Goal: Task Accomplishment & Management: Manage account settings

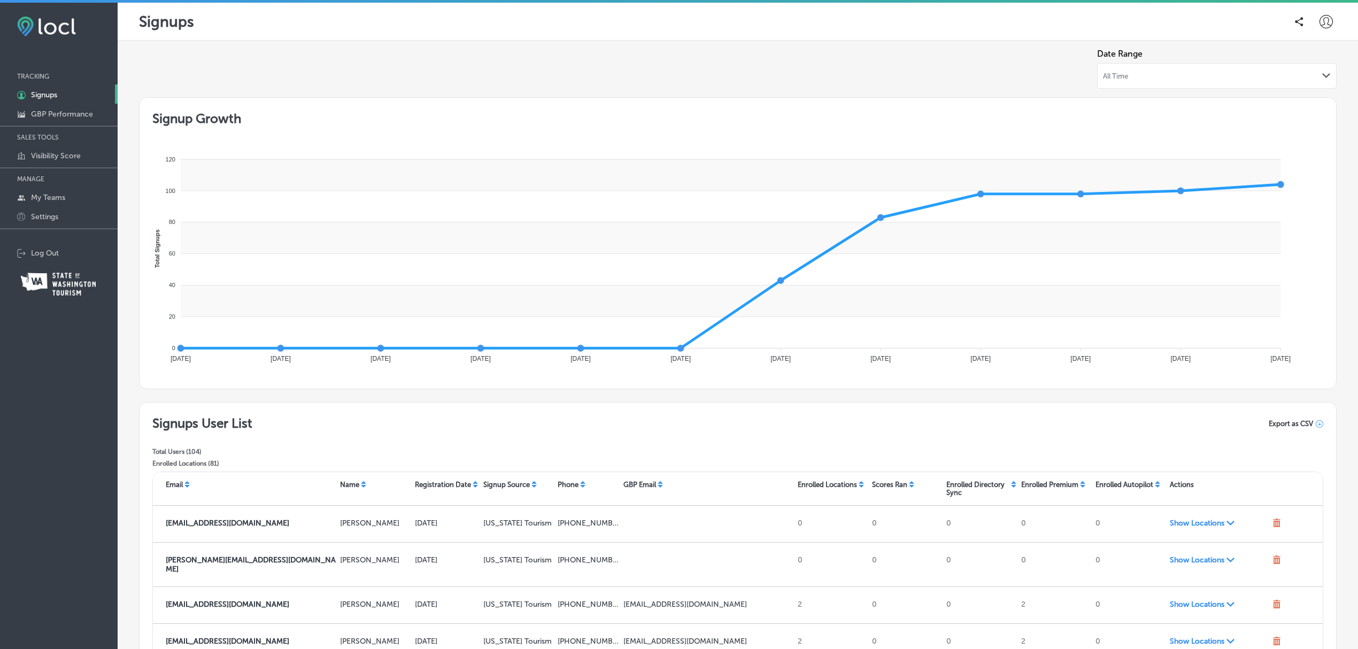
scroll to position [122, 0]
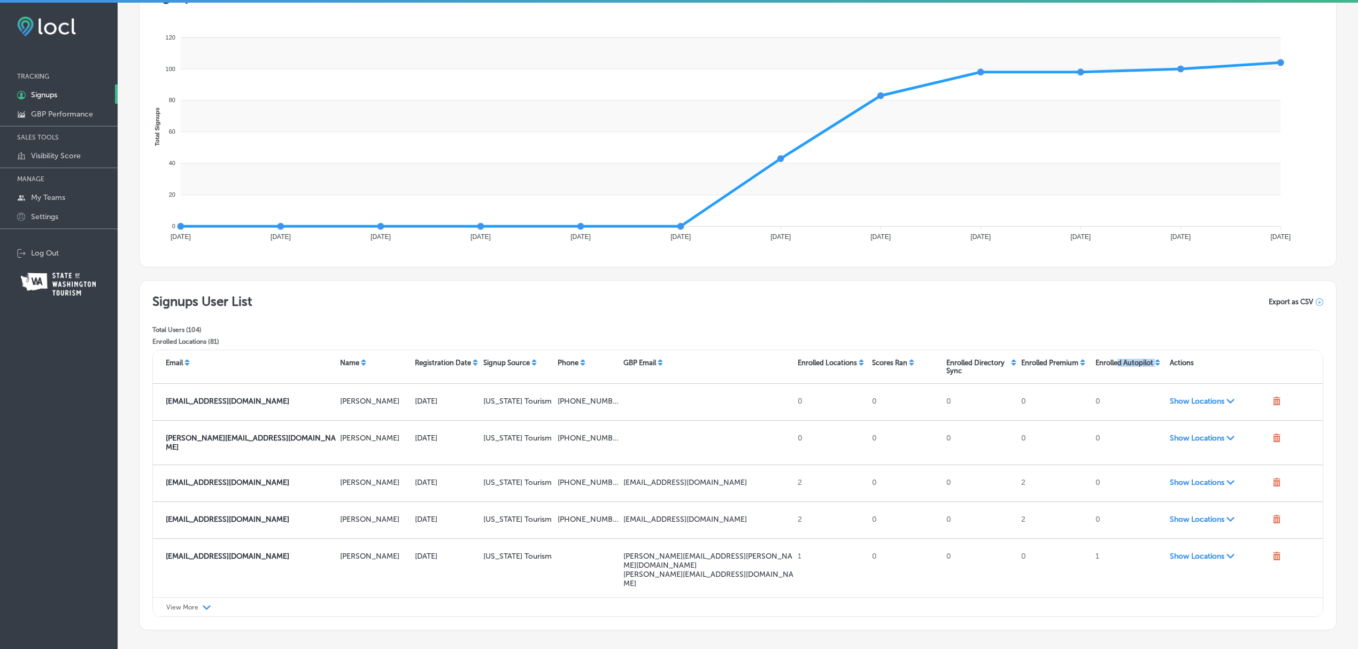
drag, startPoint x: 1111, startPoint y: 364, endPoint x: 1147, endPoint y: 364, distance: 36.9
click at [1147, 364] on div "Enrolled Autopilot" at bounding box center [1128, 367] width 74 height 16
click at [1155, 364] on icon at bounding box center [1157, 364] width 5 height 3
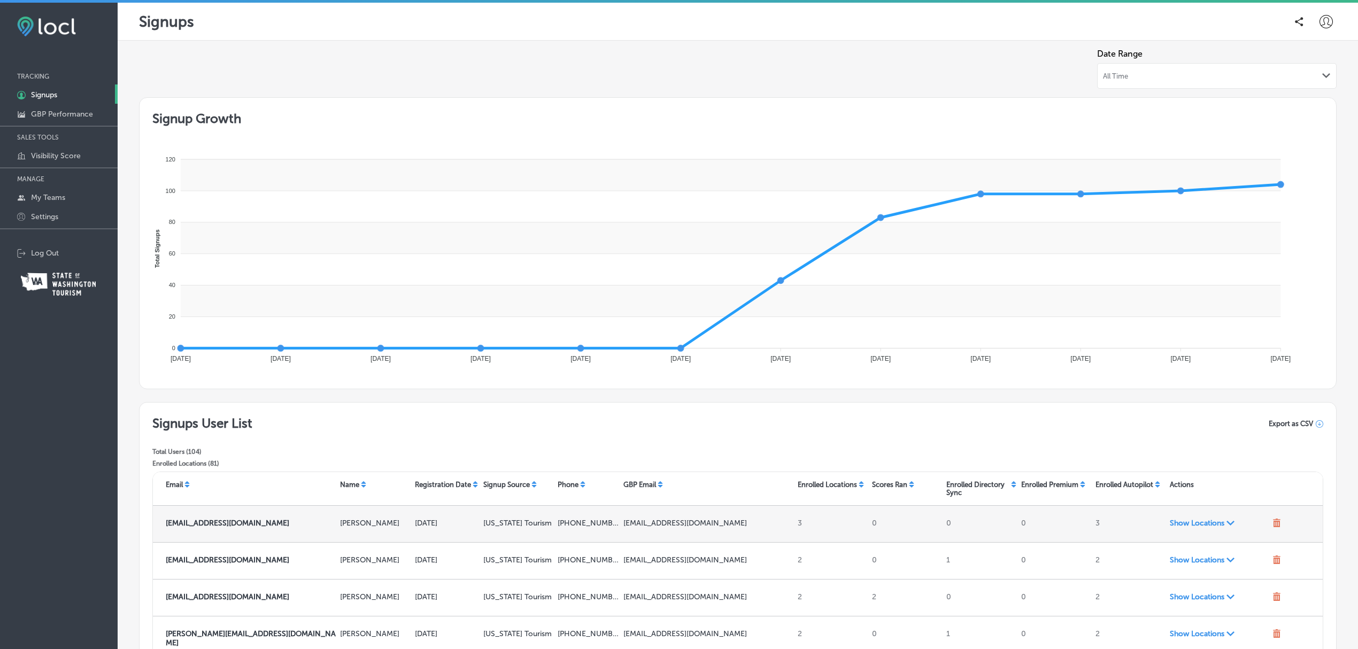
click at [1186, 522] on span "Show Locations Path Created with Sketch." at bounding box center [1219, 523] width 99 height 9
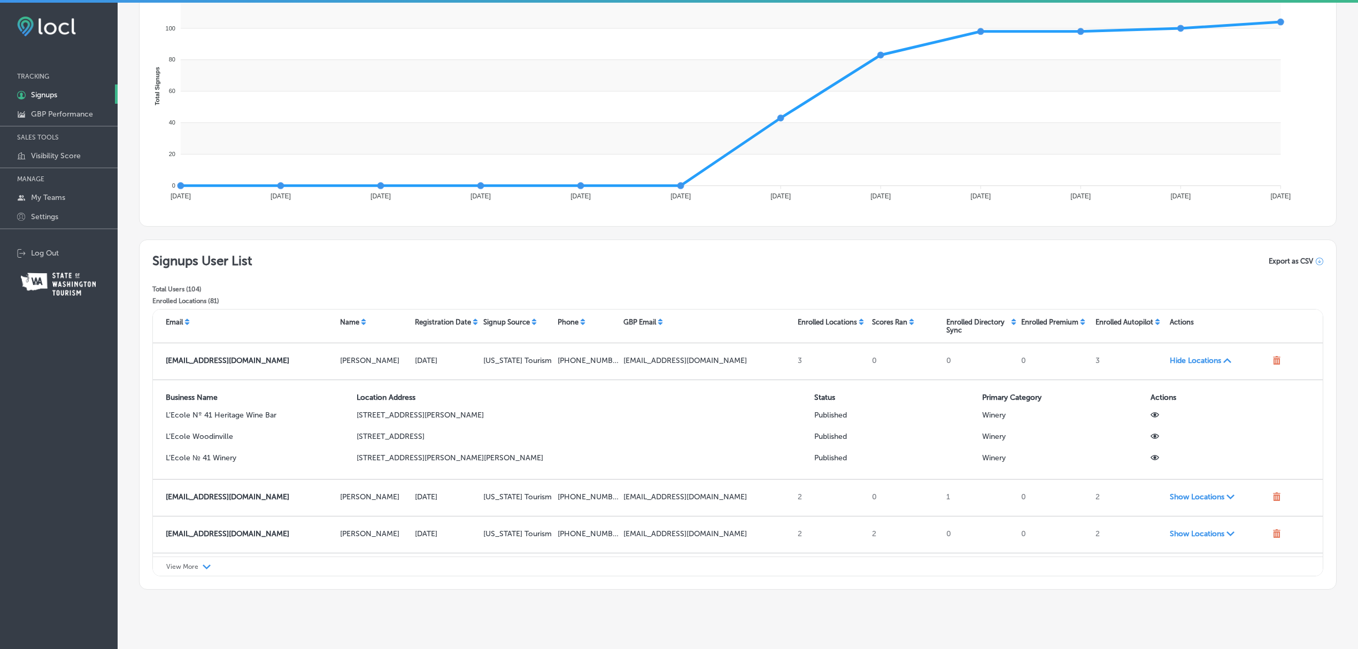
scroll to position [166, 0]
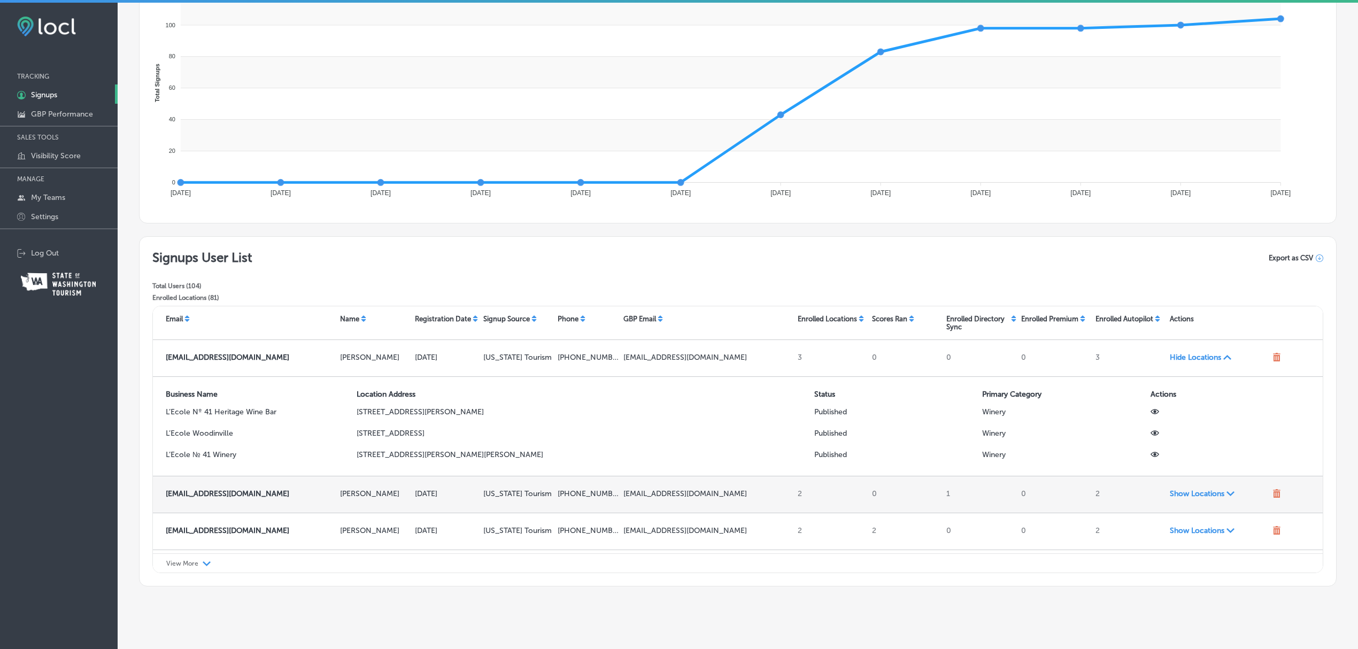
click at [1182, 497] on div "Show Locations Path Created with Sketch." at bounding box center [1217, 494] width 103 height 19
click at [1181, 498] on span "Show Locations Path Created with Sketch." at bounding box center [1219, 493] width 99 height 9
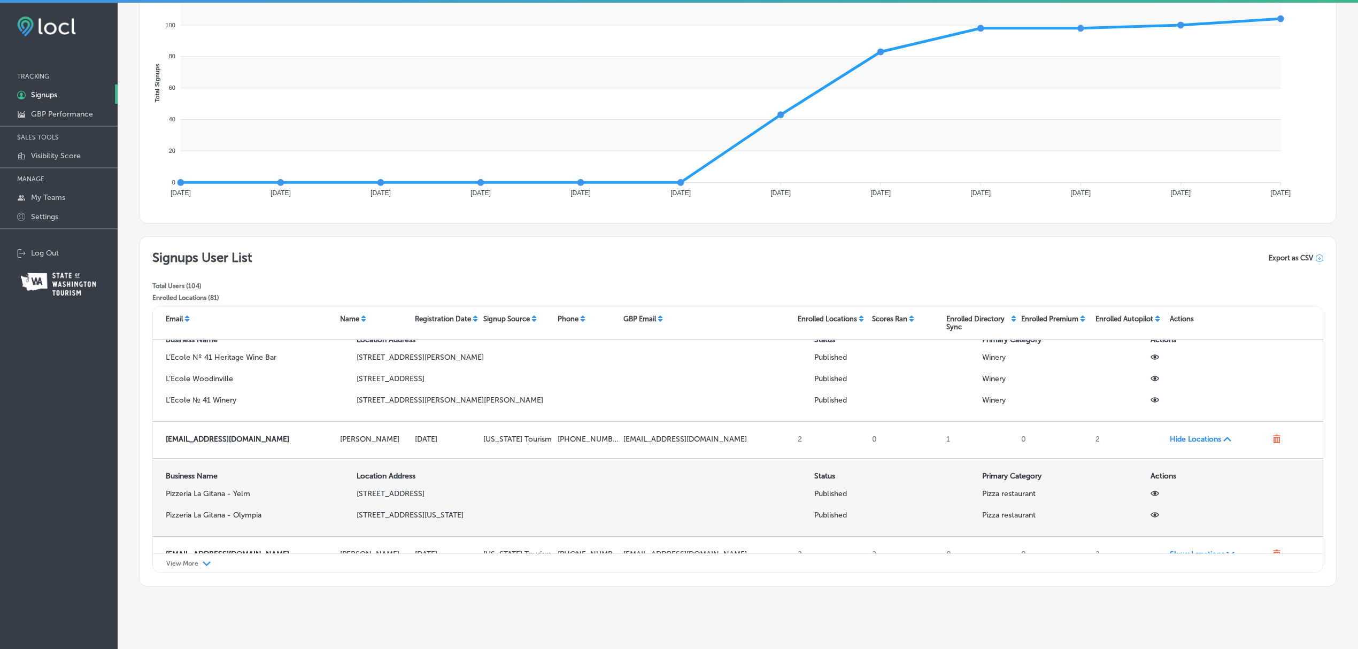
scroll to position [72, 0]
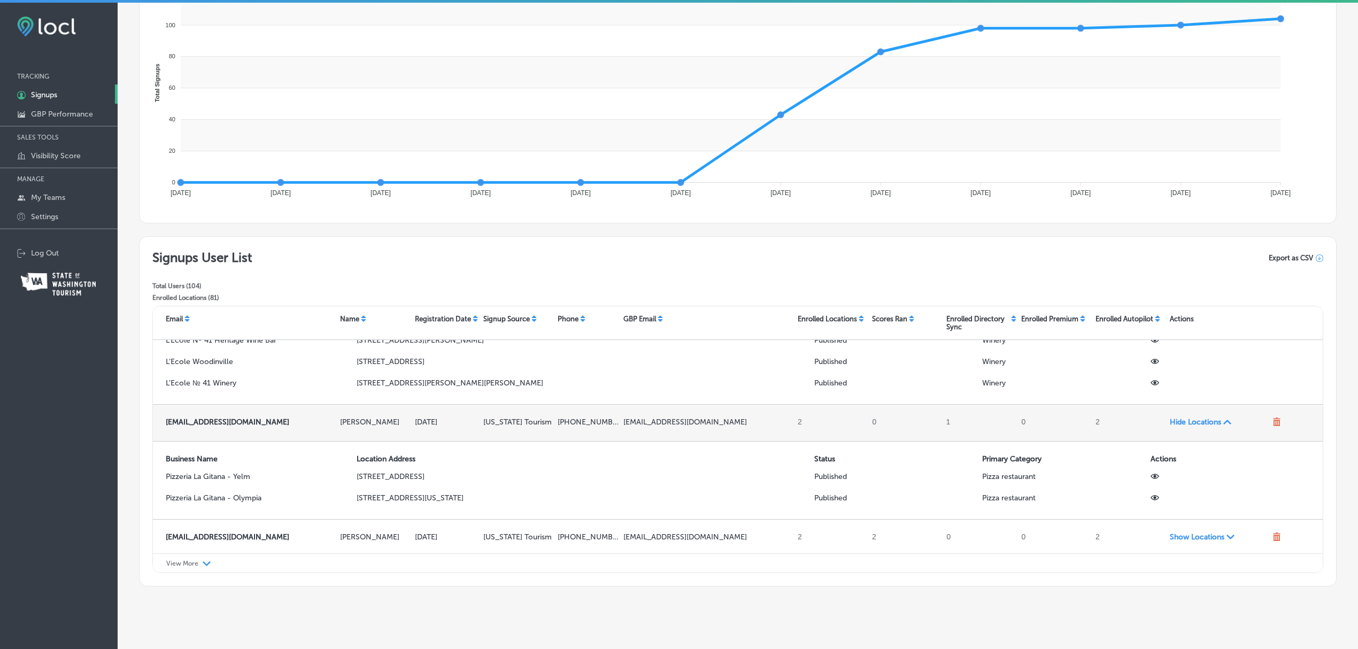
click at [195, 427] on strong "802013y@gmail.com" at bounding box center [228, 422] width 124 height 9
copy strong "802013y@gmail.com"
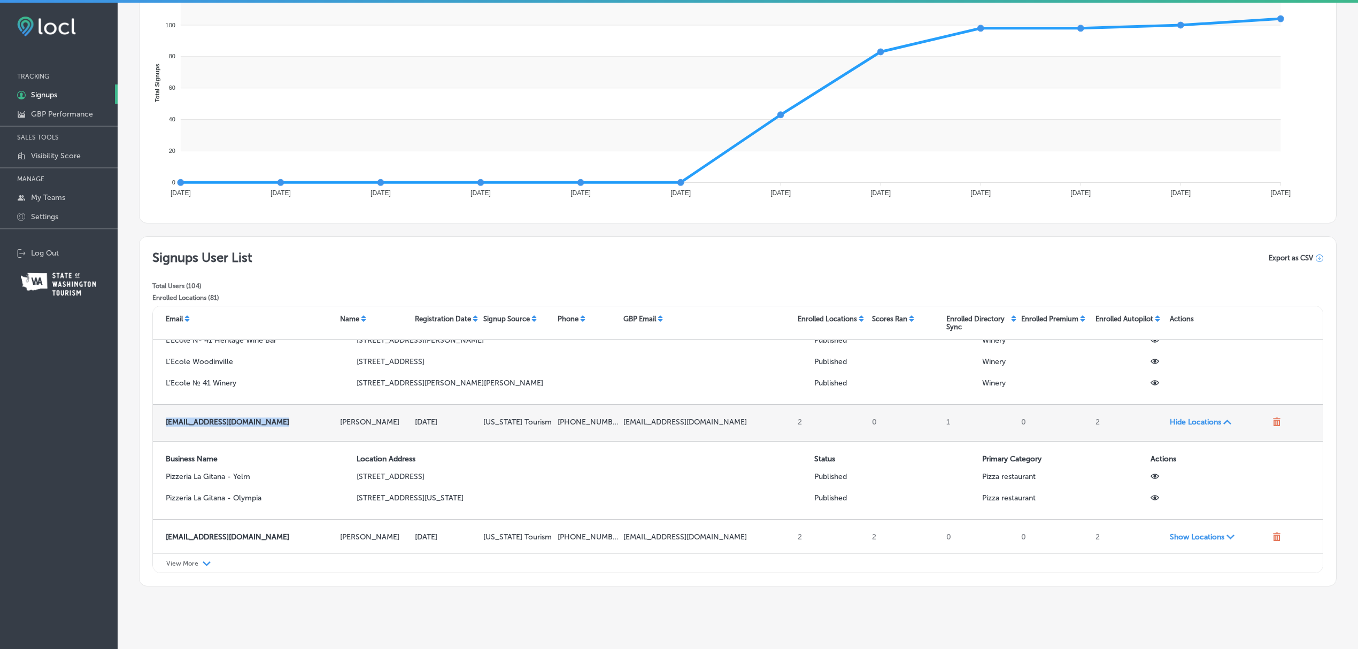
scroll to position [148, 0]
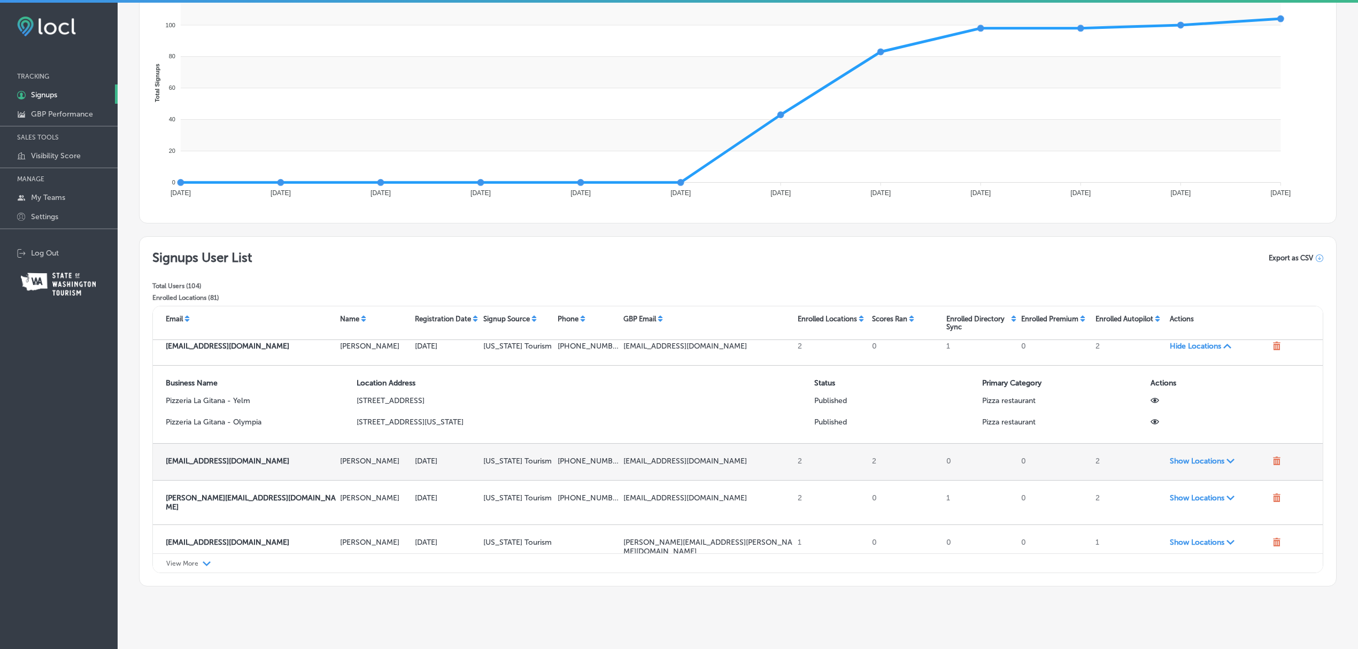
click at [1171, 466] on span "Show Locations Path Created with Sketch." at bounding box center [1219, 461] width 99 height 9
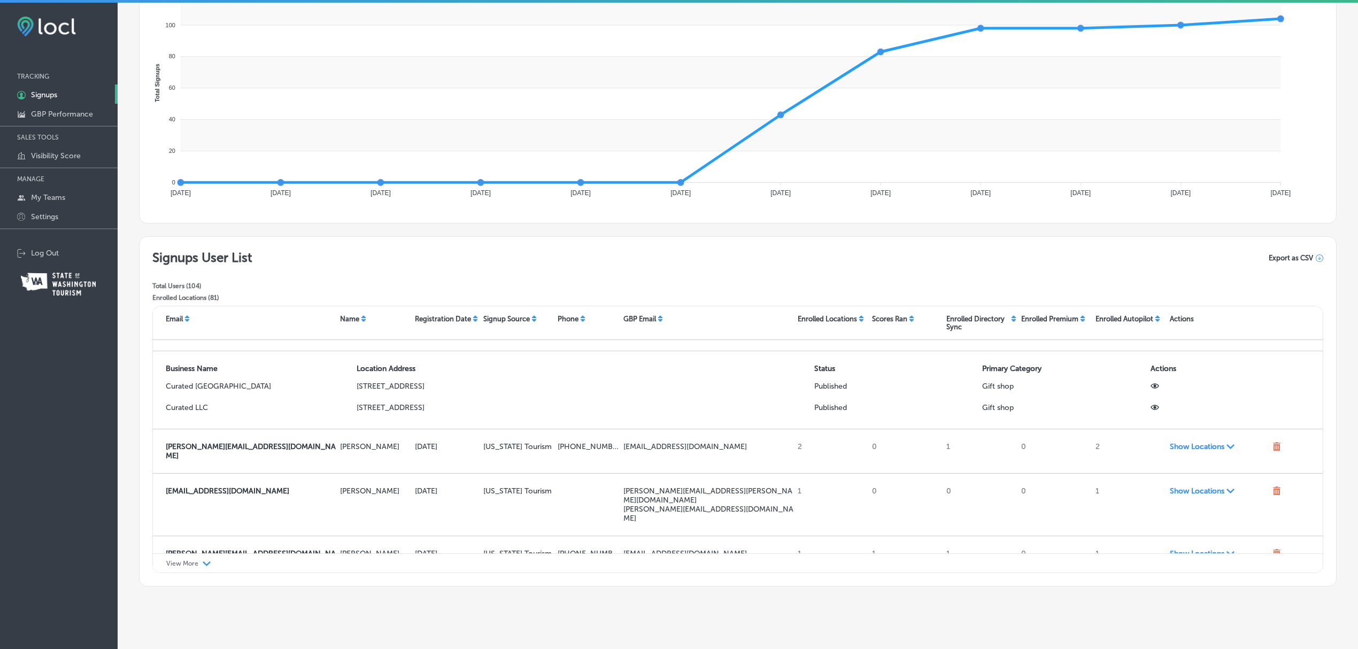
scroll to position [278, 0]
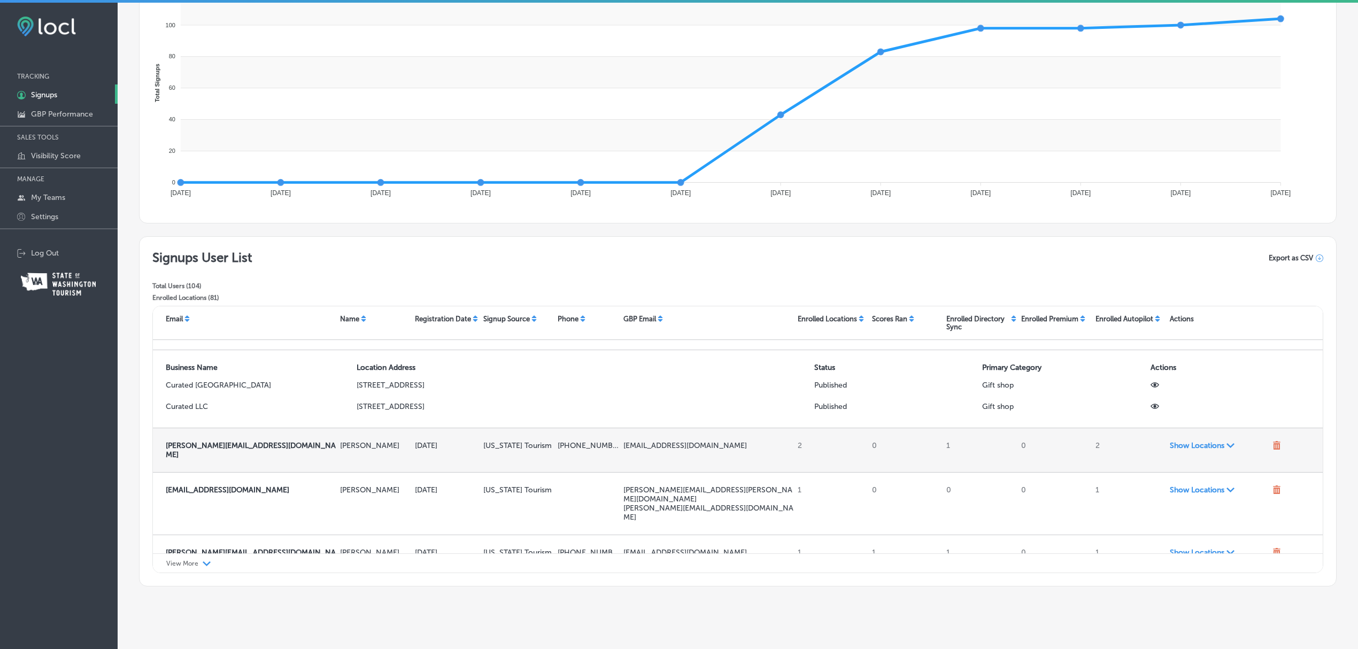
click at [1188, 450] on span "Show Locations Path Created with Sketch." at bounding box center [1219, 445] width 99 height 9
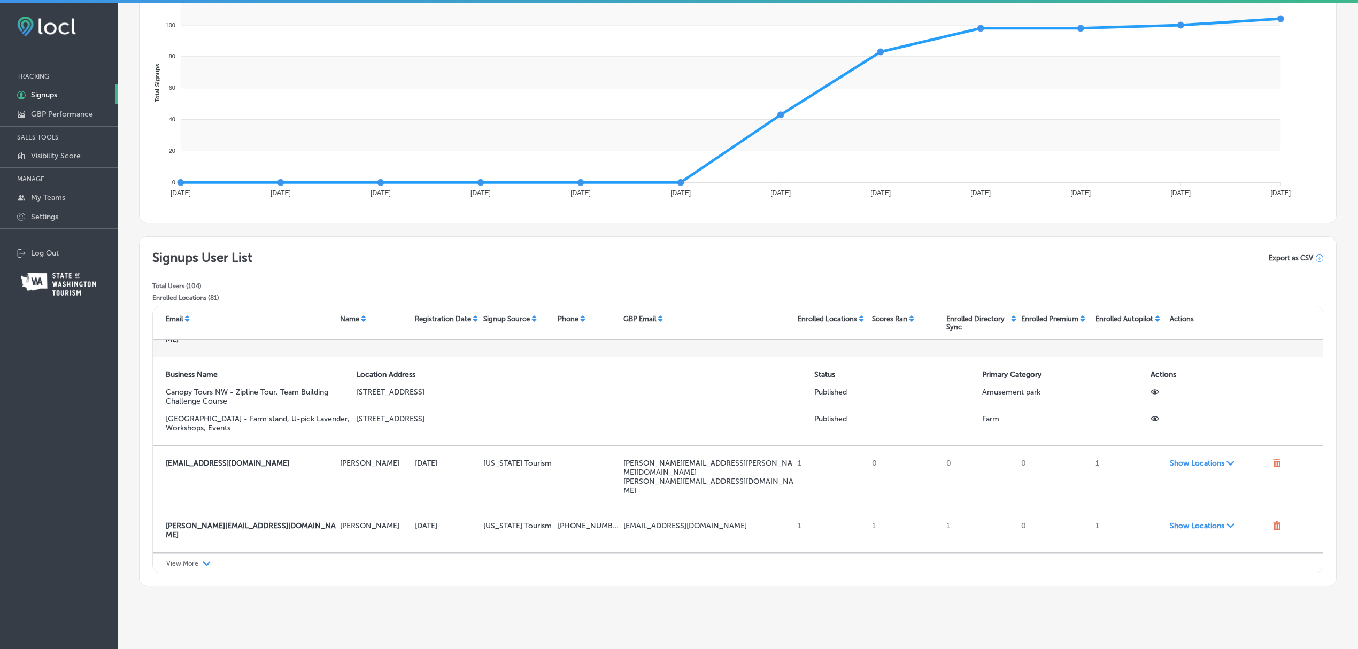
scroll to position [394, 0]
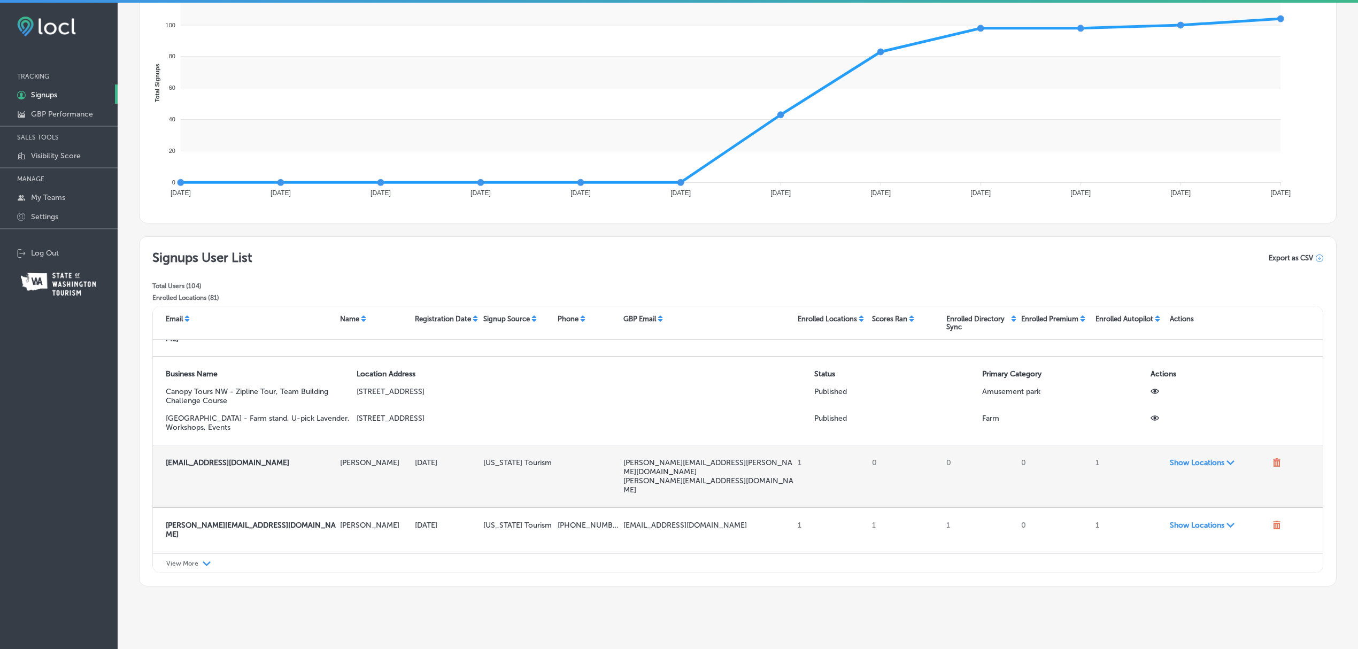
click at [1189, 467] on span "Show Locations Path Created with Sketch." at bounding box center [1219, 462] width 99 height 9
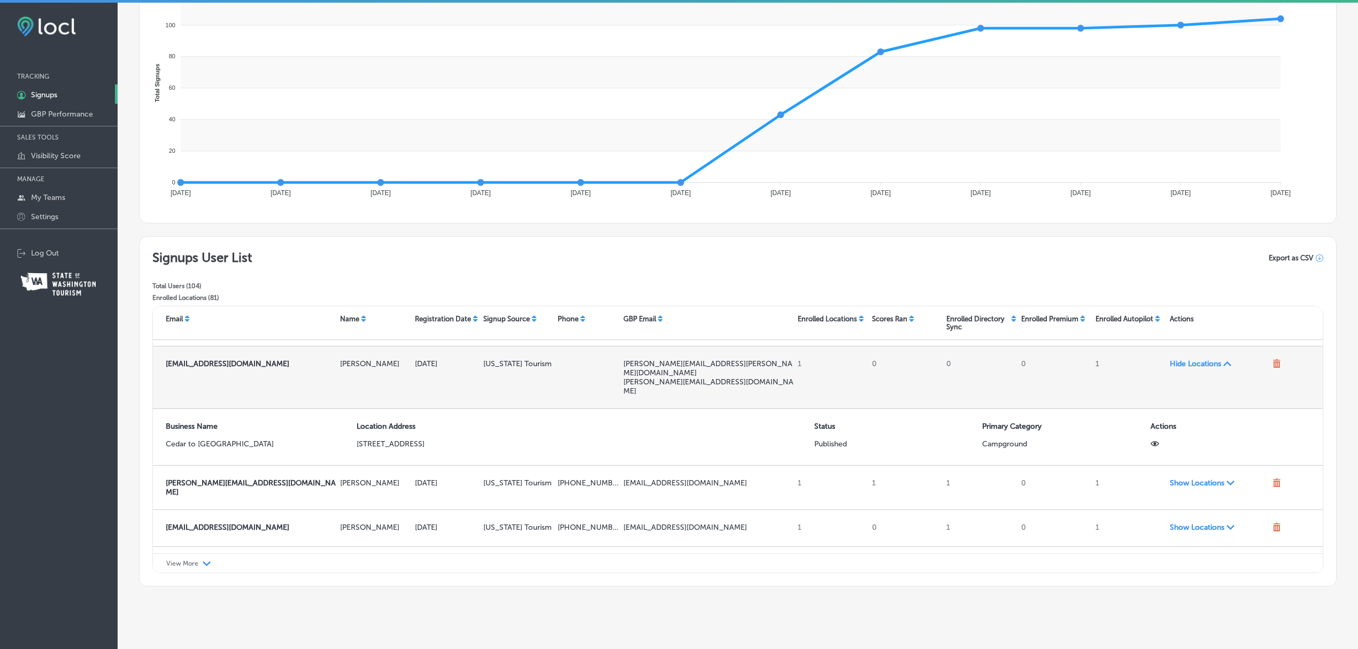
scroll to position [496, 0]
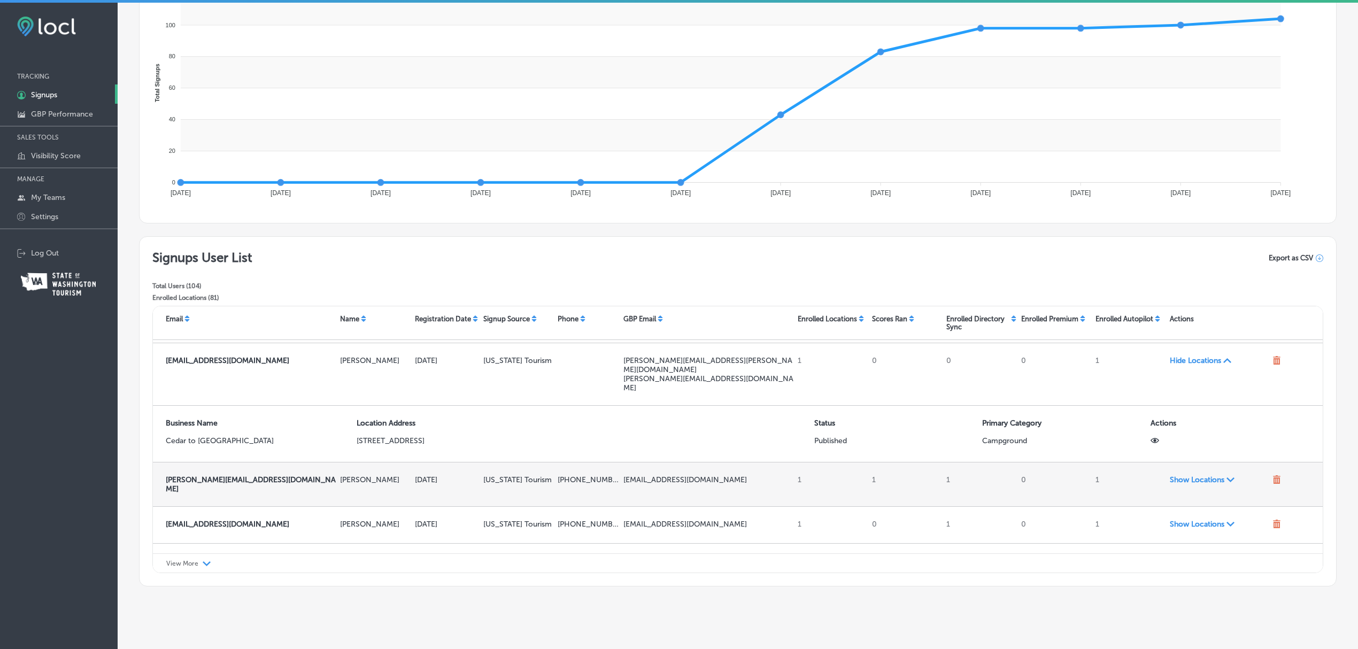
click at [1188, 484] on span "Show Locations Path Created with Sketch." at bounding box center [1219, 479] width 99 height 9
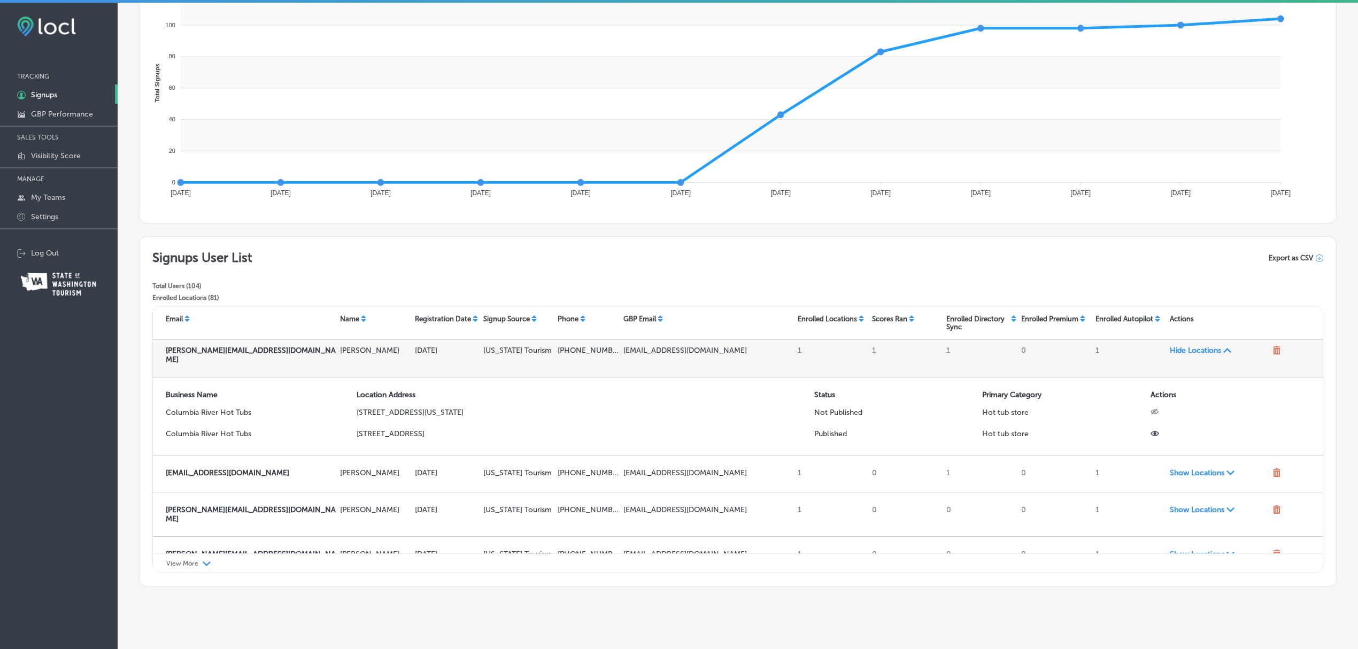
scroll to position [626, 0]
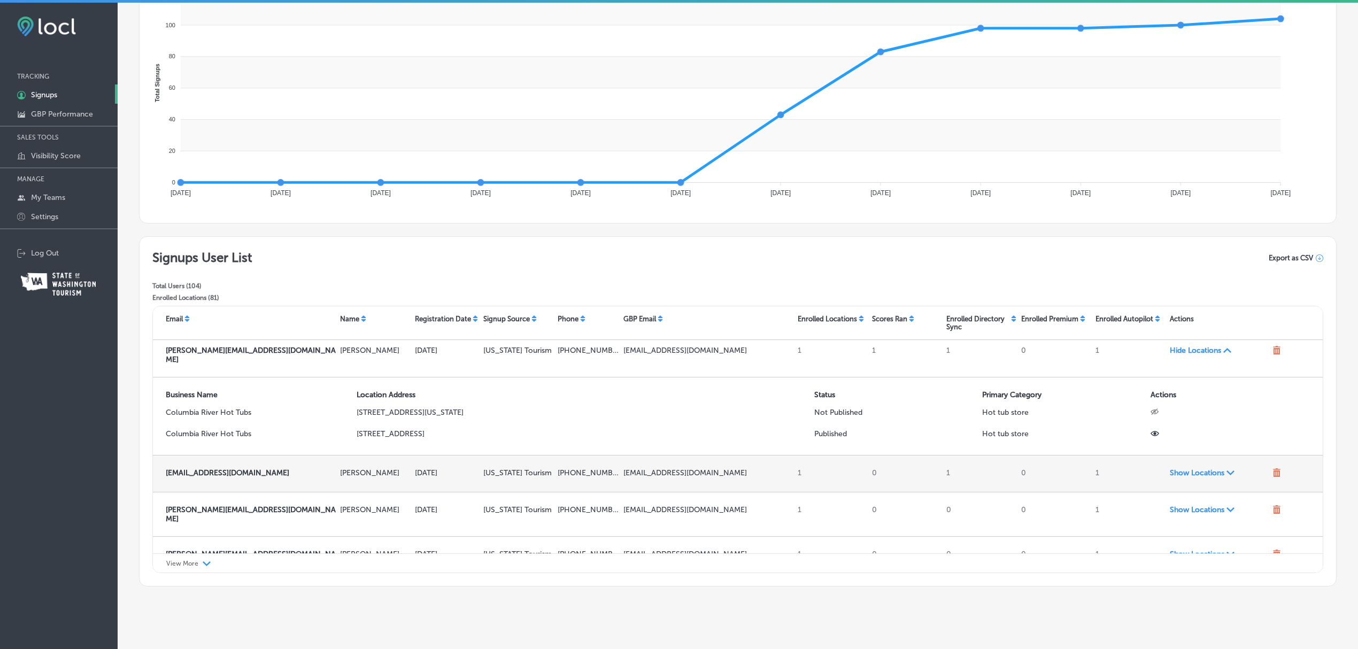
click at [1182, 477] on span "Show Locations Path Created with Sketch." at bounding box center [1219, 472] width 99 height 9
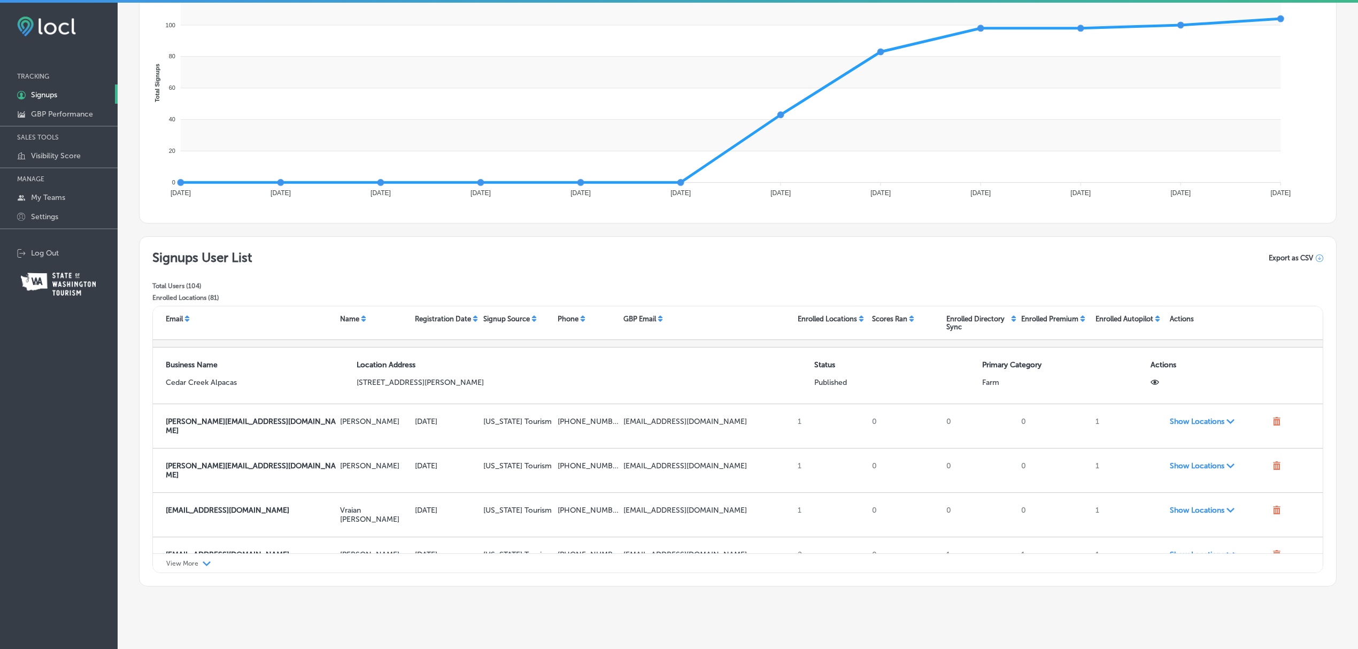
scroll to position [773, 0]
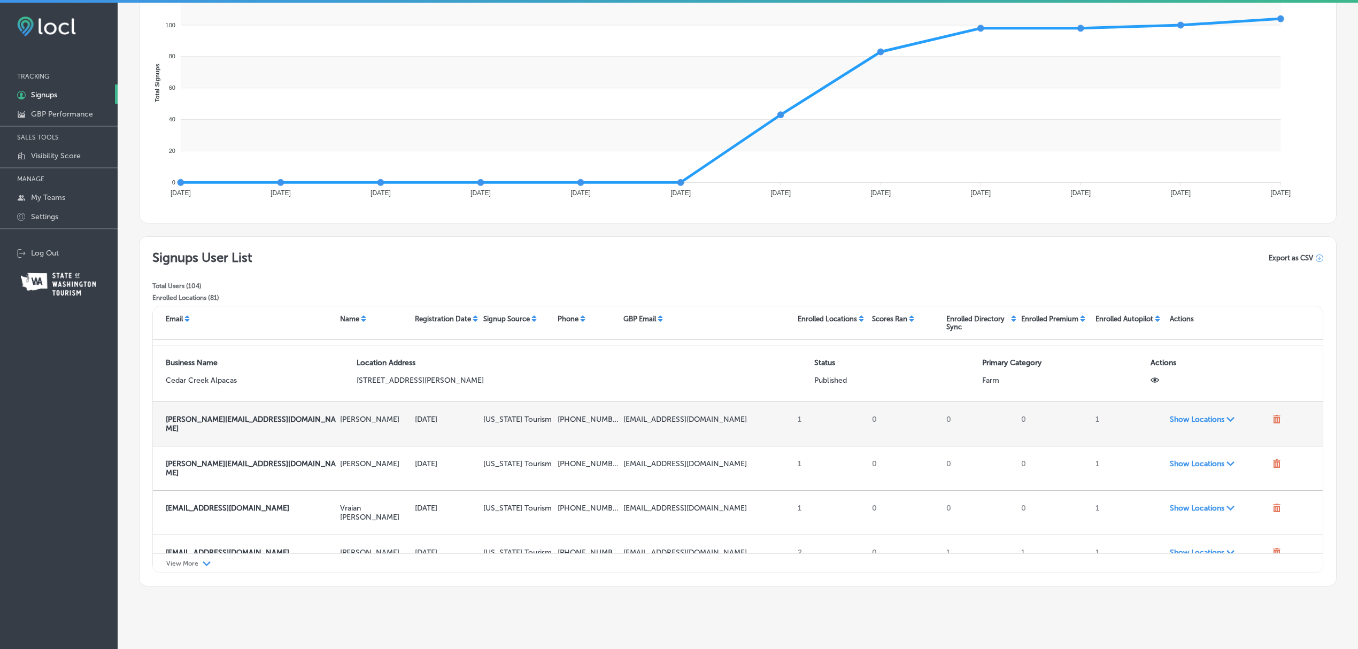
click at [1175, 424] on span "Show Locations Path Created with Sketch." at bounding box center [1219, 419] width 99 height 9
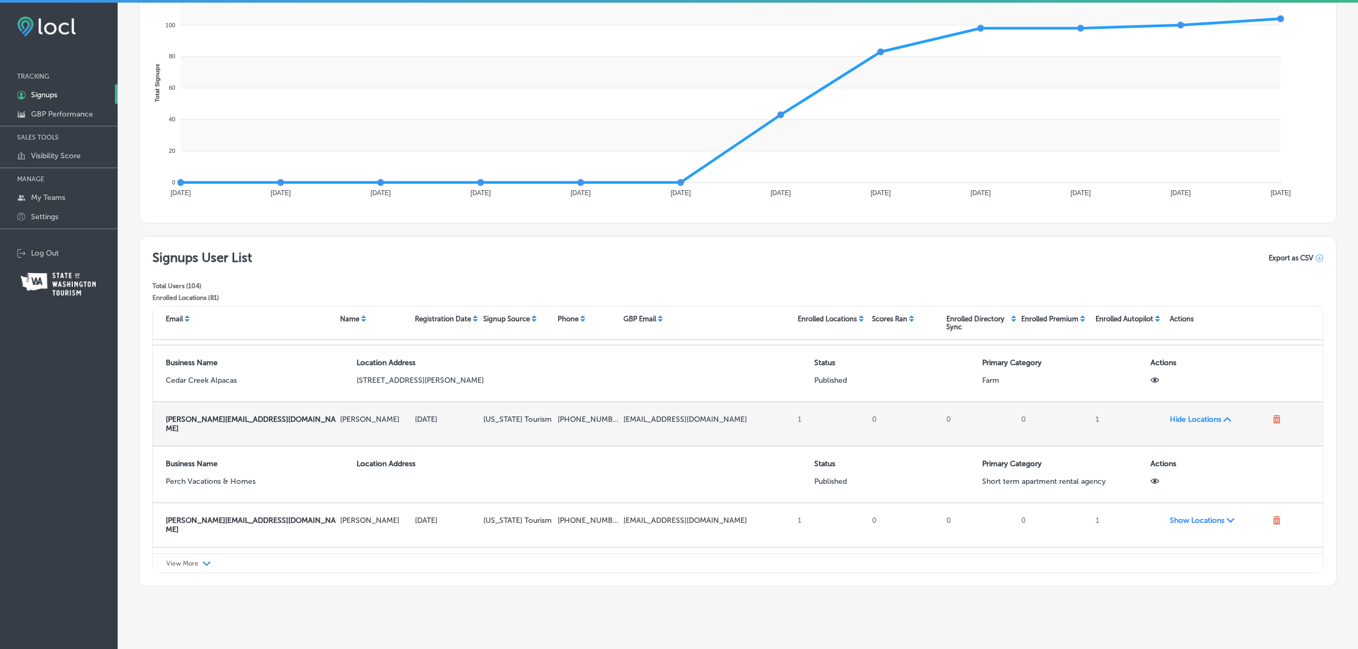
scroll to position [877, 0]
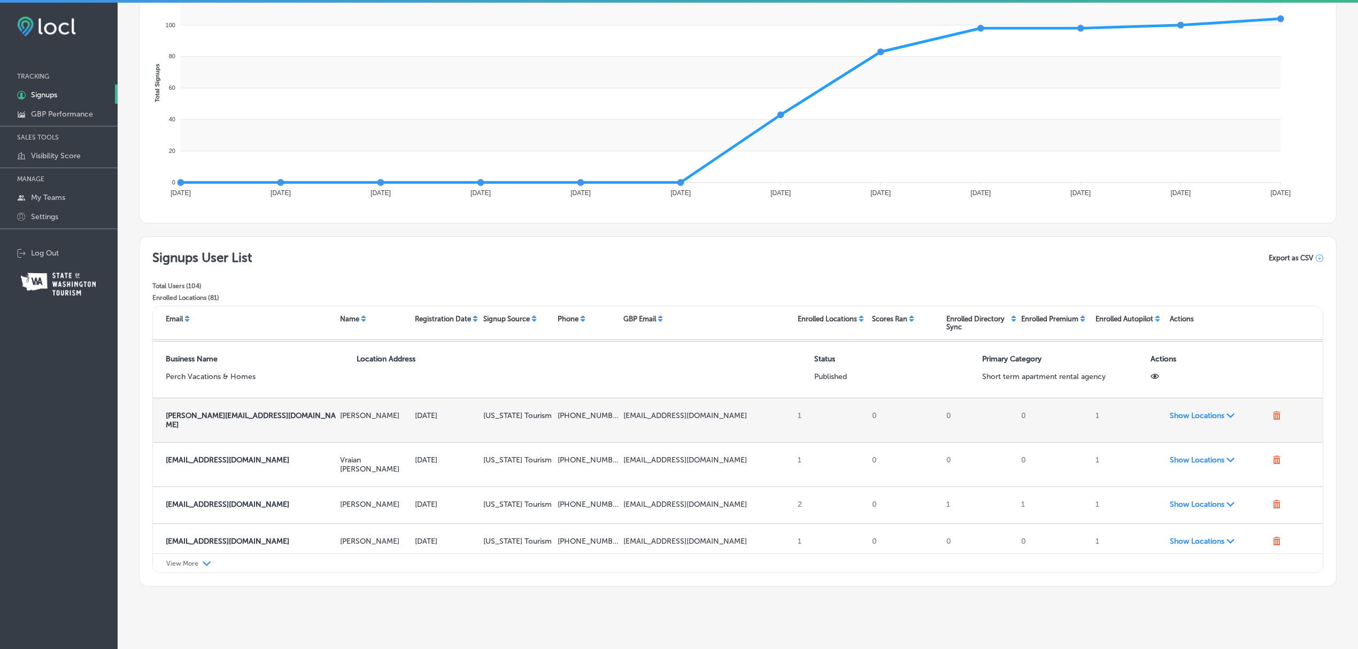
click at [1181, 420] on span "Show Locations Path Created with Sketch." at bounding box center [1219, 415] width 99 height 9
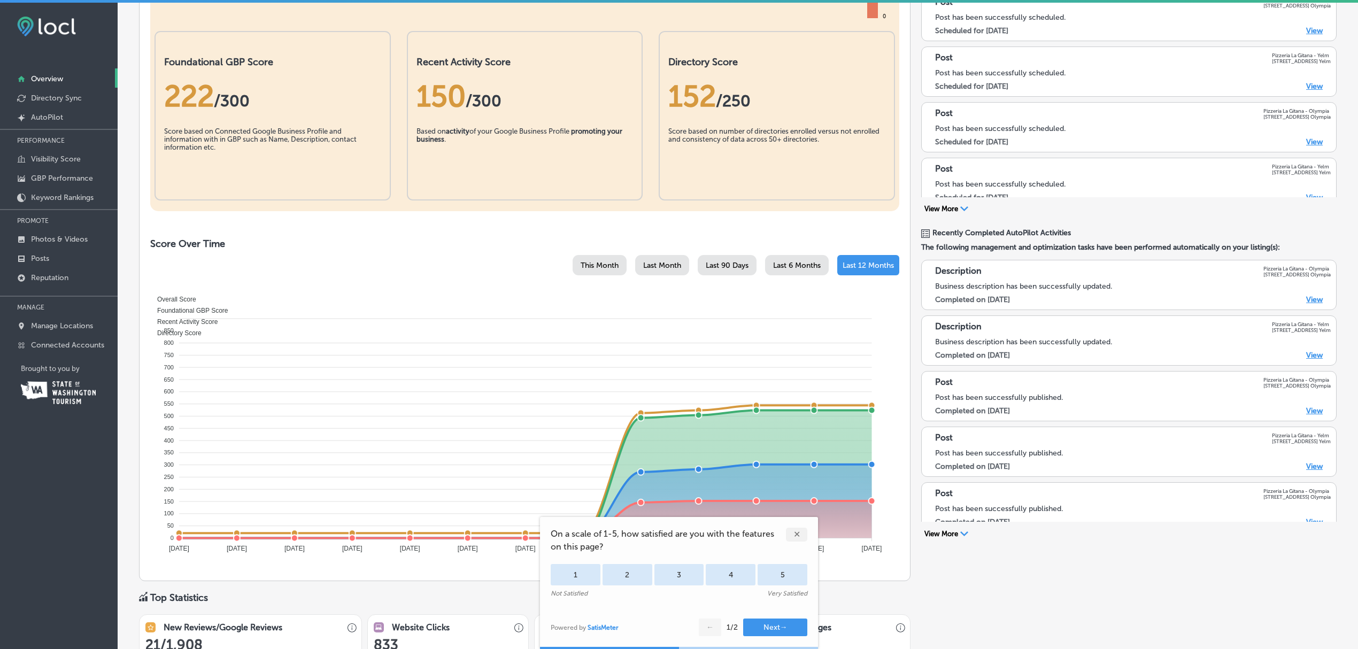
scroll to position [231, 0]
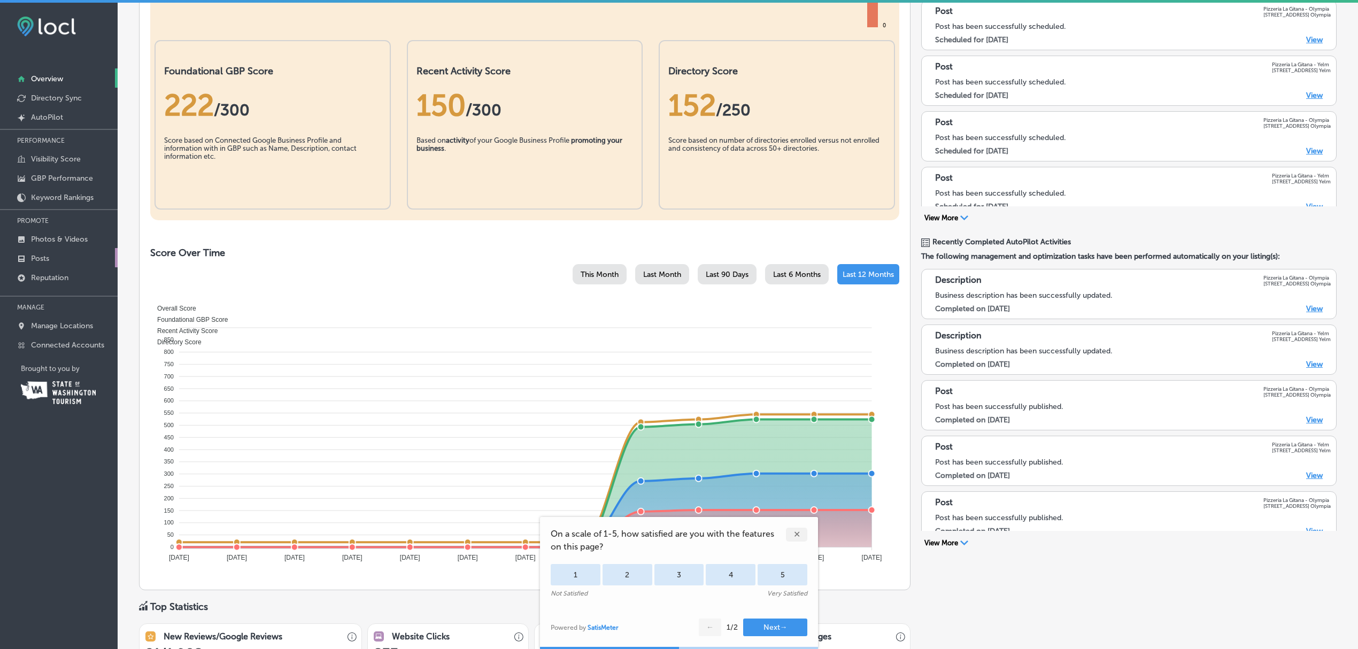
click at [60, 257] on link "Posts" at bounding box center [59, 257] width 118 height 19
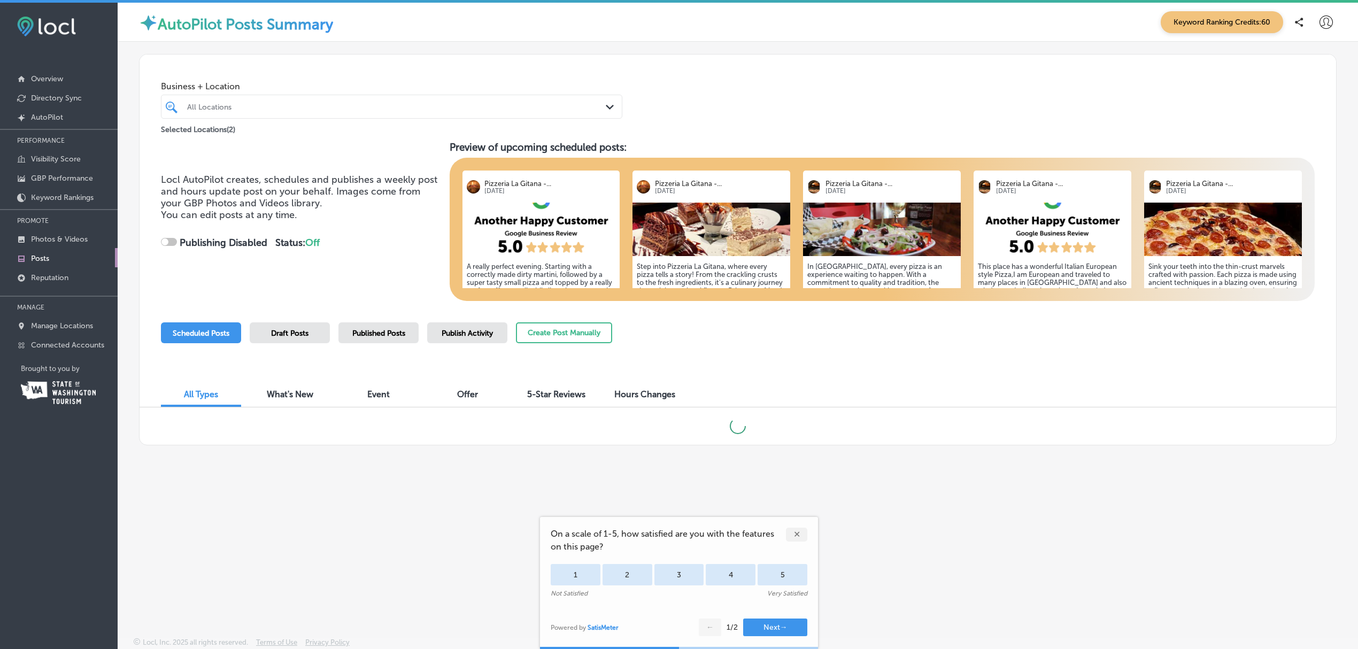
click at [796, 531] on div "✕" at bounding box center [796, 535] width 21 height 14
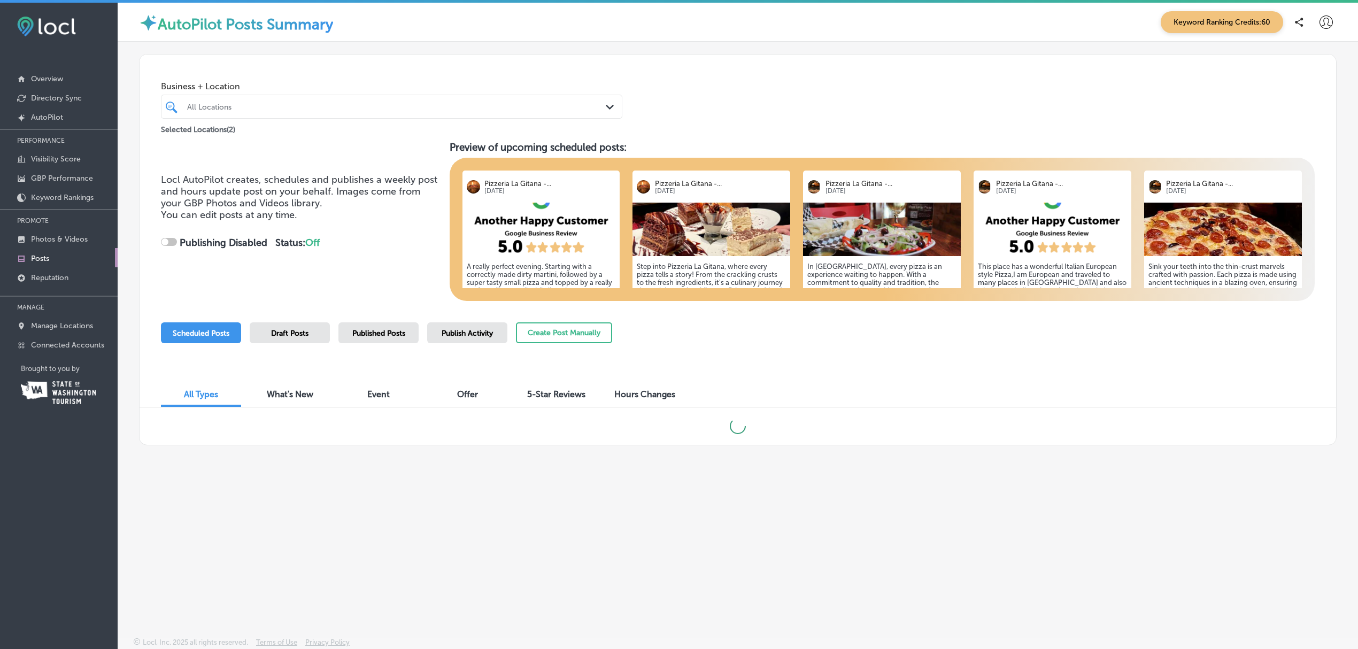
checkbox input "true"
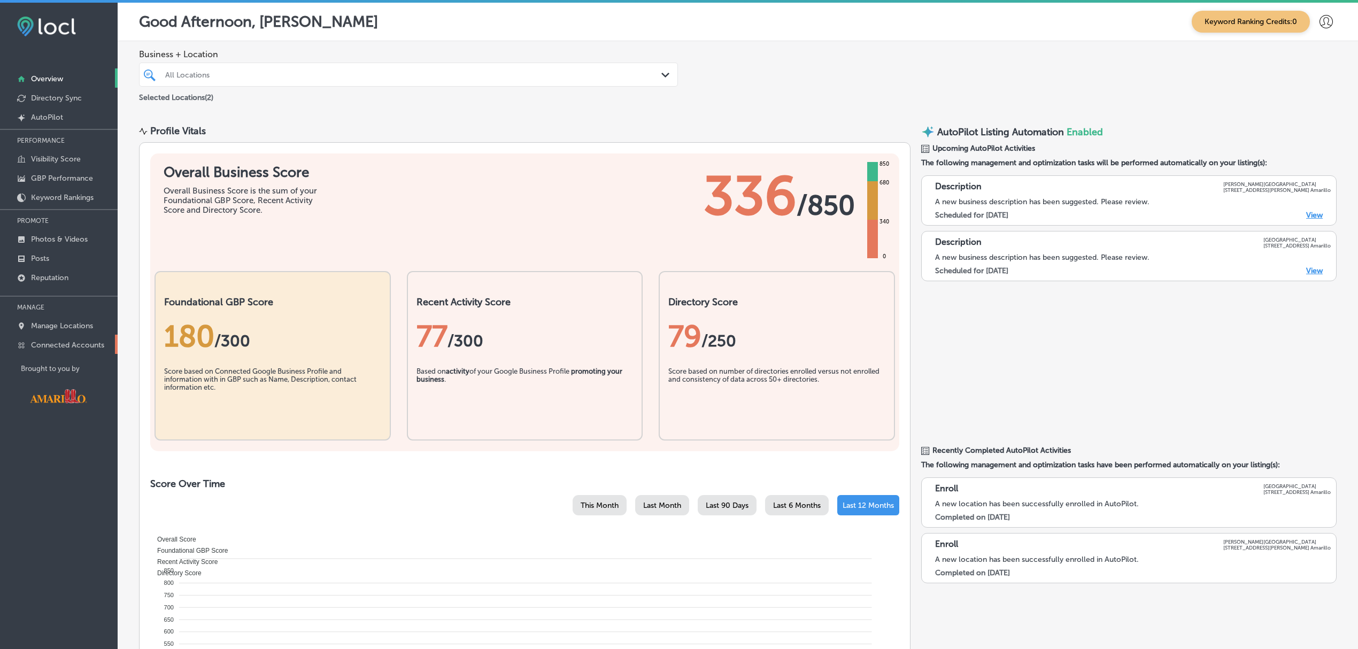
click at [81, 351] on link "Connected Accounts" at bounding box center [59, 344] width 118 height 19
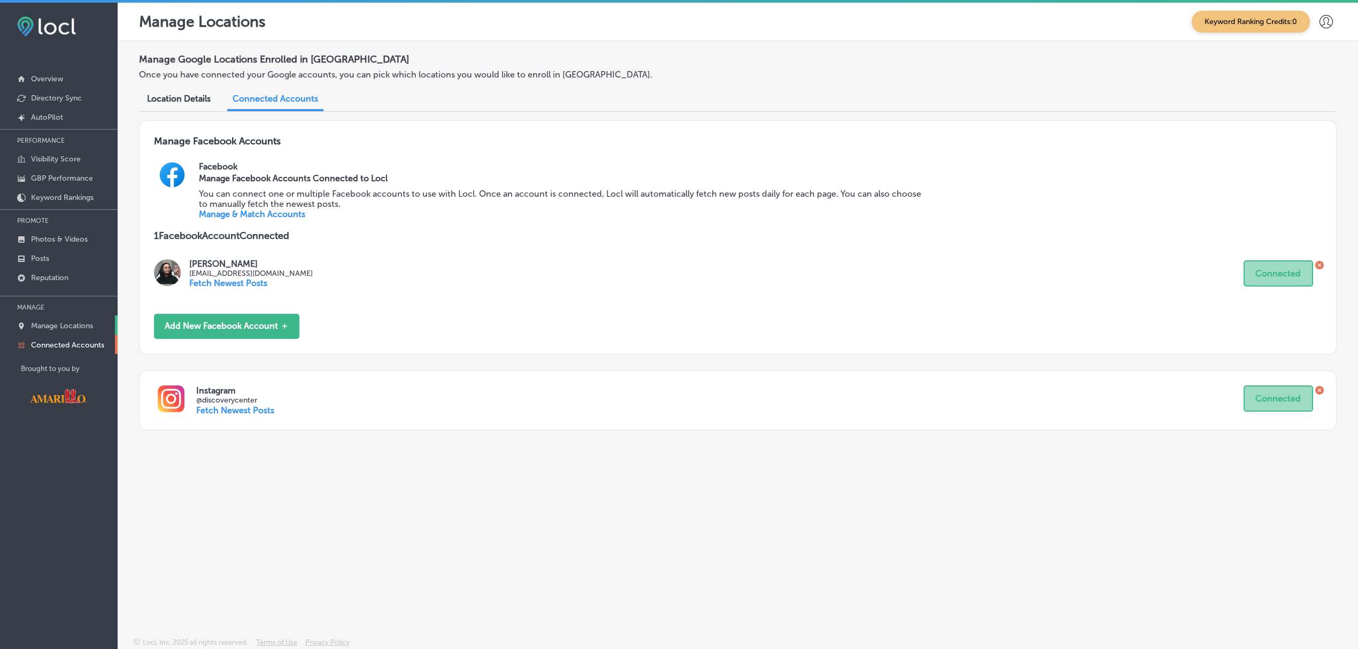
click at [81, 324] on p "Manage Locations" at bounding box center [62, 325] width 62 height 9
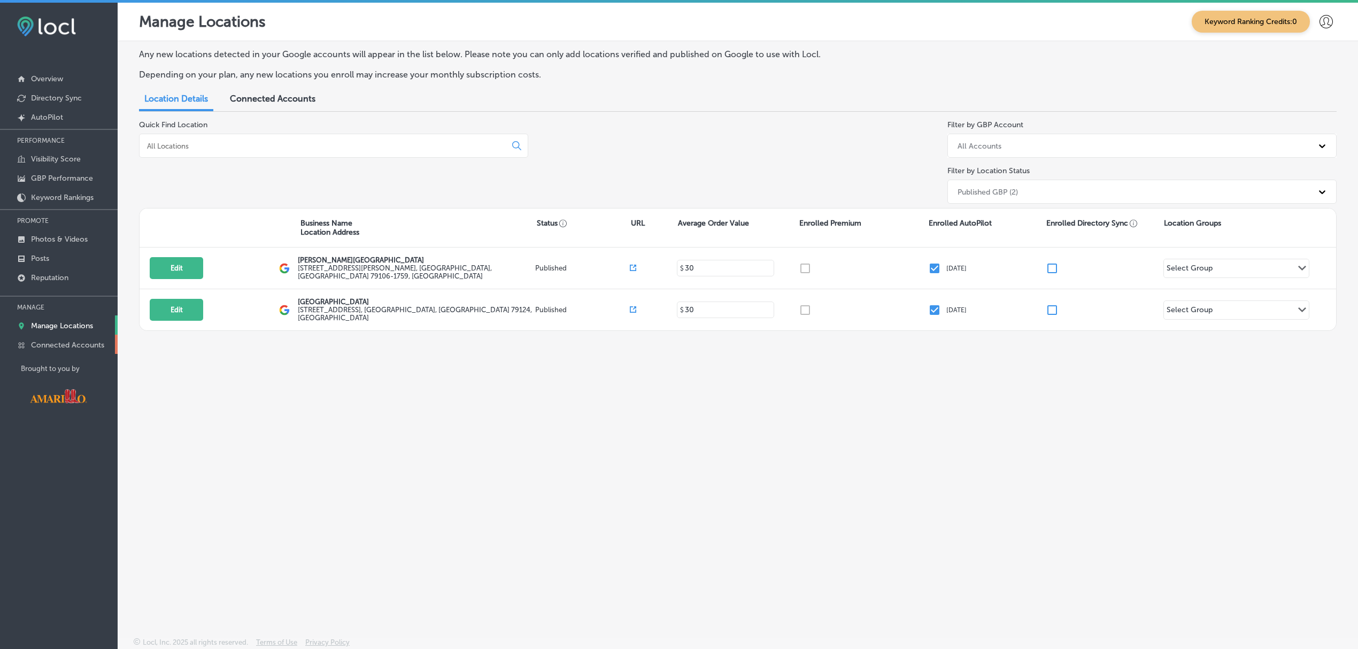
click at [66, 342] on p "Connected Accounts" at bounding box center [67, 345] width 73 height 9
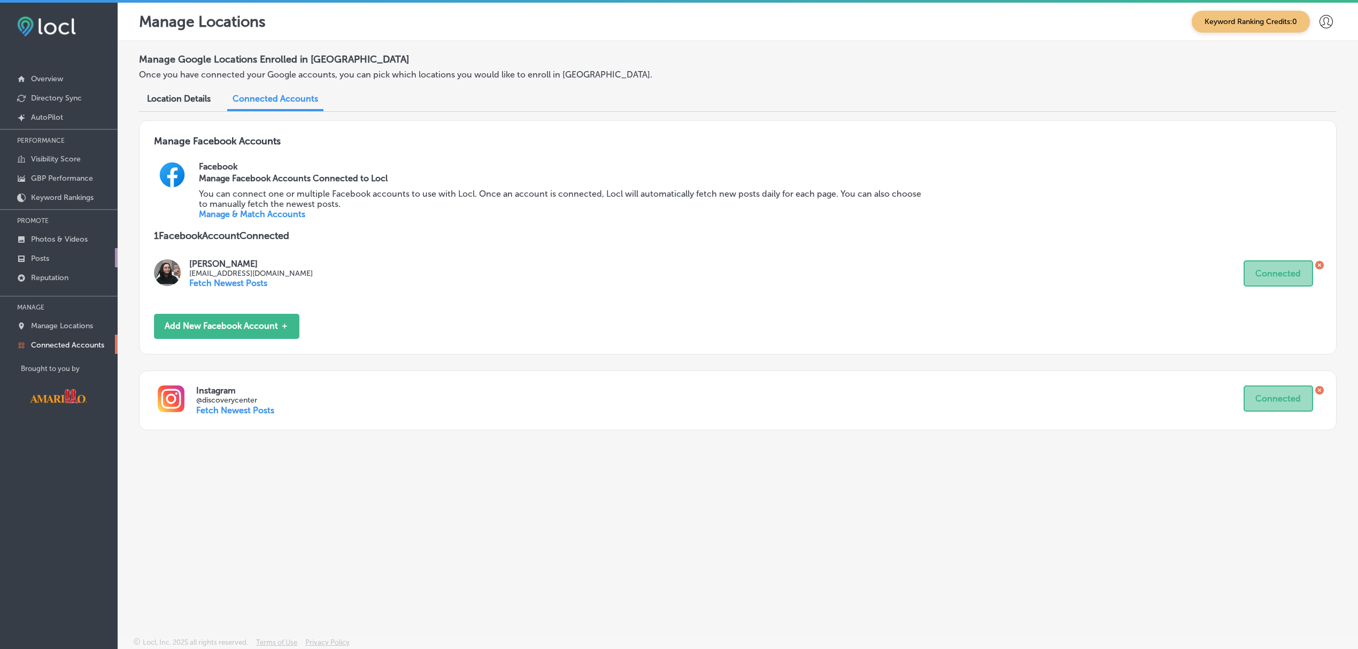
click at [63, 256] on link "Posts" at bounding box center [59, 257] width 118 height 19
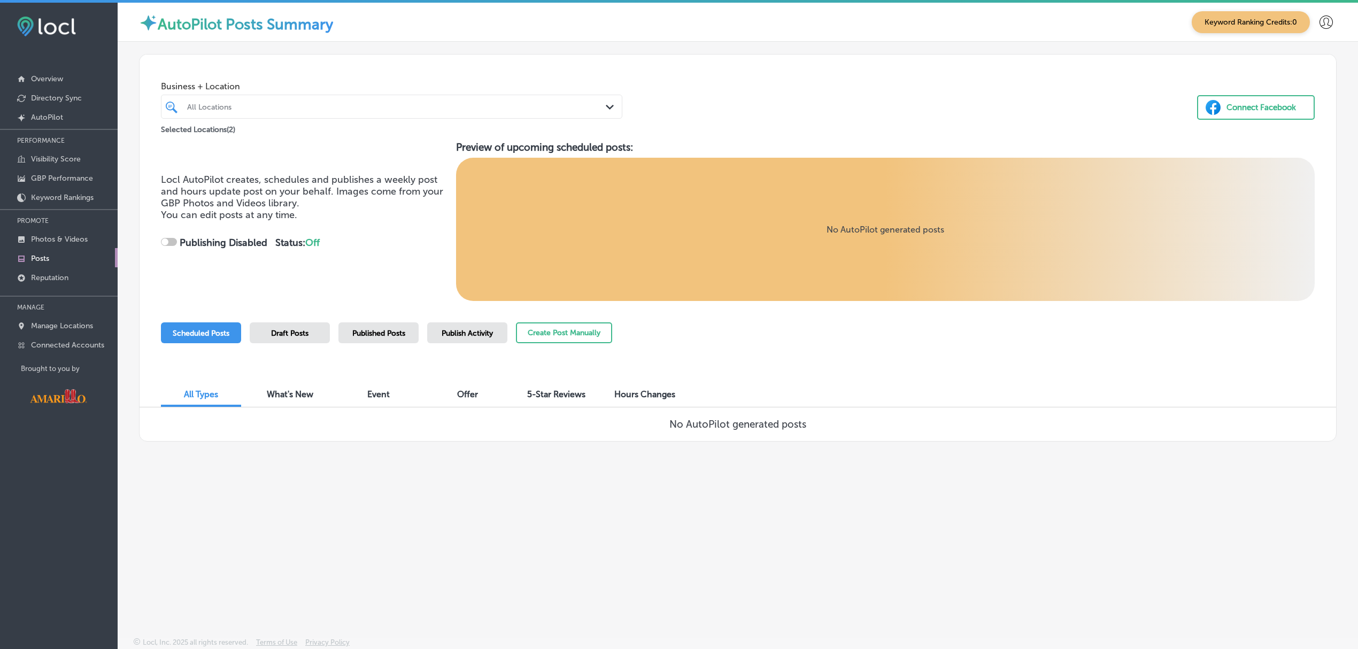
checkbox input "true"
click at [299, 332] on span "Draft Posts" at bounding box center [289, 333] width 37 height 9
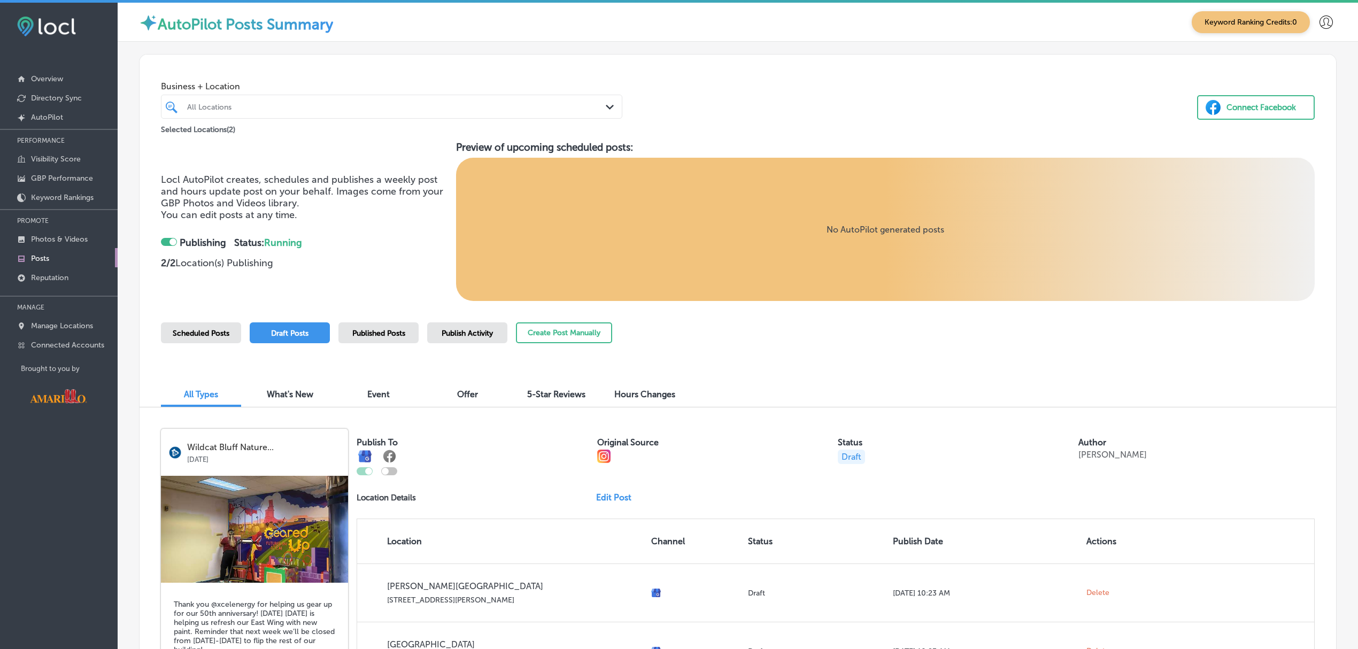
click at [203, 329] on span "Scheduled Posts" at bounding box center [201, 333] width 57 height 9
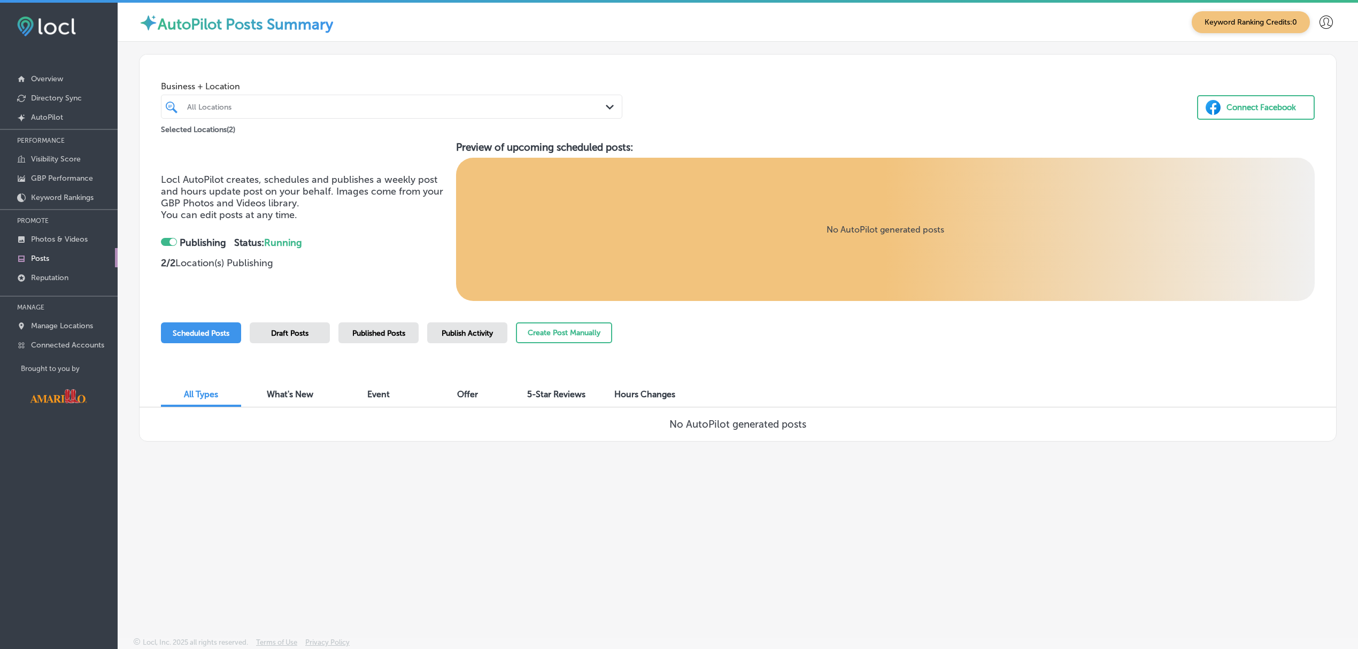
click at [287, 335] on span "Draft Posts" at bounding box center [289, 333] width 37 height 9
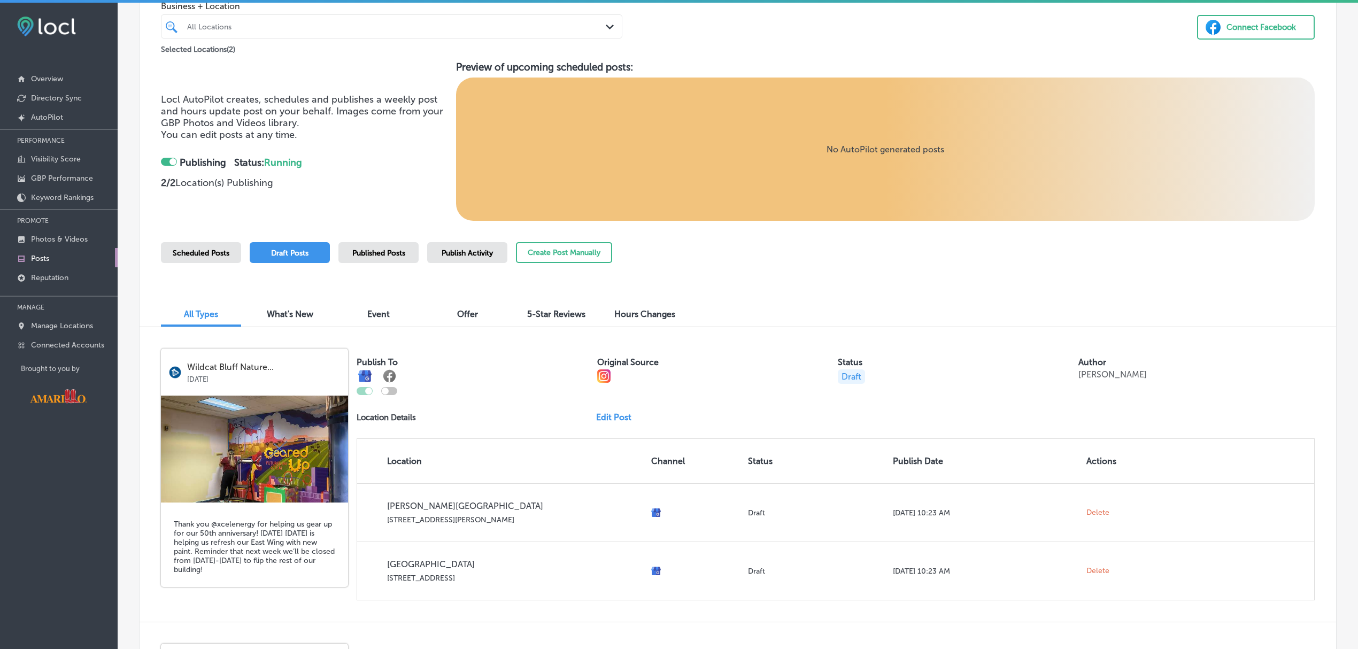
scroll to position [81, 0]
click at [60, 348] on p "Connected Accounts" at bounding box center [67, 345] width 73 height 9
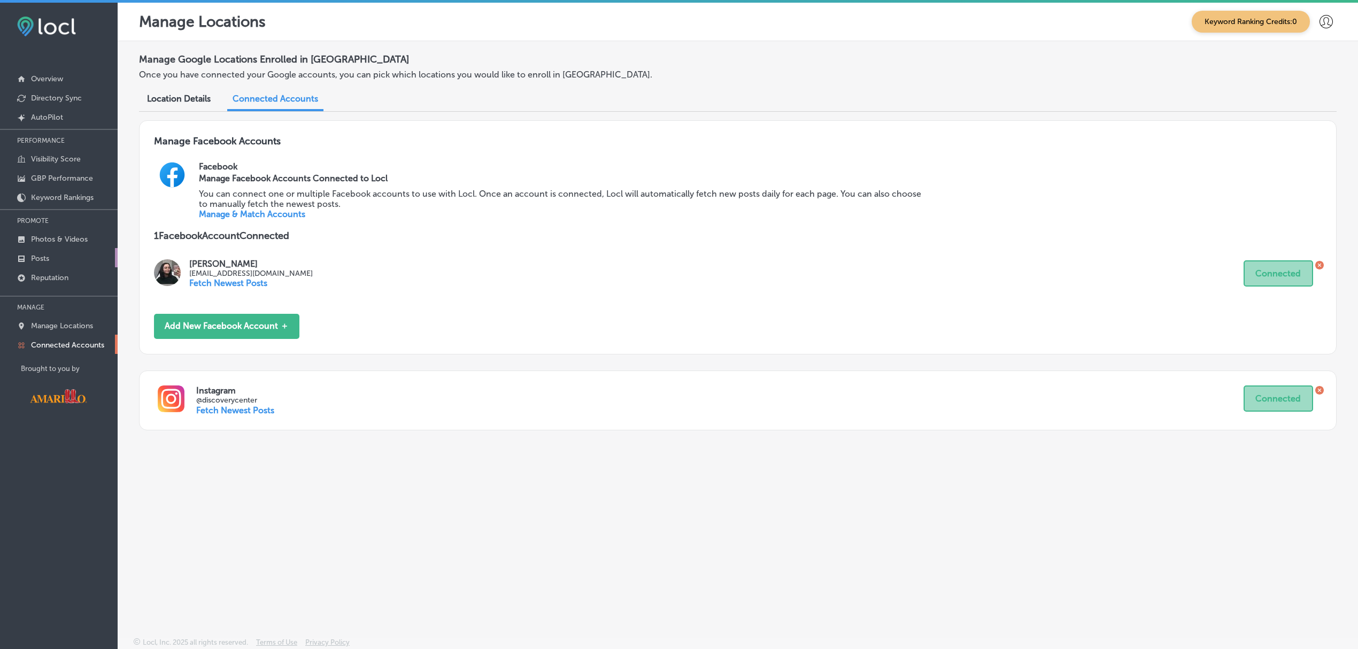
click at [63, 259] on link "Posts" at bounding box center [59, 257] width 118 height 19
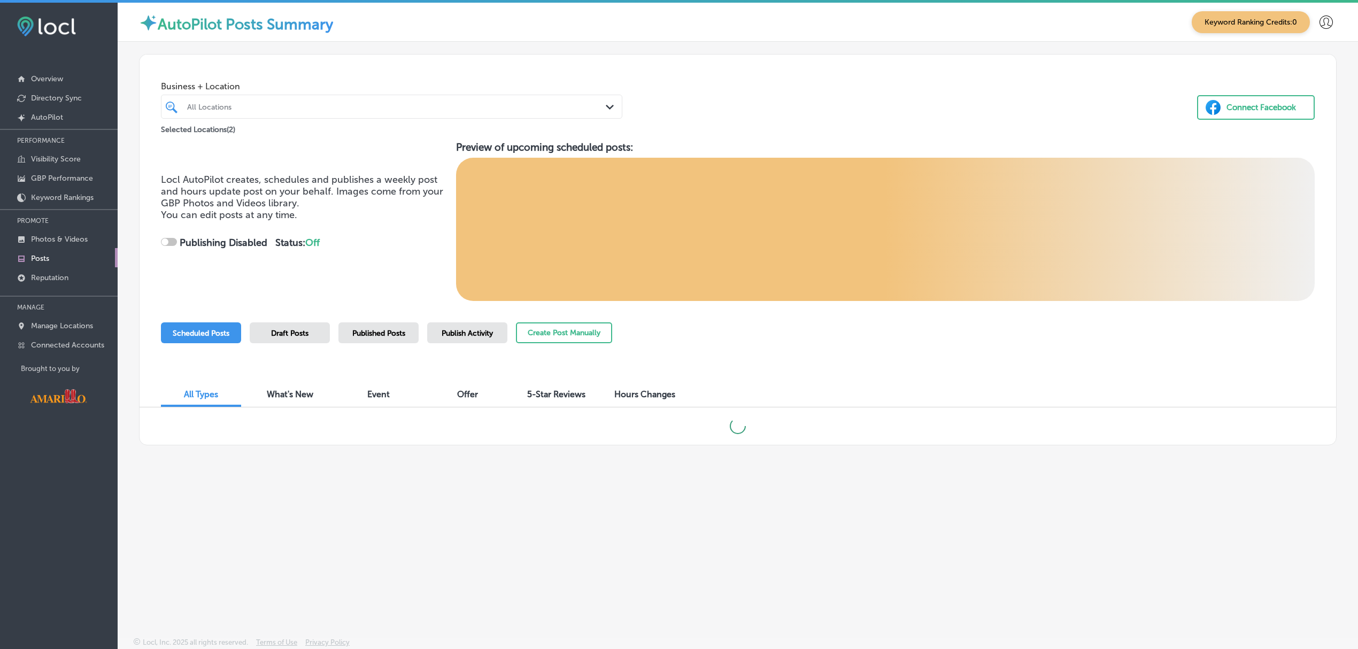
checkbox input "true"
click at [276, 333] on span "Draft Posts" at bounding box center [289, 333] width 37 height 9
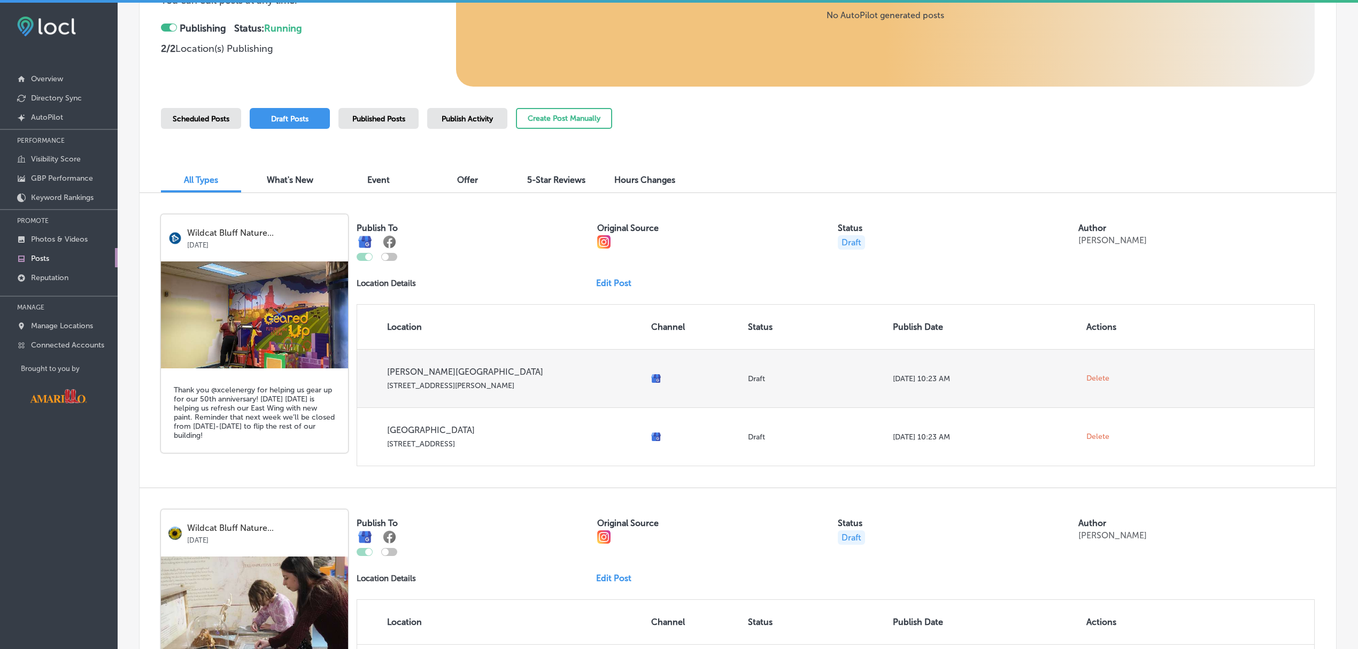
scroll to position [188, 0]
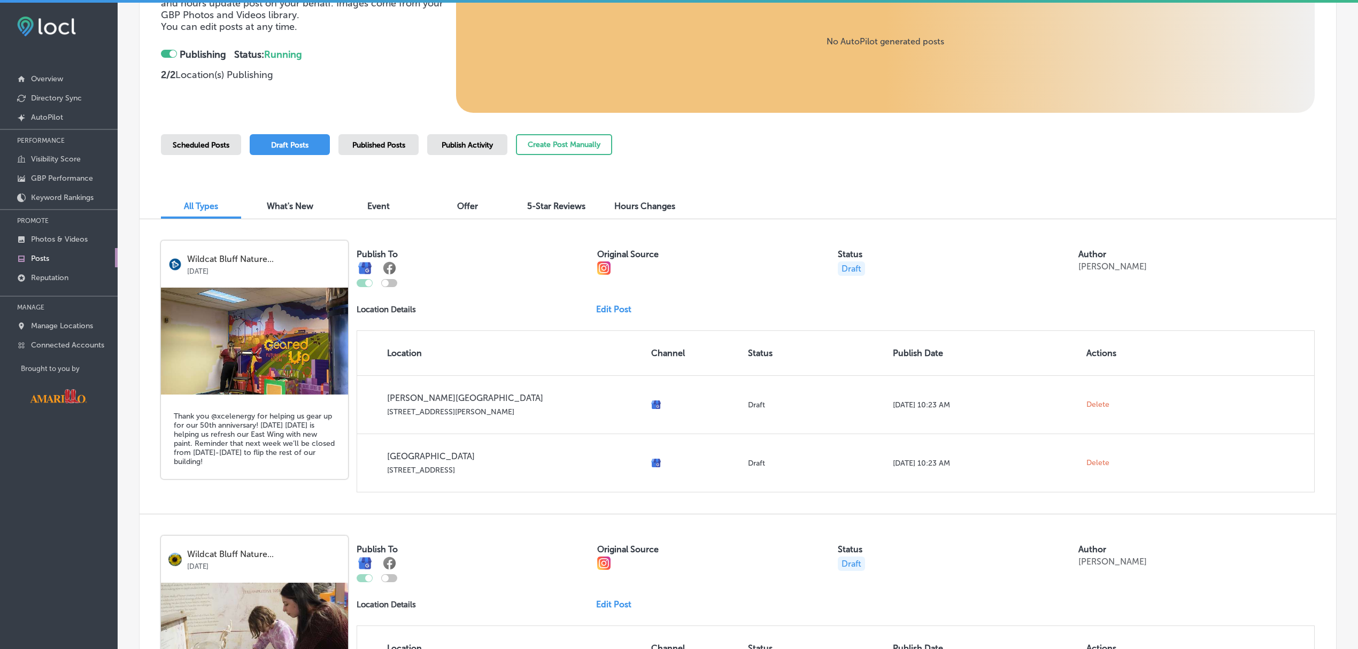
click at [602, 307] on link "Edit Post" at bounding box center [618, 309] width 44 height 10
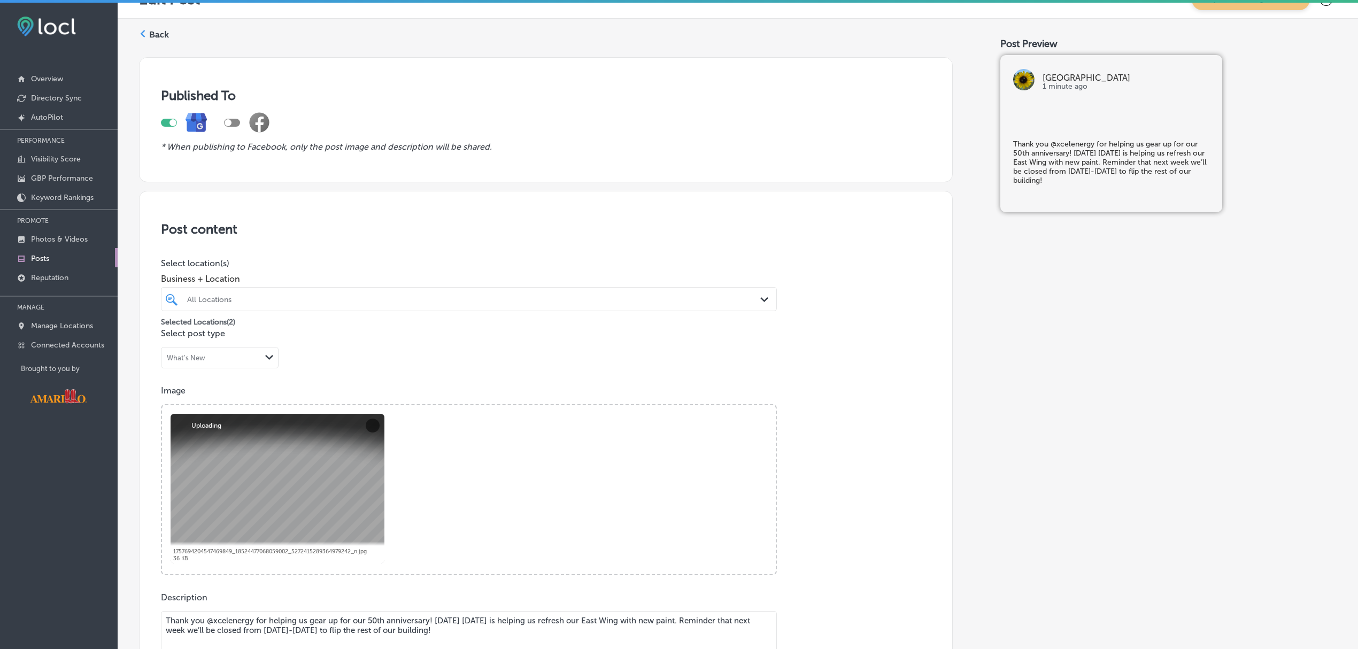
scroll to position [24, 0]
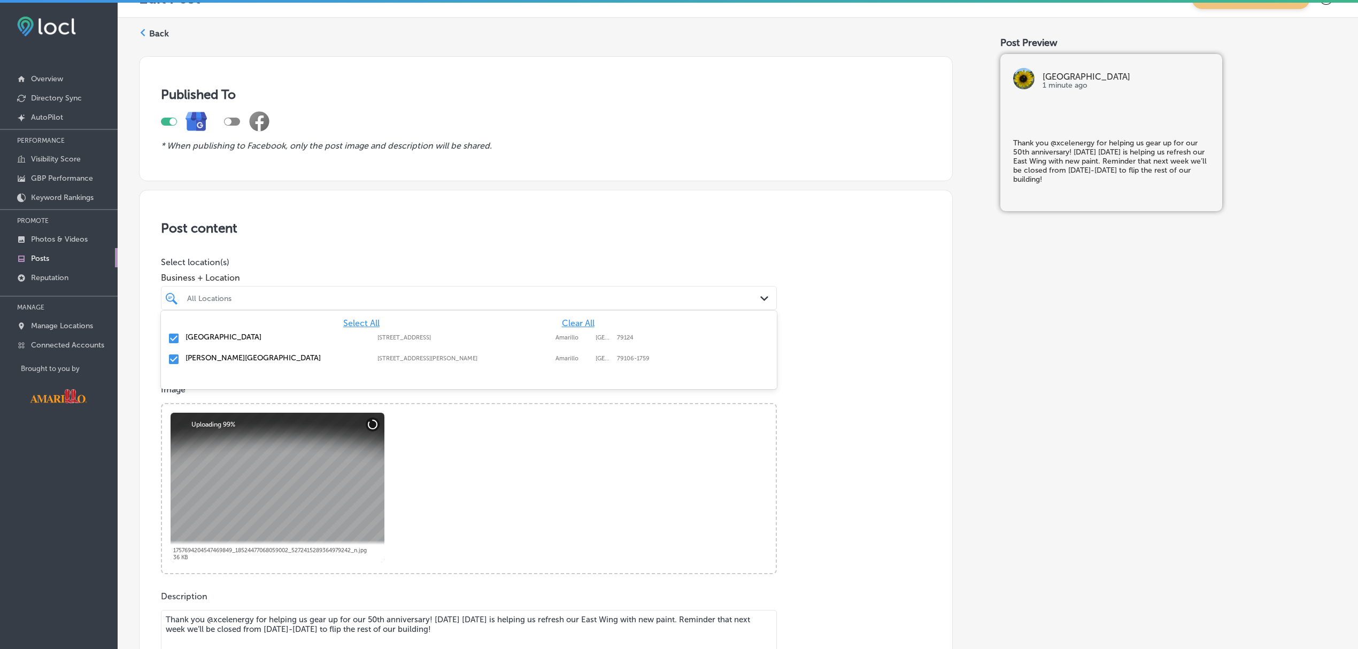
click at [760, 299] on polygon at bounding box center [764, 298] width 8 height 5
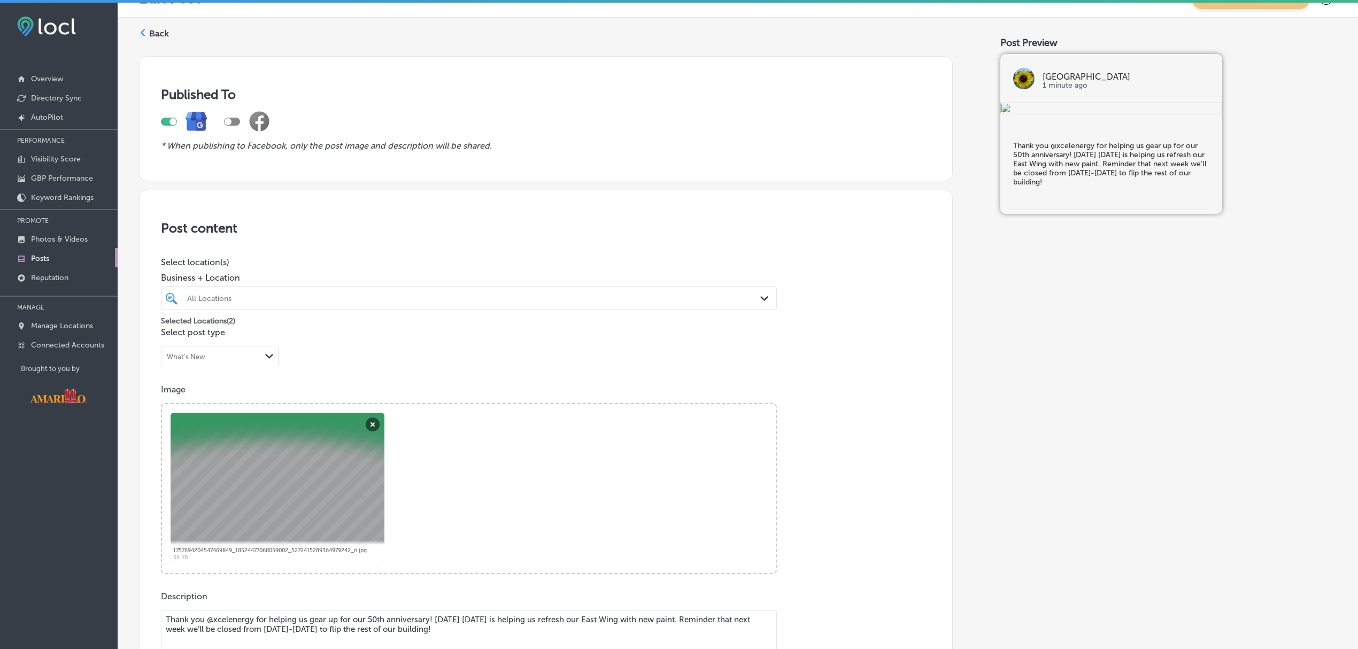
click at [809, 296] on div "Post content Select location(s) Business + Location All Locations Path Created …" at bounding box center [546, 528] width 814 height 677
click at [38, 323] on p "Manage Locations" at bounding box center [62, 325] width 62 height 9
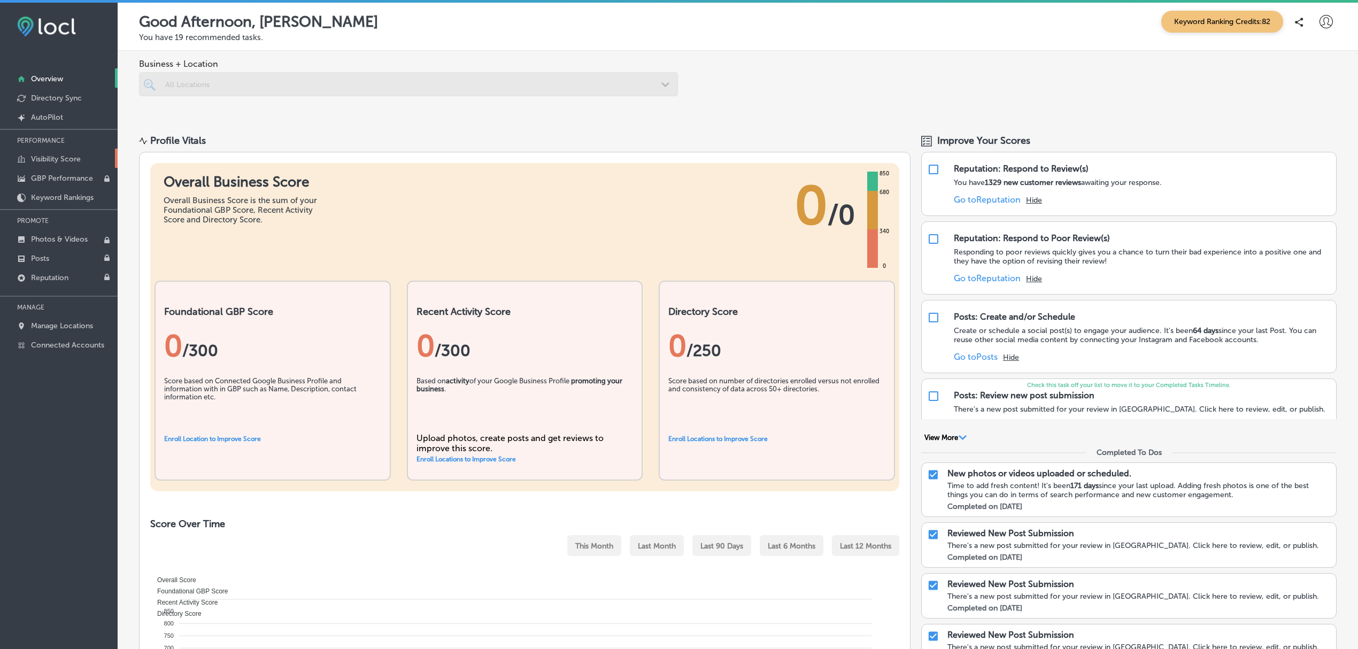
click at [77, 163] on p "Visibility Score" at bounding box center [56, 159] width 50 height 9
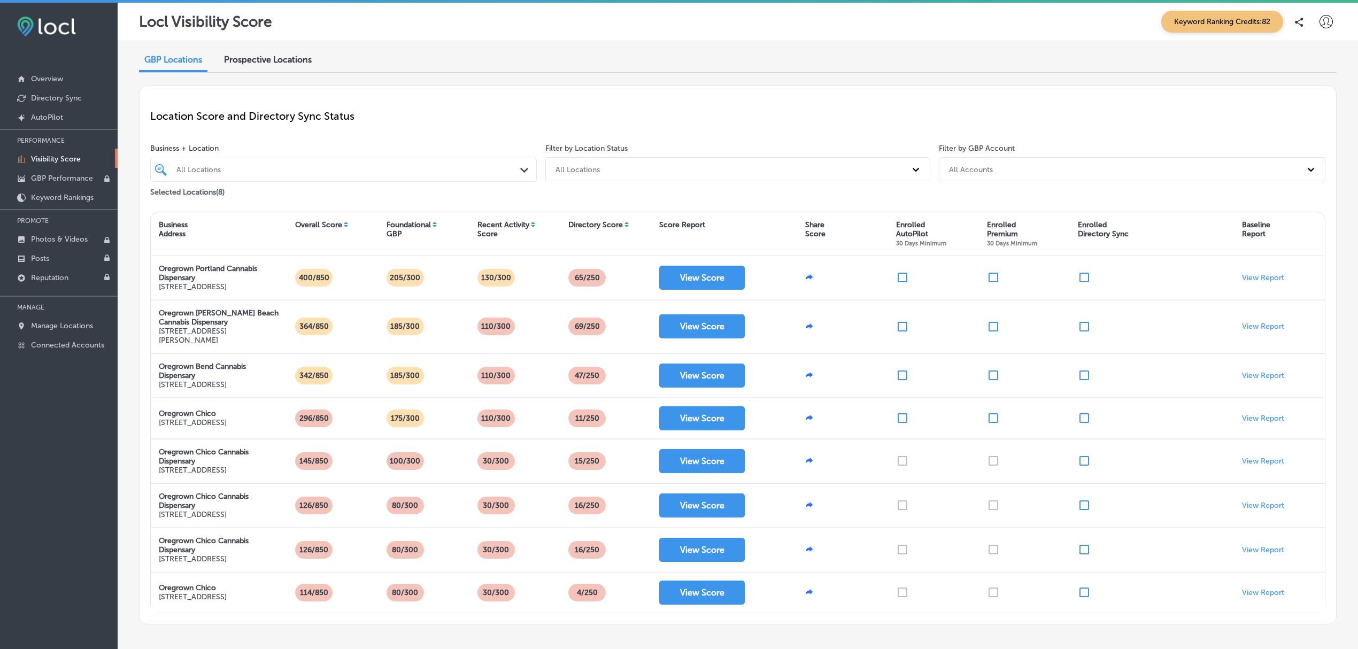
scroll to position [62, 0]
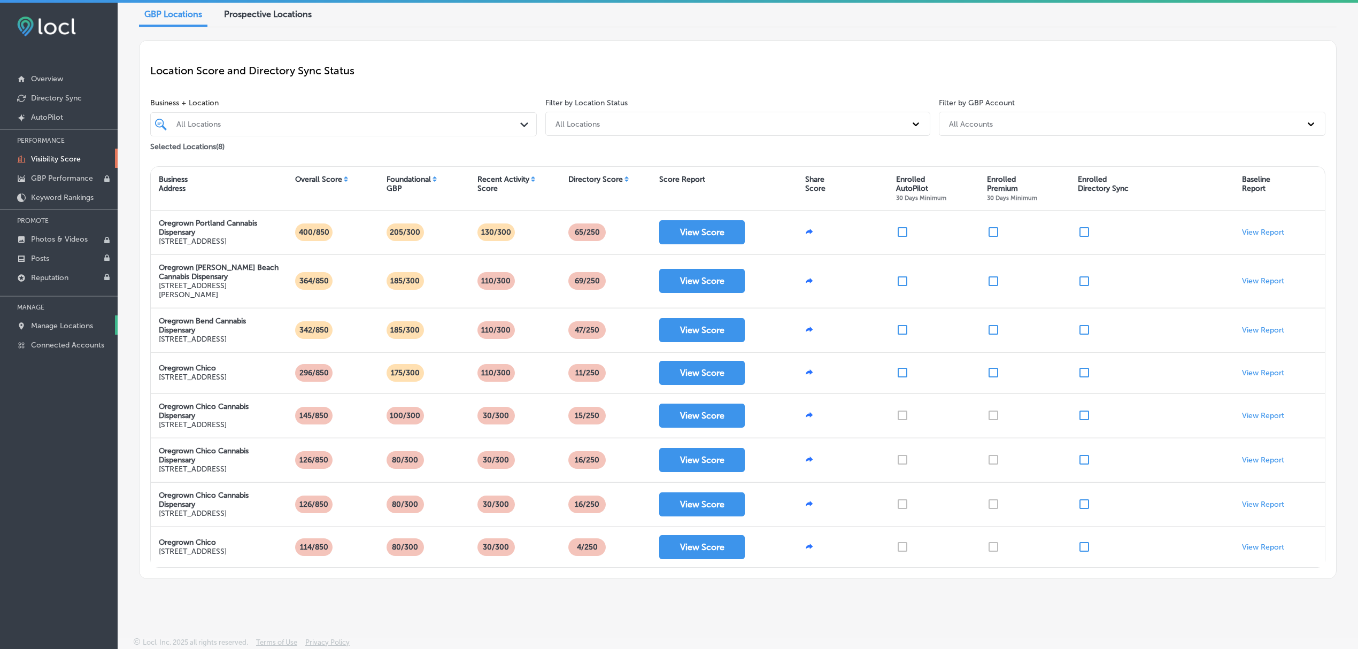
click at [63, 325] on p "Manage Locations" at bounding box center [62, 325] width 62 height 9
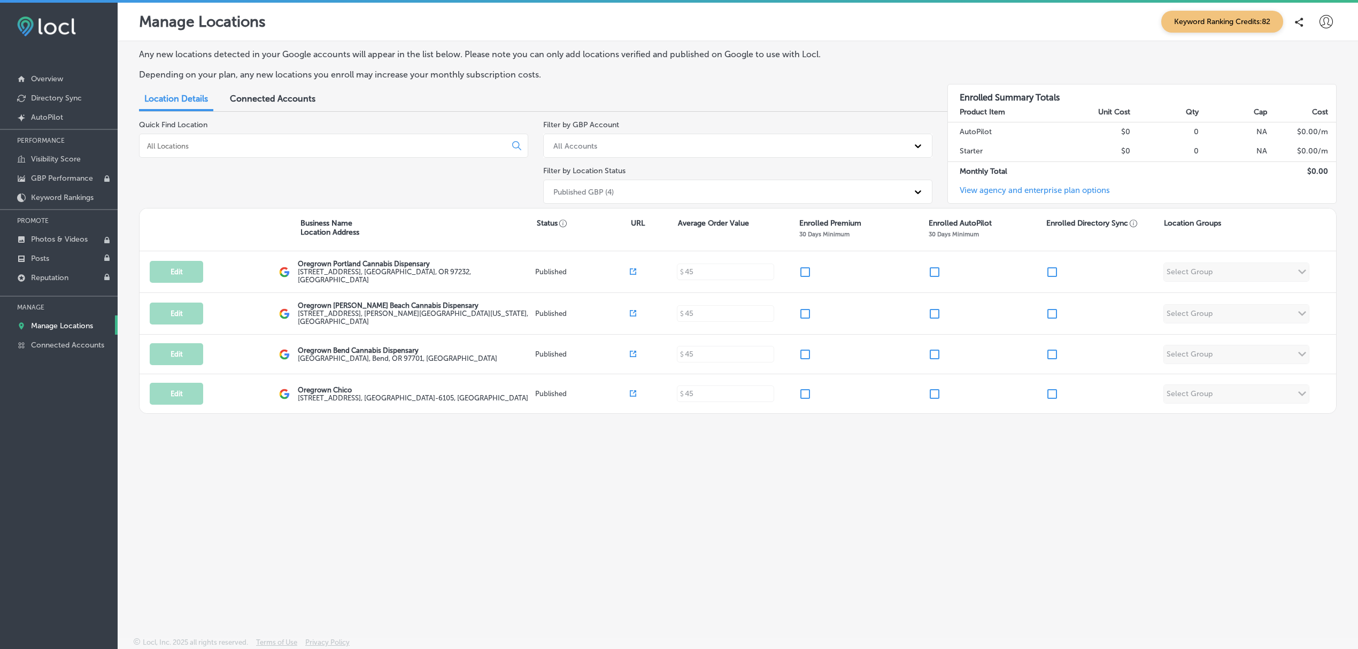
click at [1042, 190] on link "View agency and enterprise plan options" at bounding box center [1029, 195] width 162 height 18
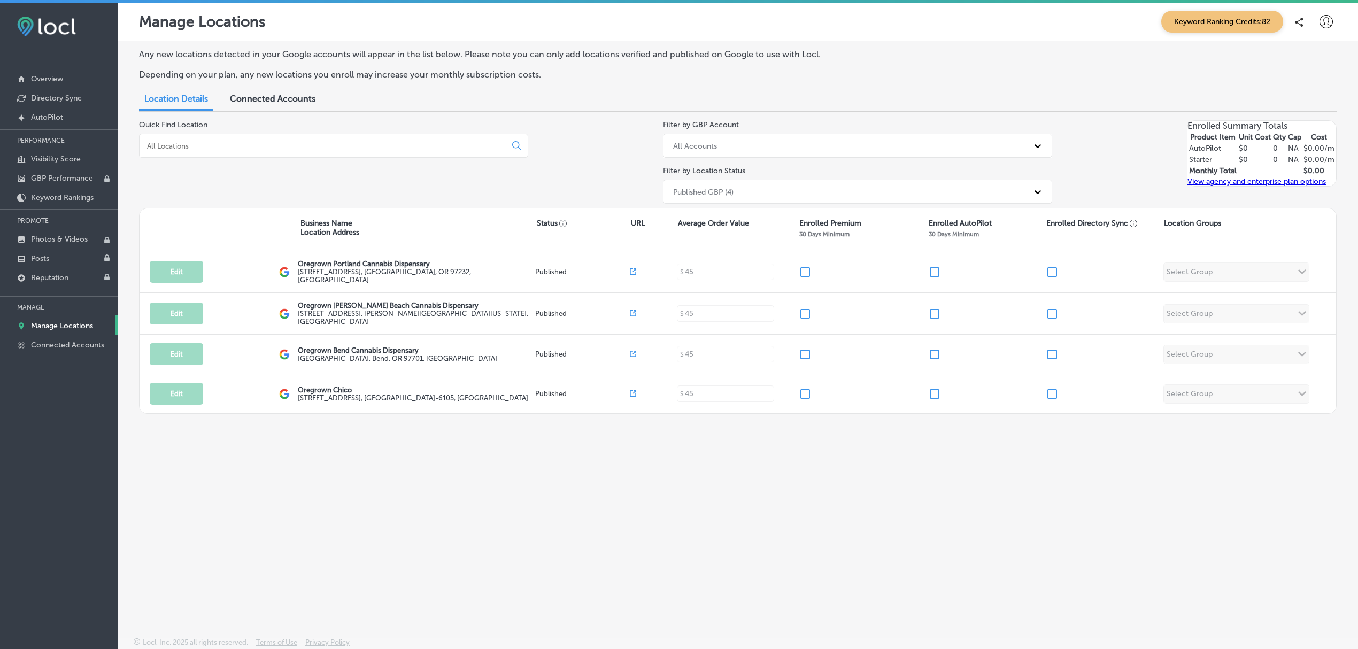
click at [563, 471] on div "Any new locations detected in your Google accounts will appear in the list belo…" at bounding box center [738, 314] width 1240 height 546
click at [771, 449] on div "Any new locations detected in your Google accounts will appear in the list belo…" at bounding box center [738, 314] width 1240 height 546
click at [80, 324] on p "Manage Locations" at bounding box center [62, 325] width 62 height 9
click at [998, 450] on div "Any new locations detected in your Google accounts will appear in the list belo…" at bounding box center [738, 314] width 1240 height 546
click at [1324, 20] on icon at bounding box center [1326, 21] width 13 height 13
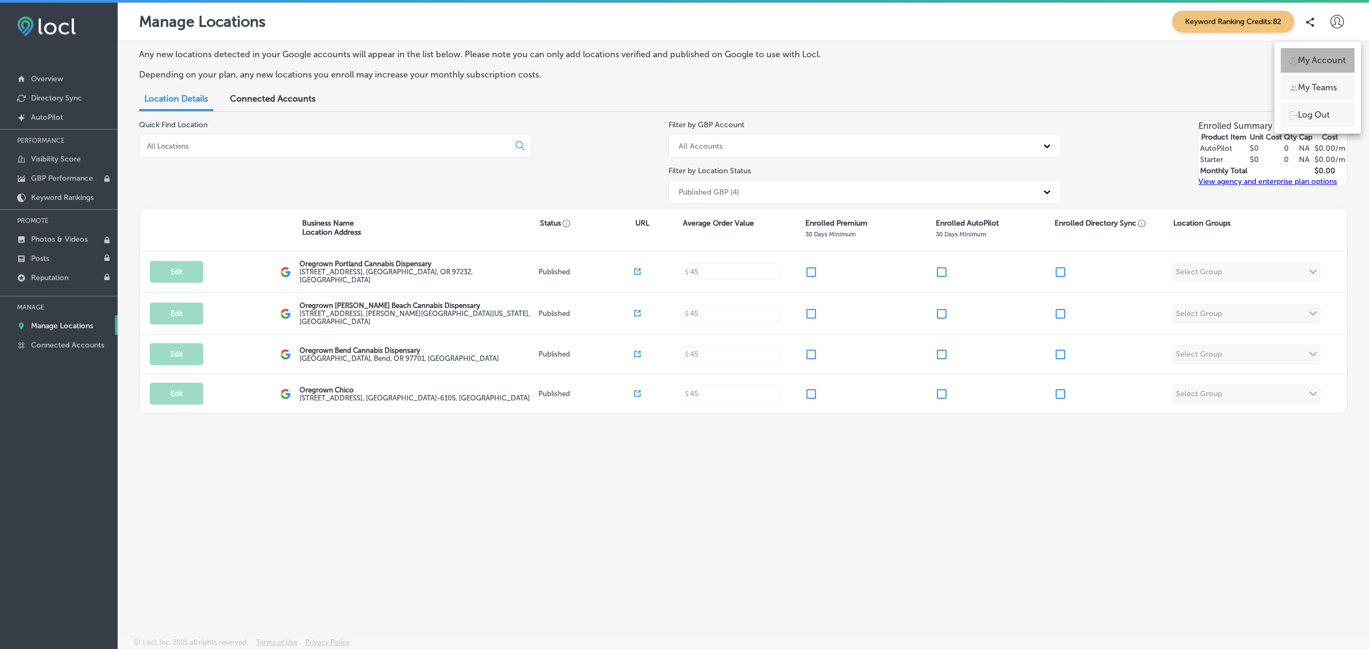
click at [1312, 67] on li "My Account" at bounding box center [1318, 60] width 74 height 25
select select "US"
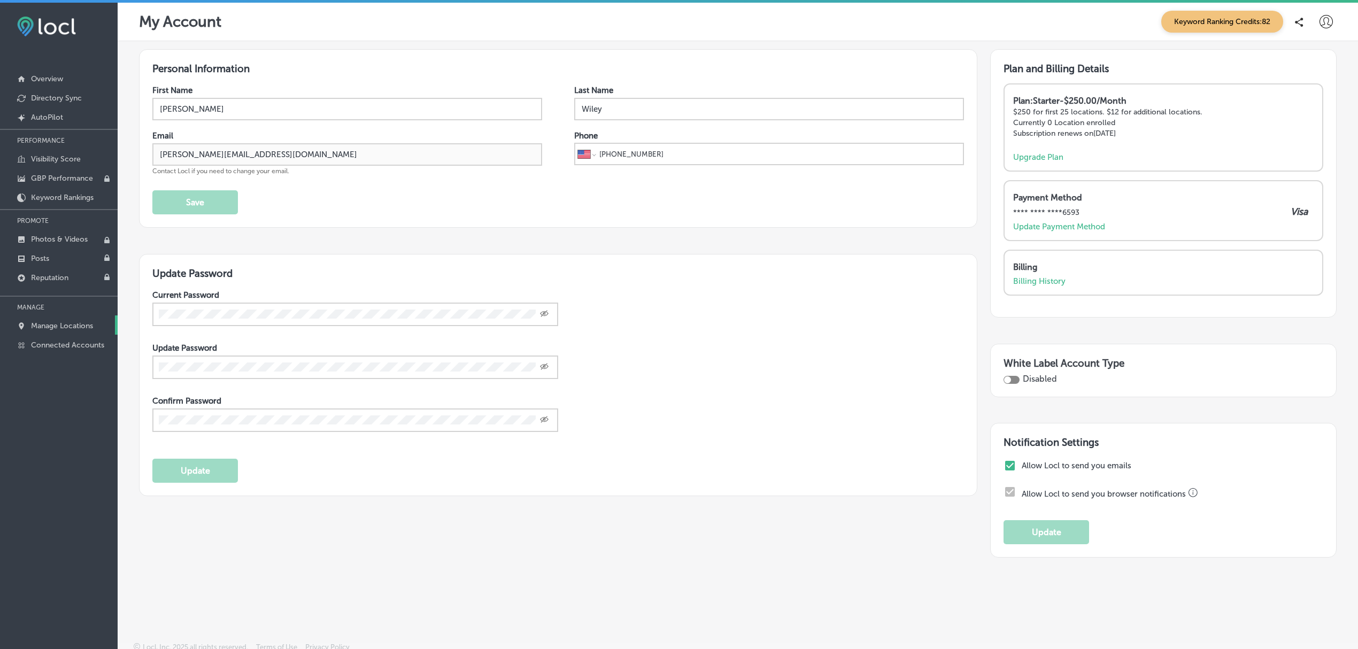
click at [64, 325] on p "Manage Locations" at bounding box center [62, 325] width 62 height 9
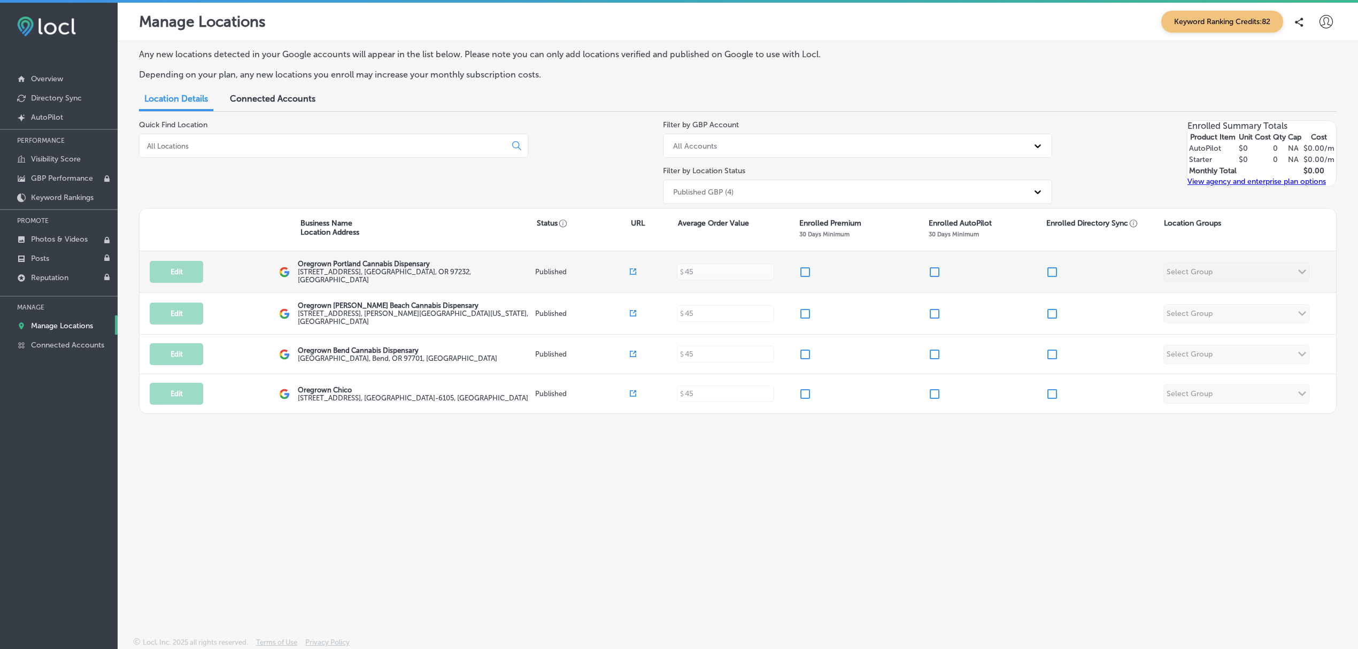
click at [807, 270] on input "checkbox" at bounding box center [805, 272] width 13 height 13
checkbox input "true"
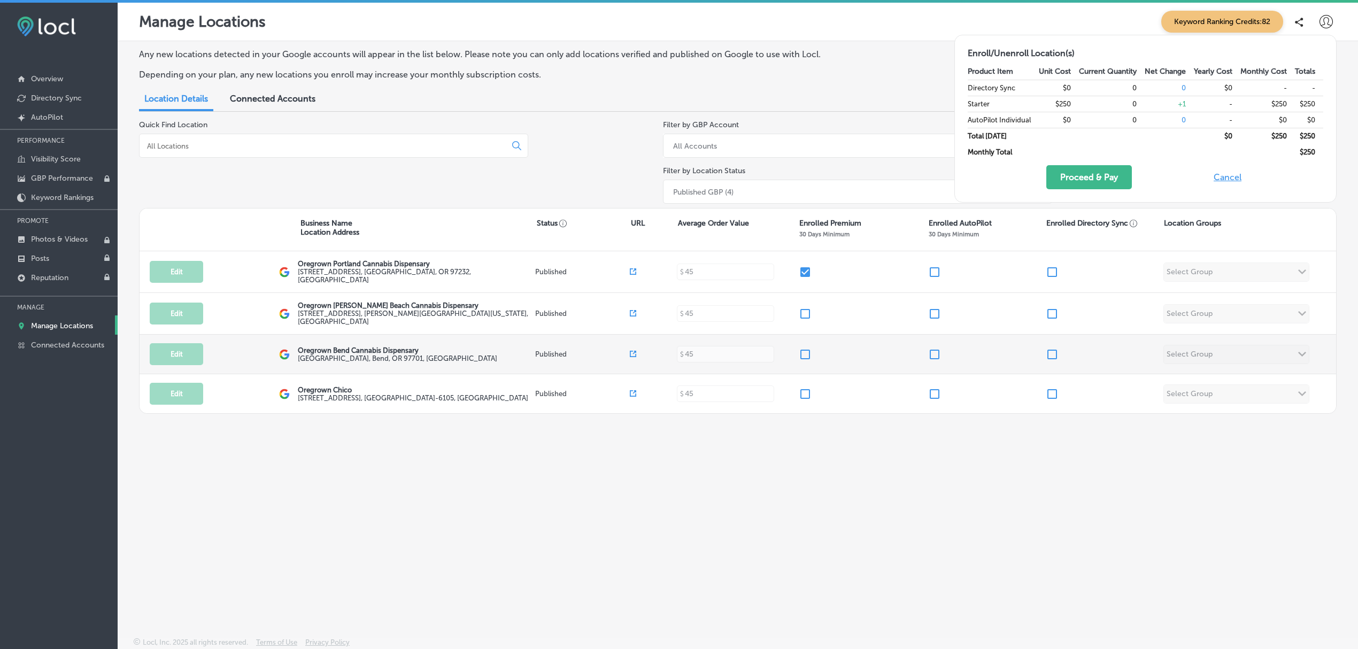
click at [803, 351] on input "checkbox" at bounding box center [805, 354] width 13 height 13
checkbox input "true"
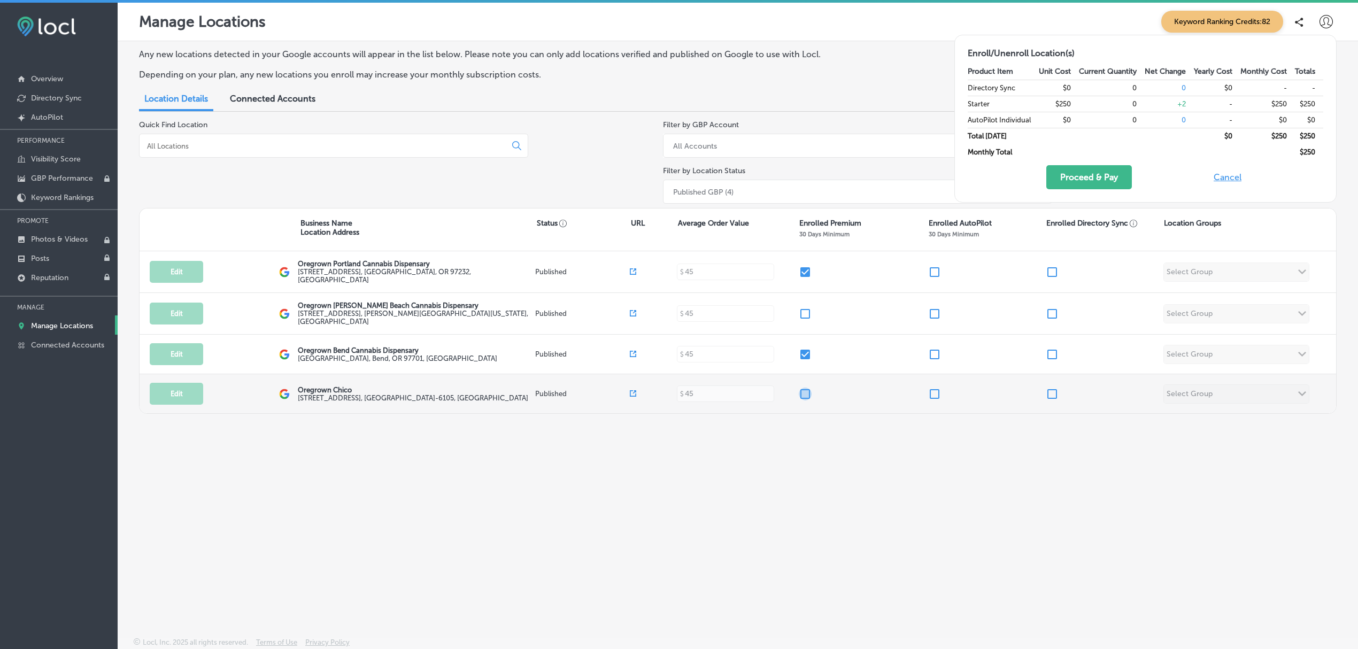
click at [805, 390] on input "checkbox" at bounding box center [805, 394] width 13 height 13
checkbox input "true"
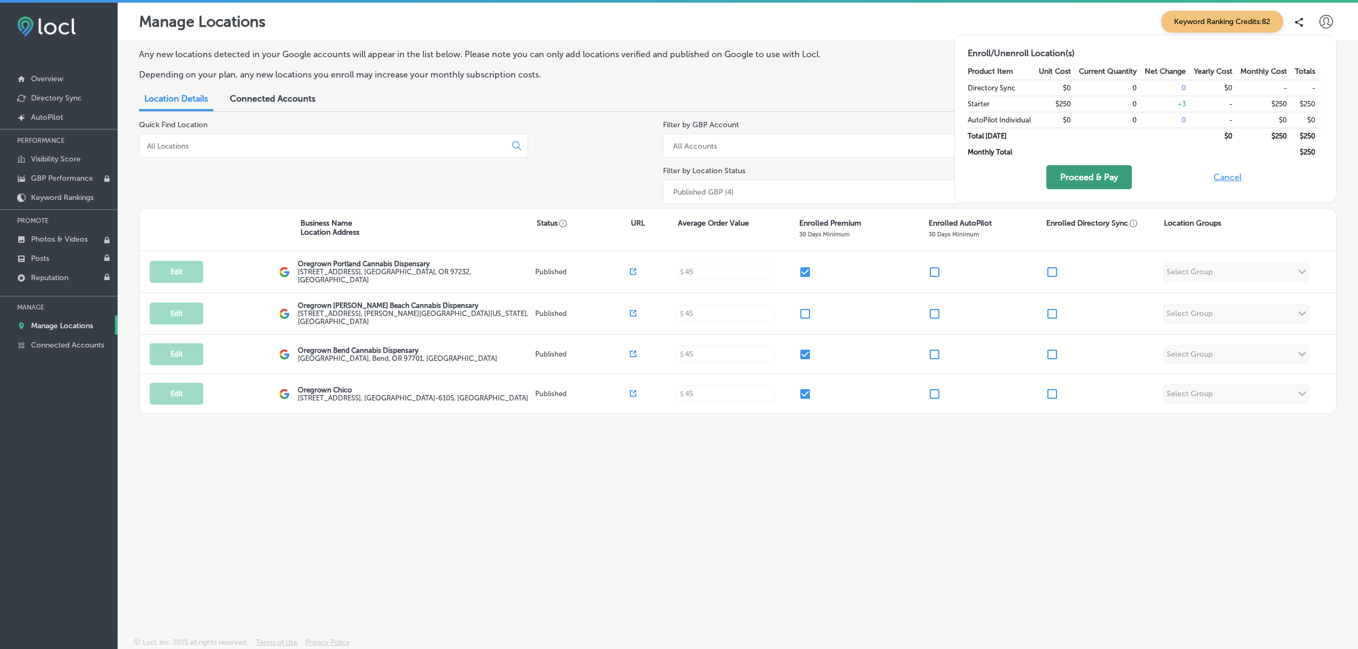
click at [1076, 183] on button "Proceed & Pay" at bounding box center [1089, 177] width 86 height 24
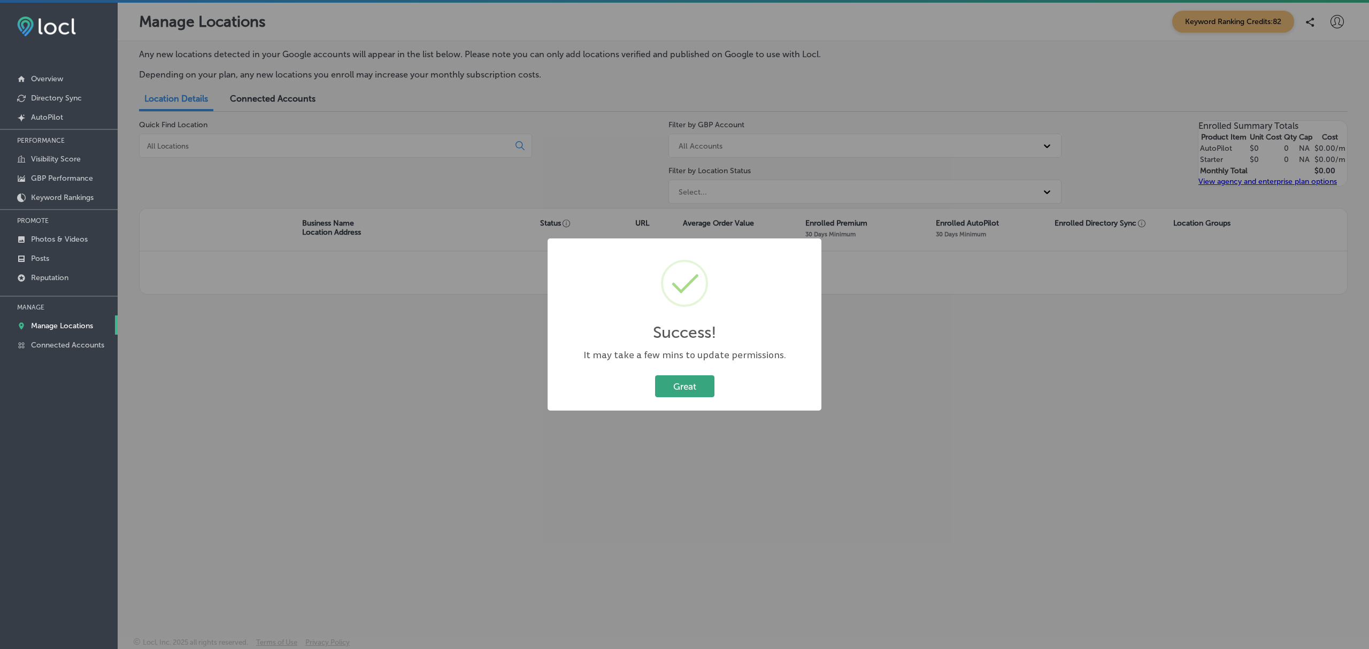
click at [696, 391] on button "Great" at bounding box center [684, 386] width 59 height 22
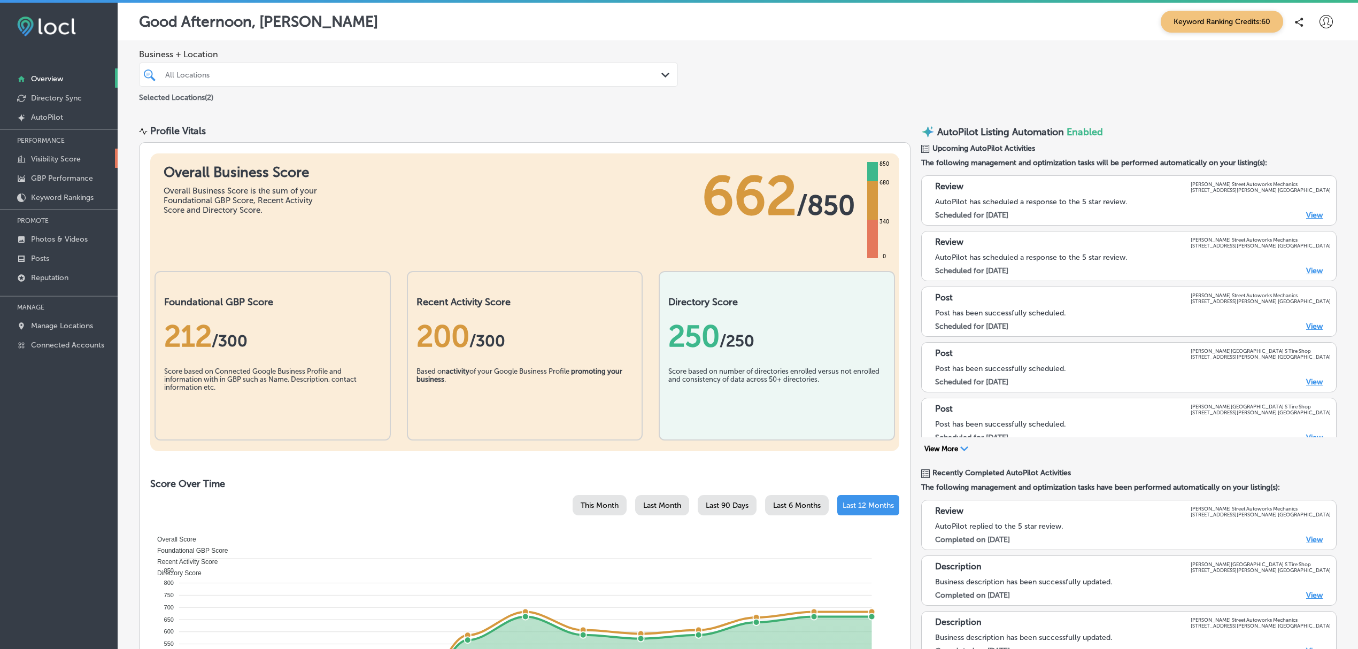
click at [81, 161] on link "Visibility Score" at bounding box center [59, 158] width 118 height 19
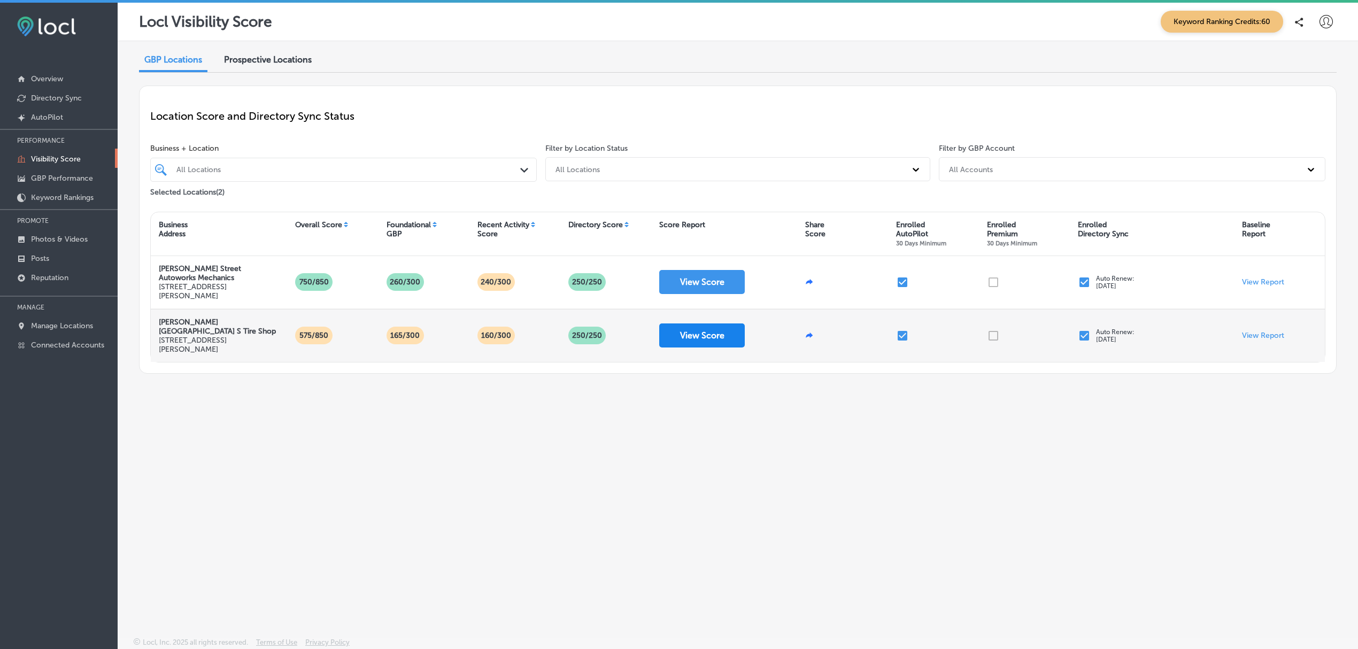
click at [695, 340] on button "View Score" at bounding box center [702, 335] width 86 height 24
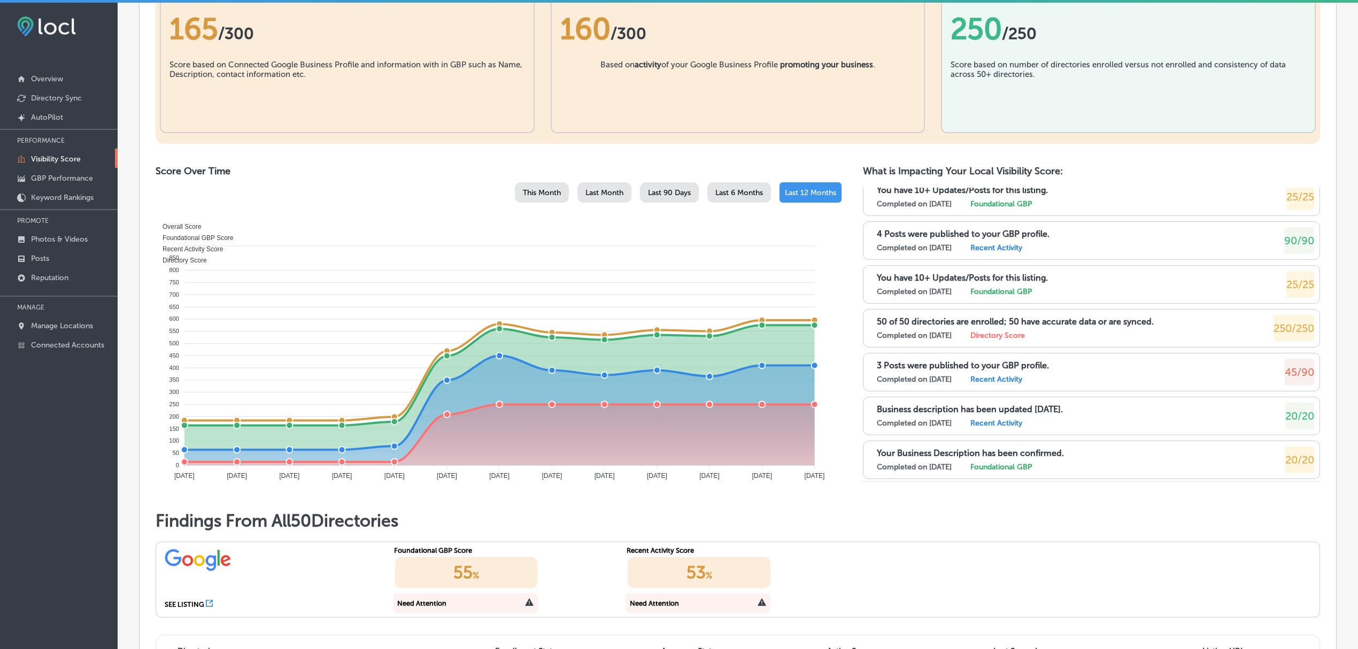
scroll to position [542, 0]
click at [31, 260] on p "Posts" at bounding box center [40, 258] width 18 height 9
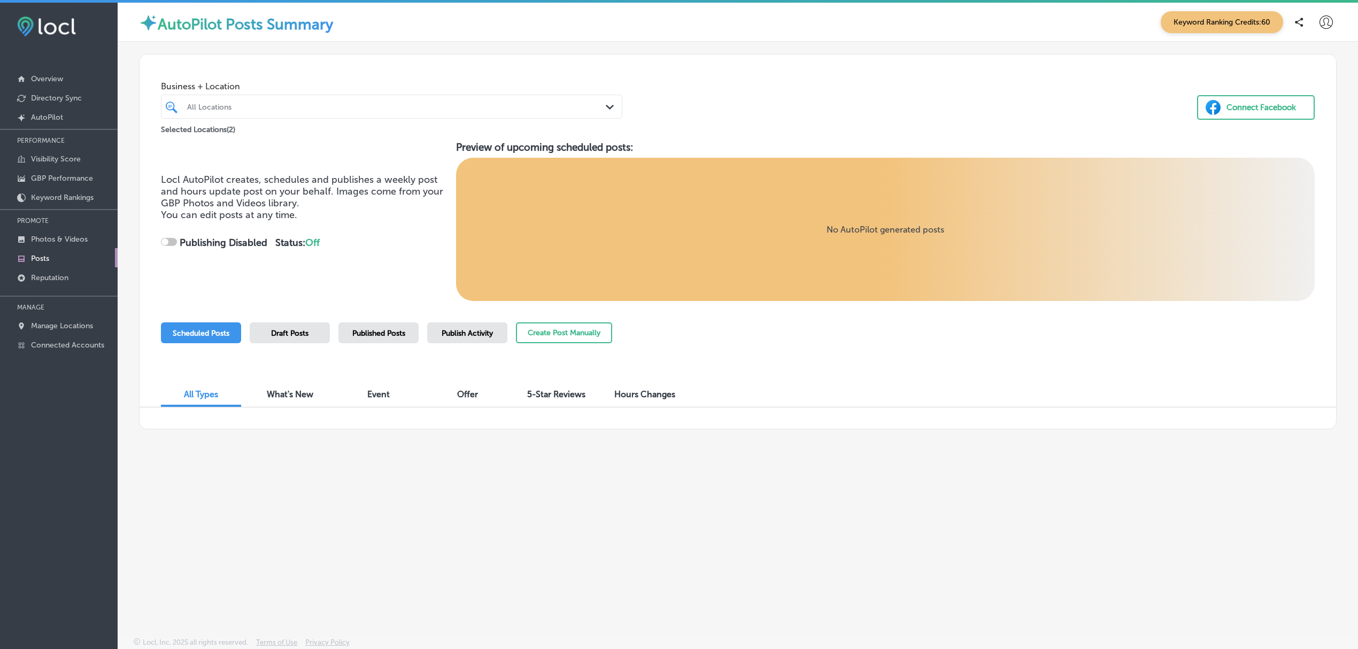
checkbox input "true"
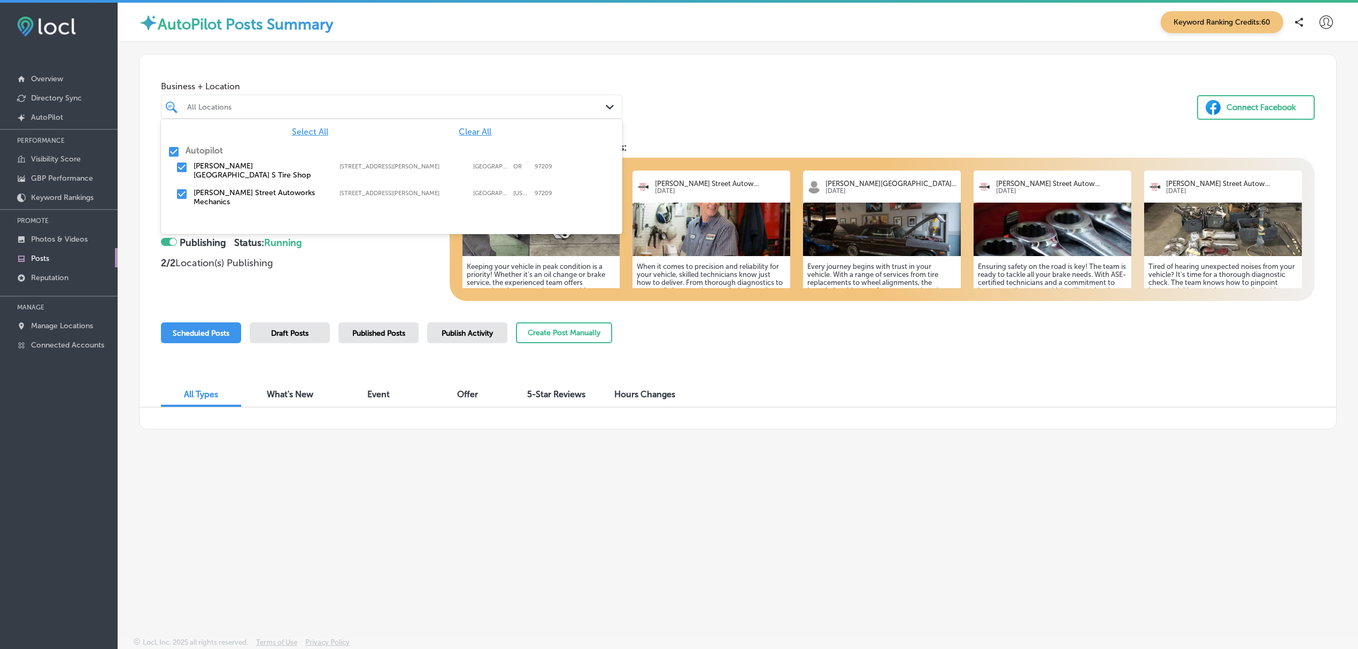
click at [606, 107] on icon "Path Created with Sketch." at bounding box center [610, 107] width 8 height 5
click at [176, 150] on input "checkbox" at bounding box center [173, 151] width 13 height 13
click at [182, 167] on input "checkbox" at bounding box center [181, 167] width 13 height 13
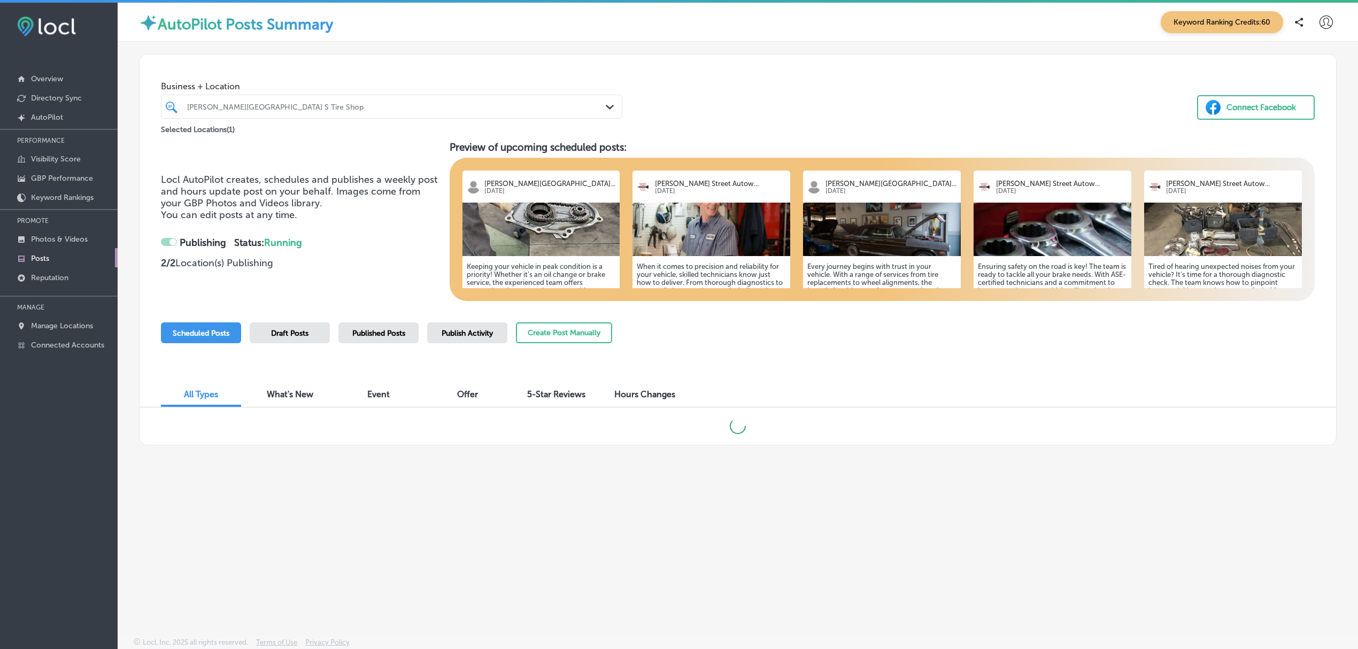
click at [741, 334] on div "Scheduled Posts Draft Posts Published Posts Publish Activity Create Post Manual…" at bounding box center [738, 346] width 1154 height 49
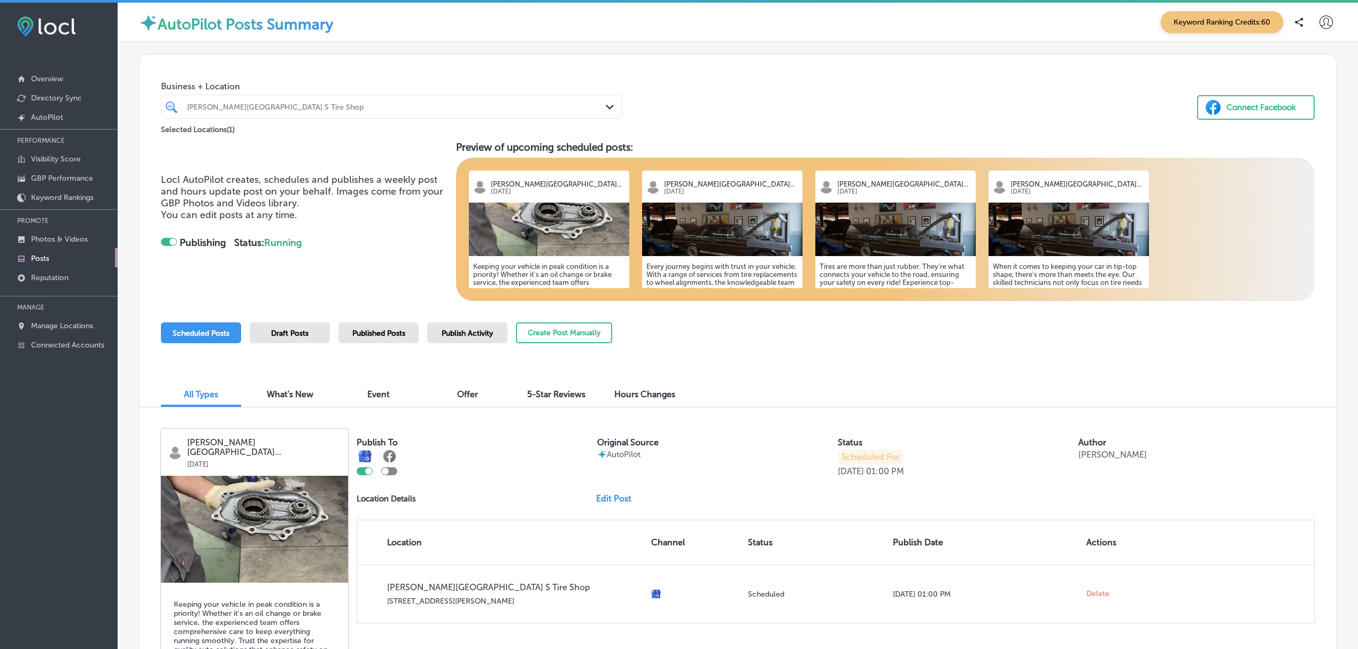
click at [386, 333] on span "Published Posts" at bounding box center [378, 333] width 53 height 9
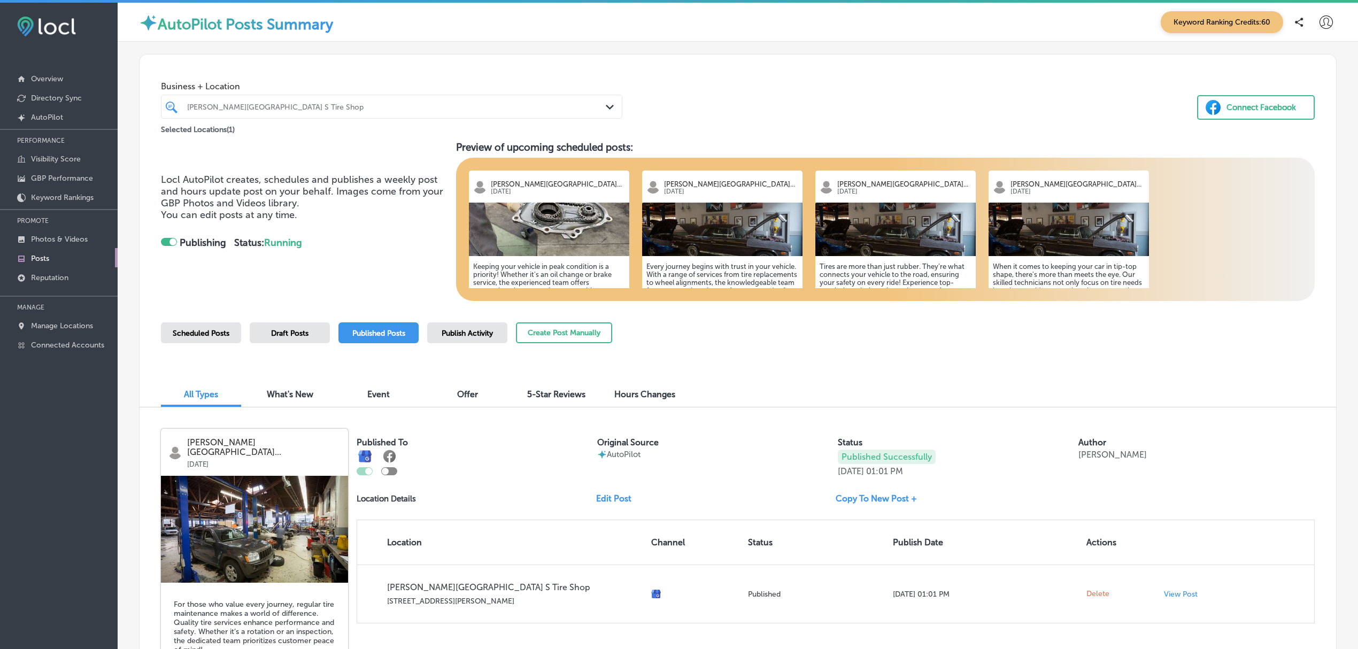
click at [469, 333] on span "Publish Activity" at bounding box center [467, 333] width 51 height 9
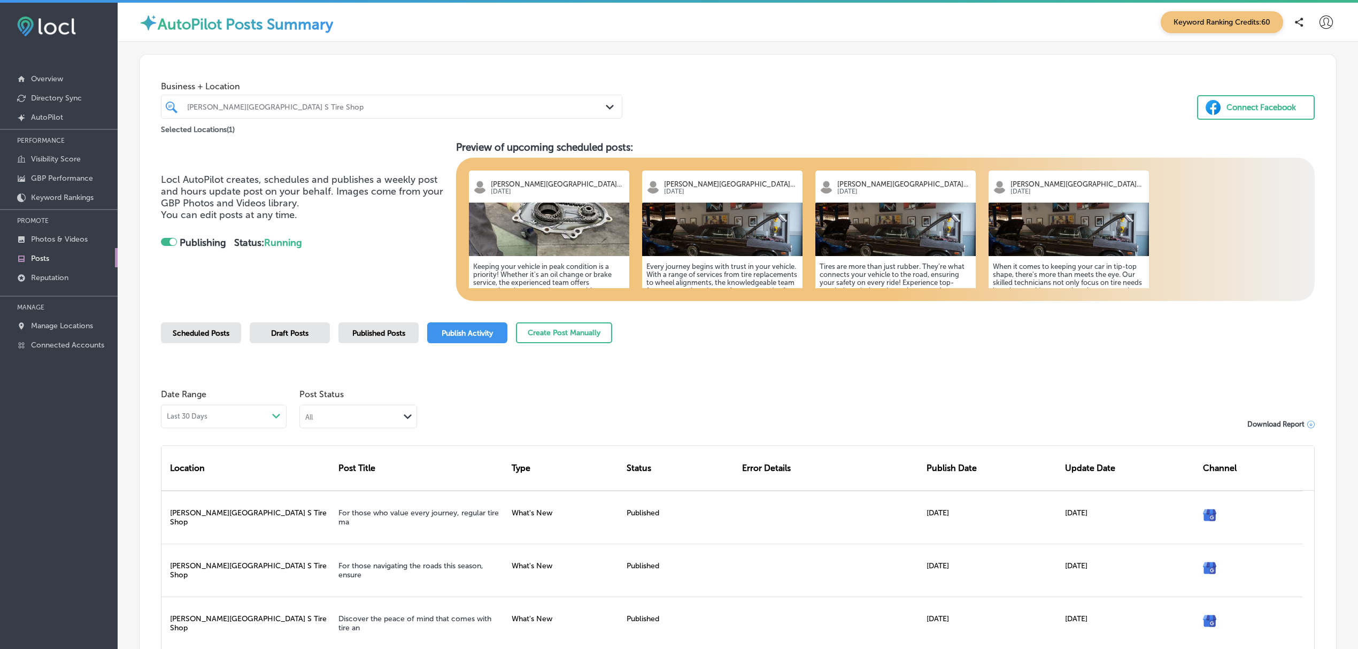
click at [197, 336] on span "Scheduled Posts" at bounding box center [201, 333] width 57 height 9
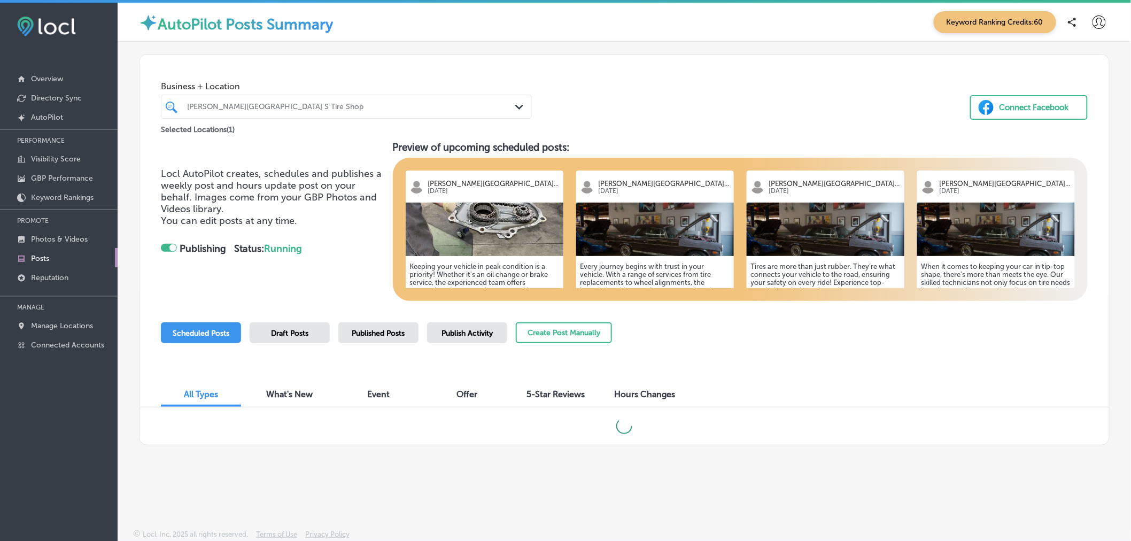
drag, startPoint x: 1344, startPoint y: 3, endPoint x: 885, endPoint y: 346, distance: 572.9
click at [885, 346] on div "Scheduled Posts Draft Posts Published Posts Publish Activity Create Post Manual…" at bounding box center [624, 346] width 927 height 49
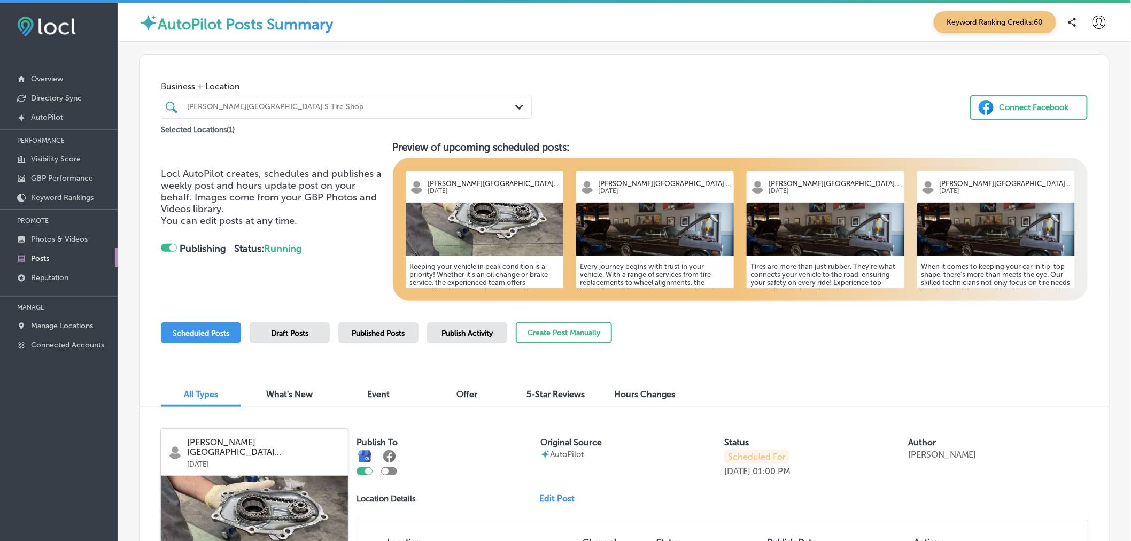
click at [911, 140] on div "Business + Location Everett Street Point S Tire Shop Path Created with Sketch. …" at bounding box center [625, 98] width 970 height 87
click at [52, 238] on p "Photos & Videos" at bounding box center [59, 239] width 57 height 9
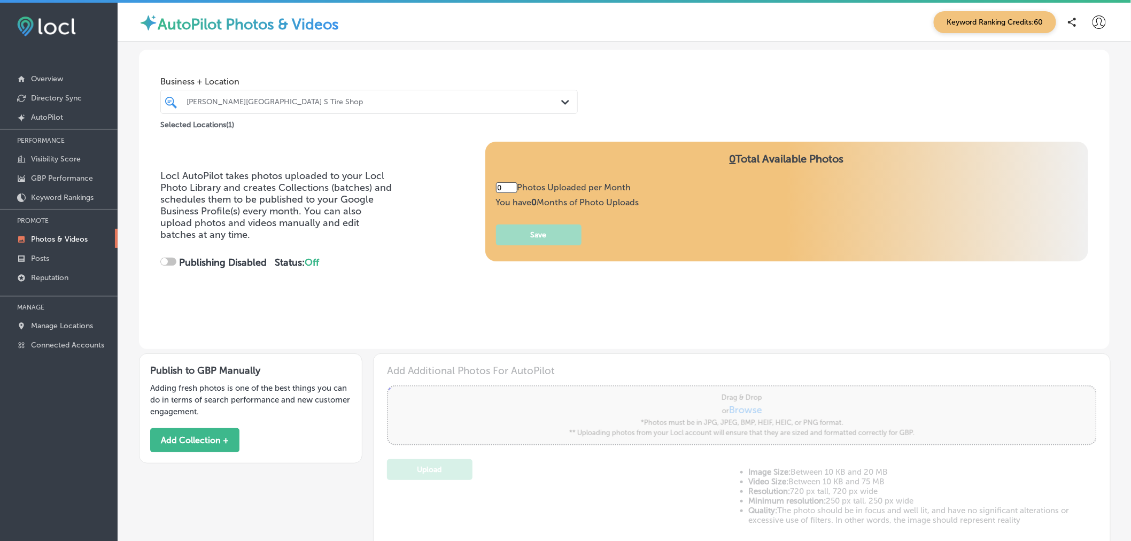
type input "5"
checkbox input "true"
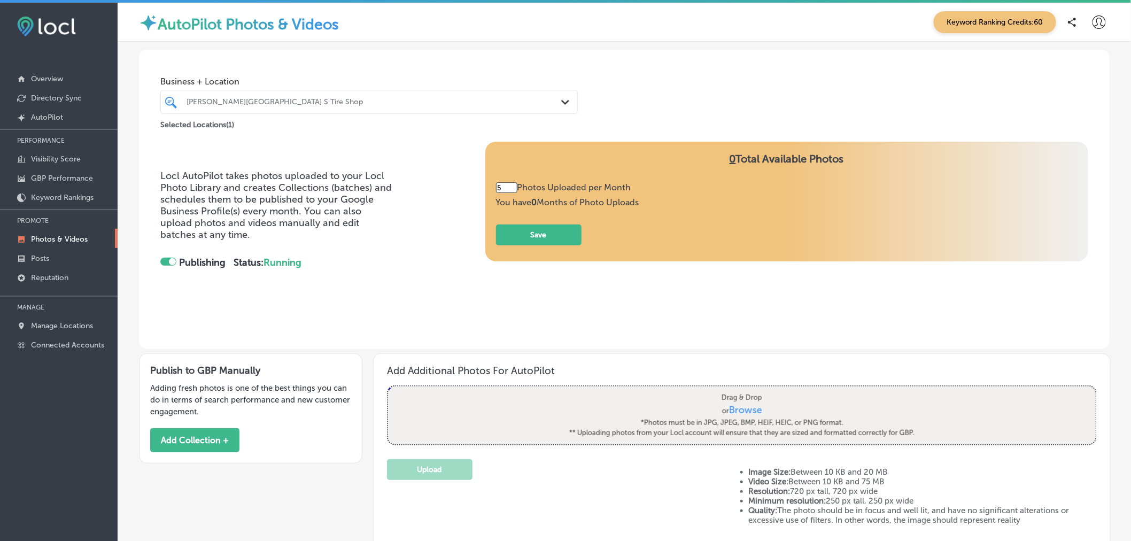
scroll to position [202, 0]
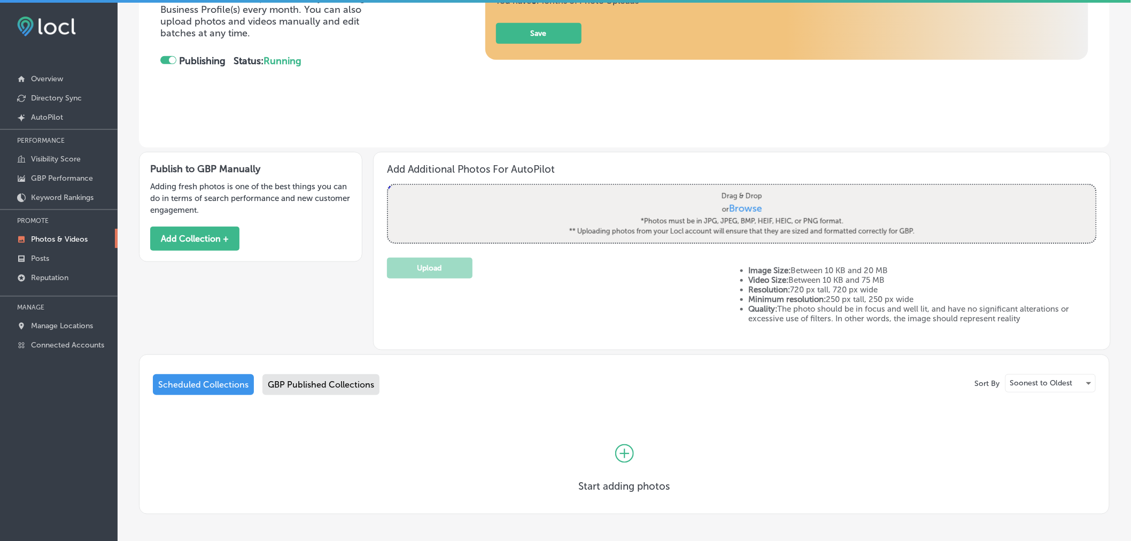
click at [310, 391] on div "GBP Published Collections" at bounding box center [321, 384] width 117 height 21
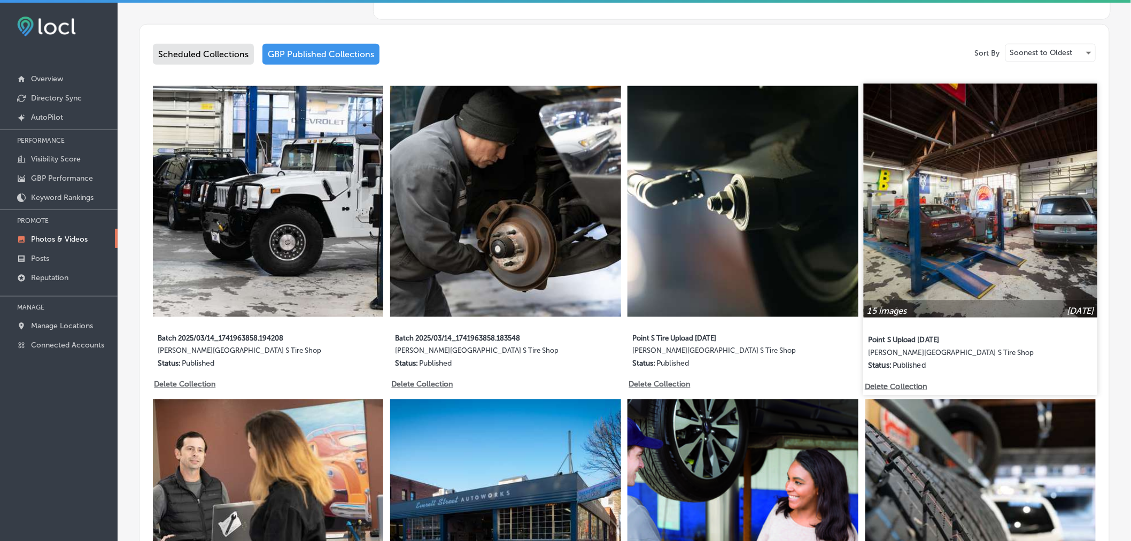
scroll to position [739, 0]
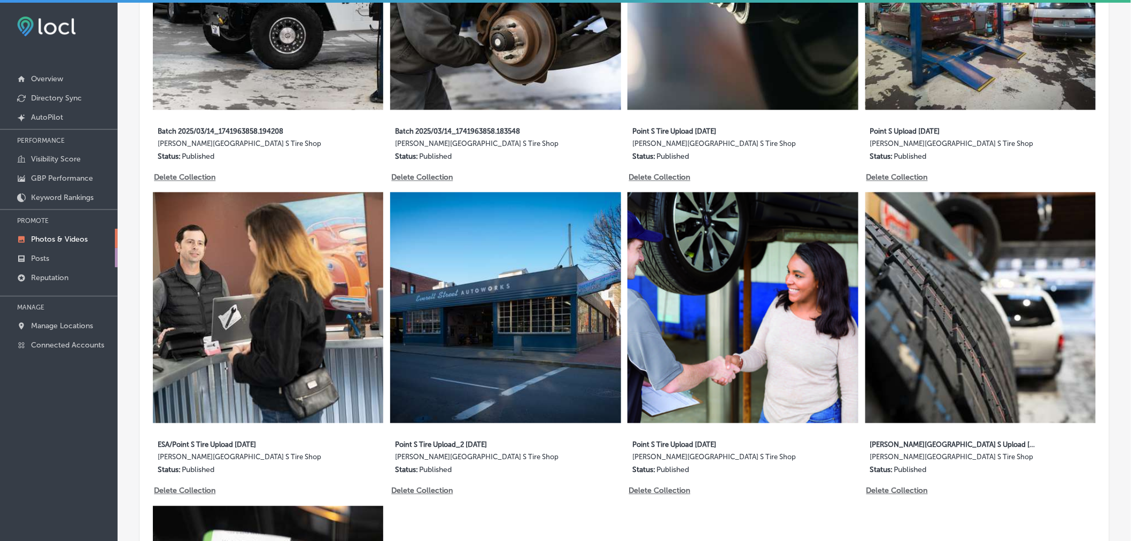
click at [58, 255] on link "Posts" at bounding box center [59, 257] width 118 height 19
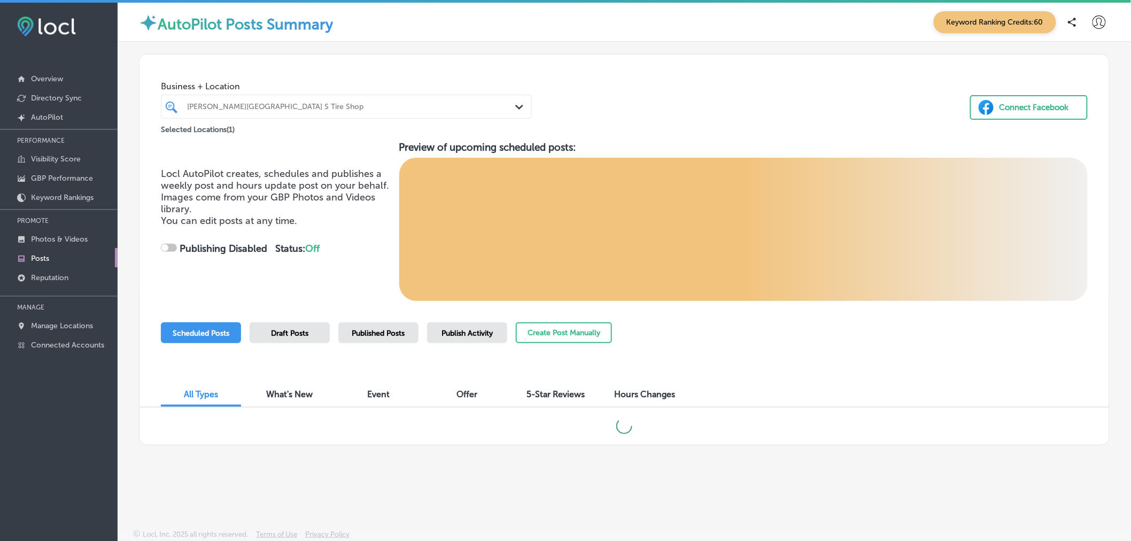
checkbox input "true"
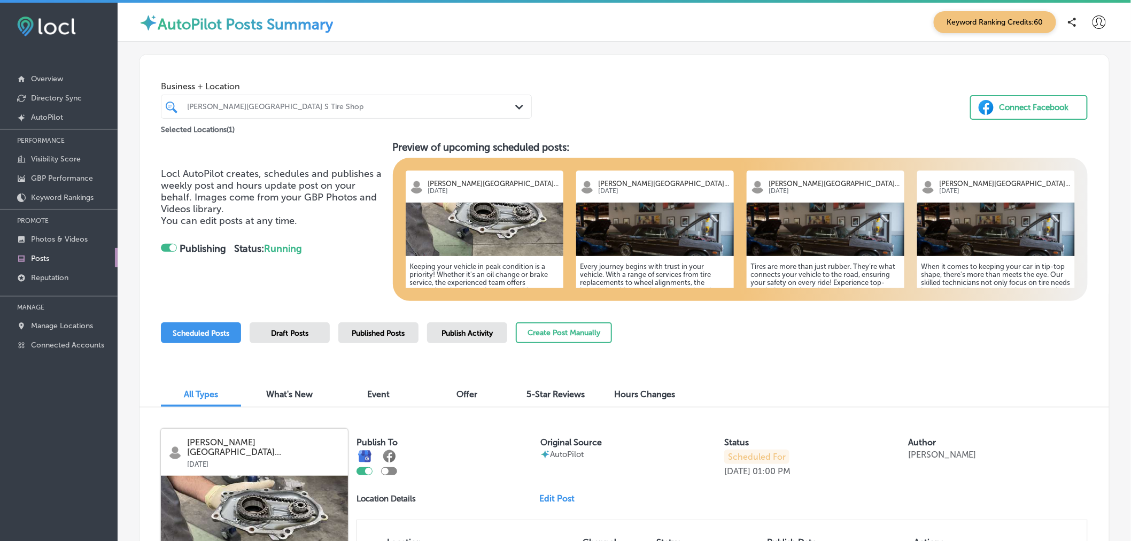
click at [938, 337] on div "Scheduled Posts Draft Posts Published Posts Publish Activity Create Post Manual…" at bounding box center [624, 346] width 927 height 49
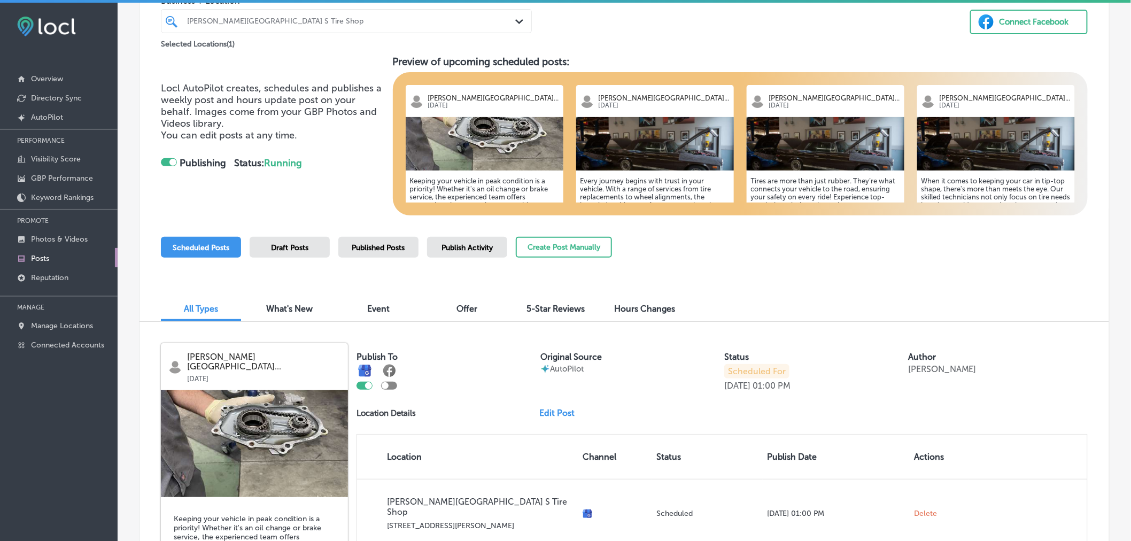
scroll to position [88, 0]
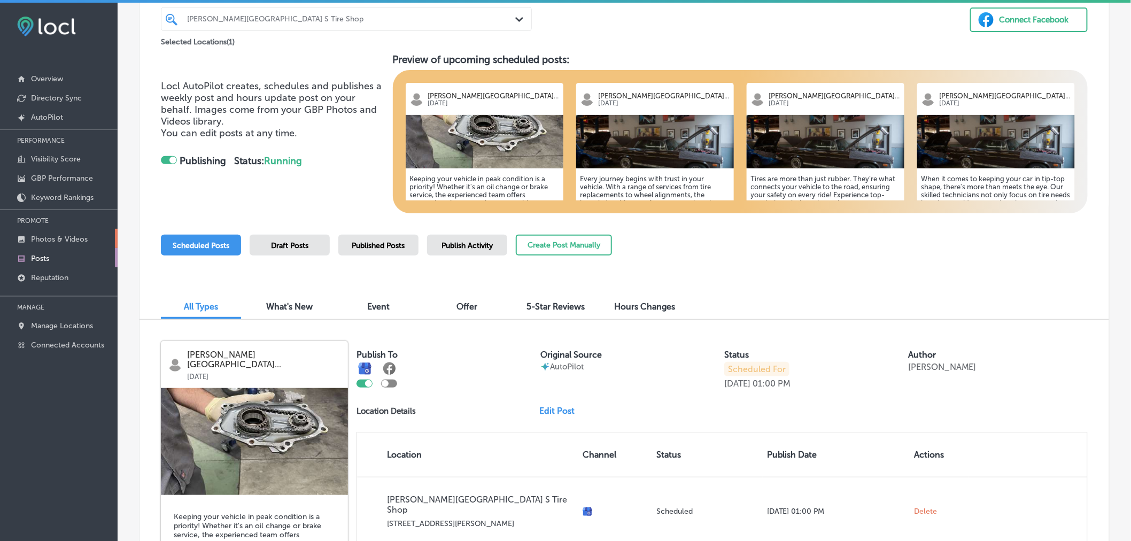
click at [66, 236] on p "Photos & Videos" at bounding box center [59, 239] width 57 height 9
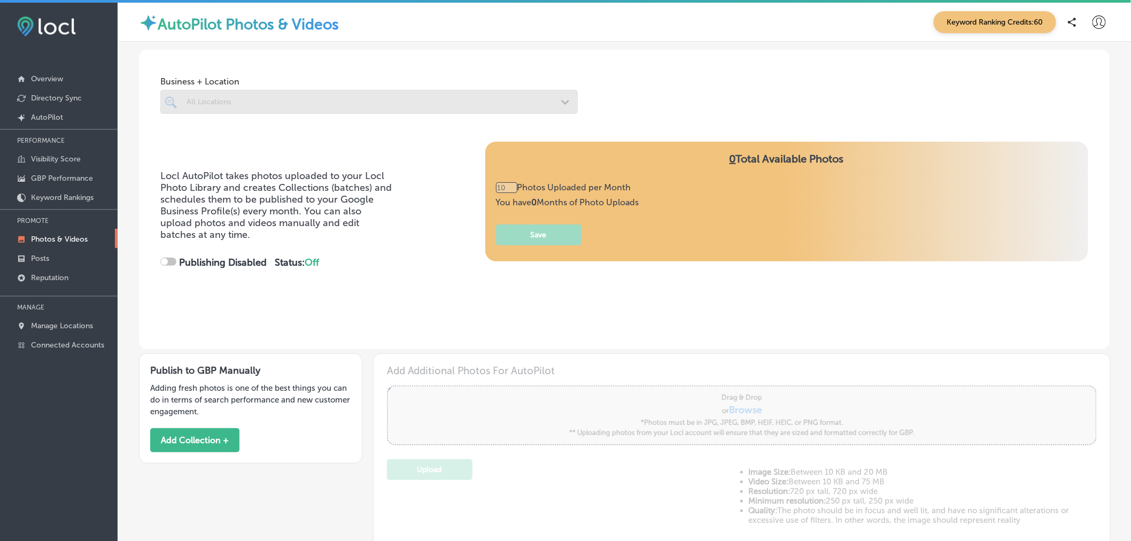
type input "0"
checkbox input "true"
type input "5"
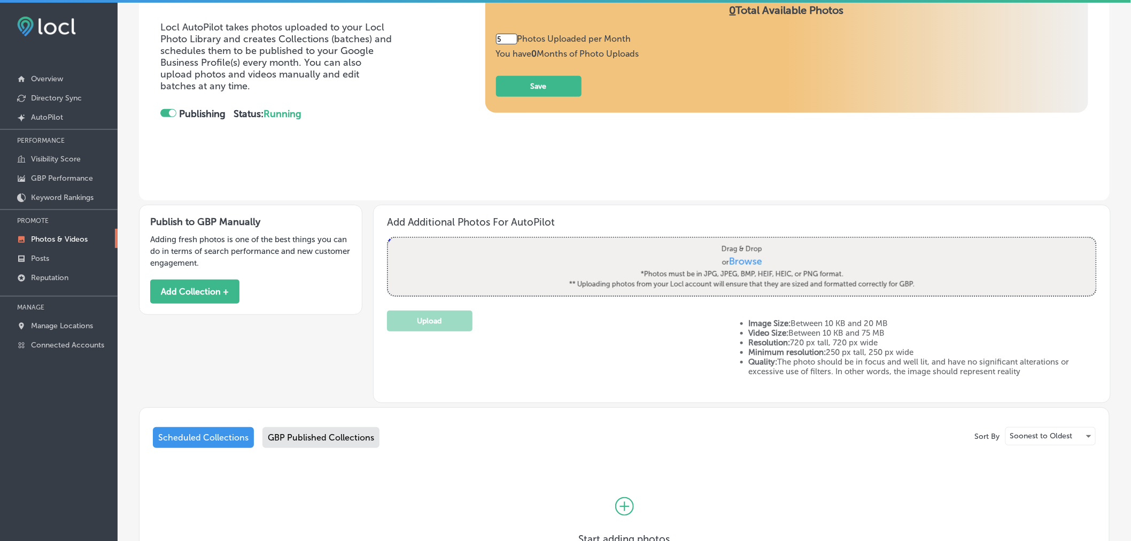
scroll to position [150, 0]
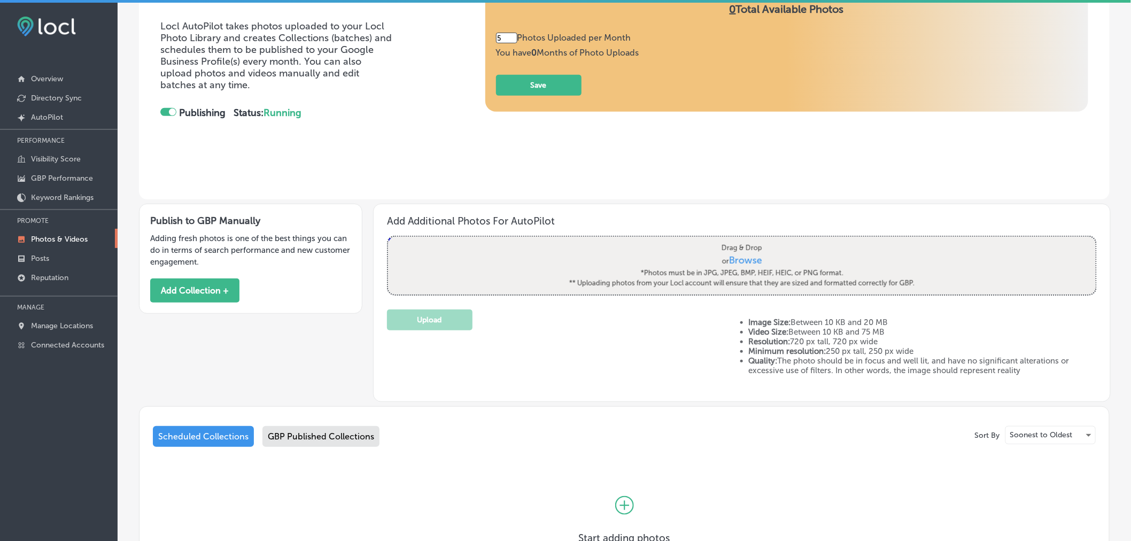
click at [322, 437] on div "GBP Published Collections" at bounding box center [321, 436] width 117 height 21
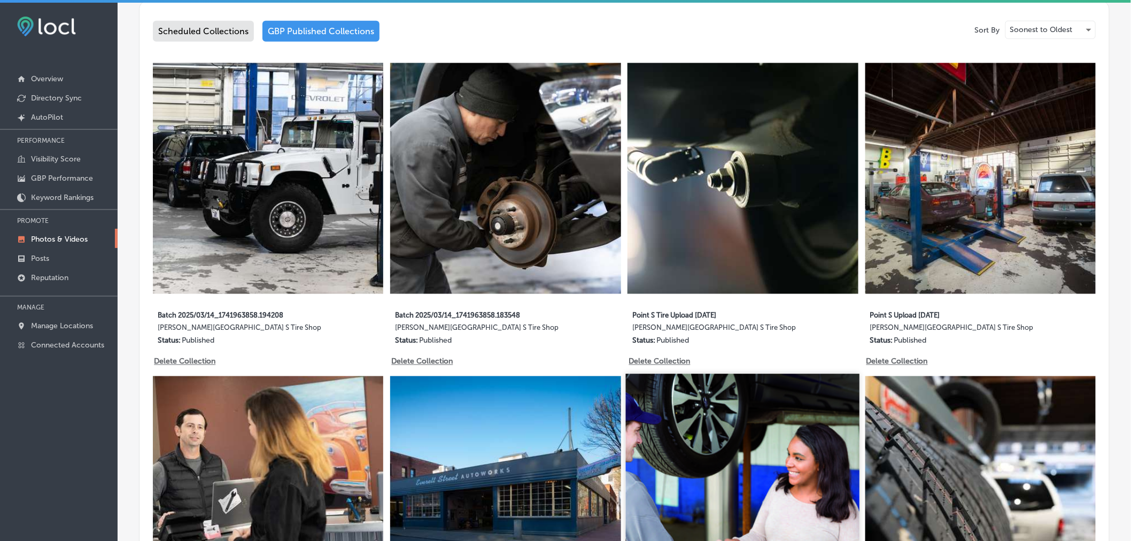
scroll to position [556, 0]
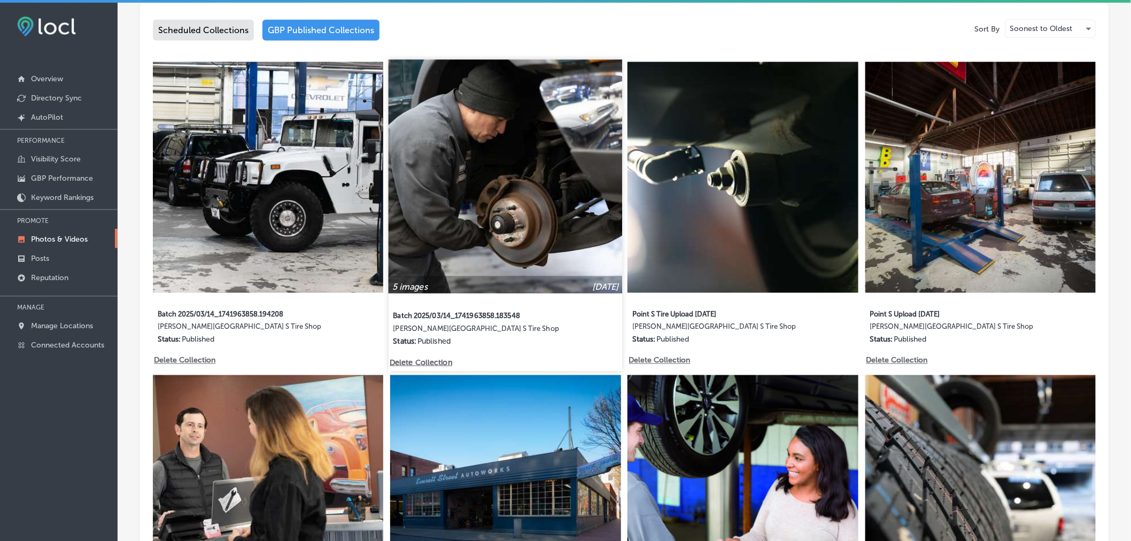
click at [579, 266] on img at bounding box center [506, 177] width 234 height 234
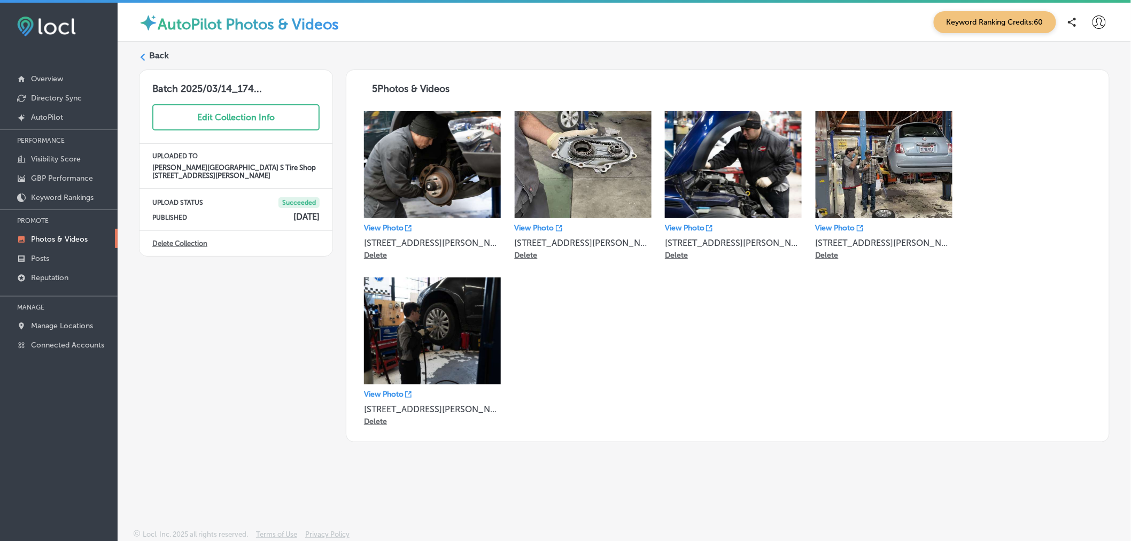
click at [163, 53] on label "Back" at bounding box center [159, 56] width 20 height 12
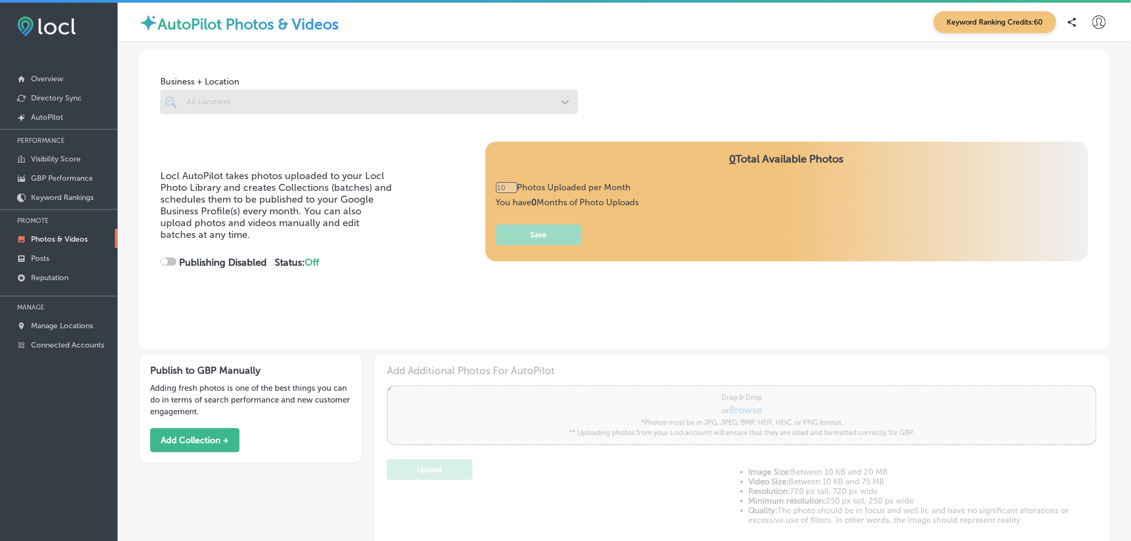
checkbox input "true"
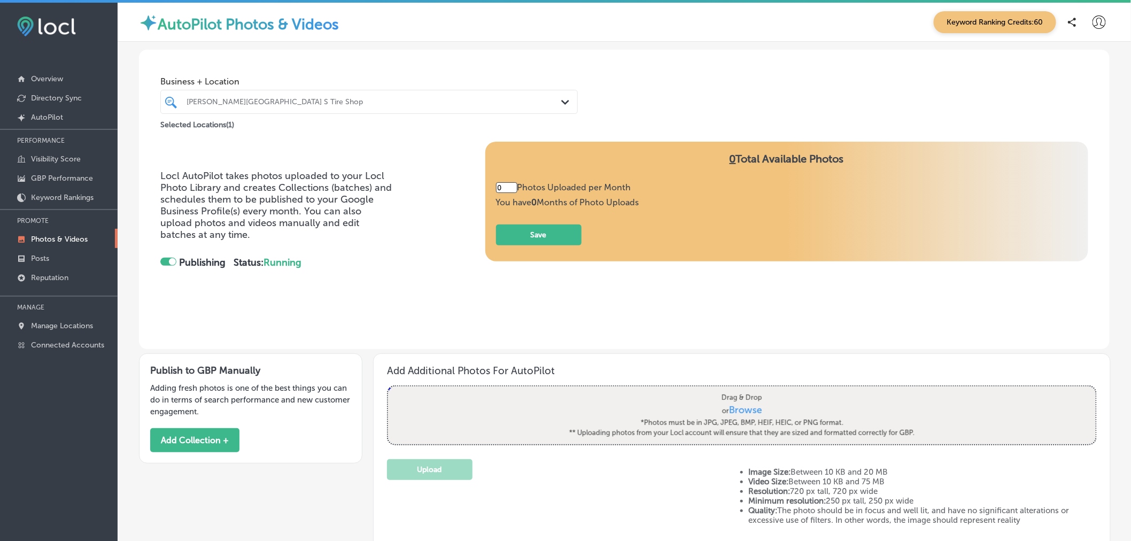
type input "5"
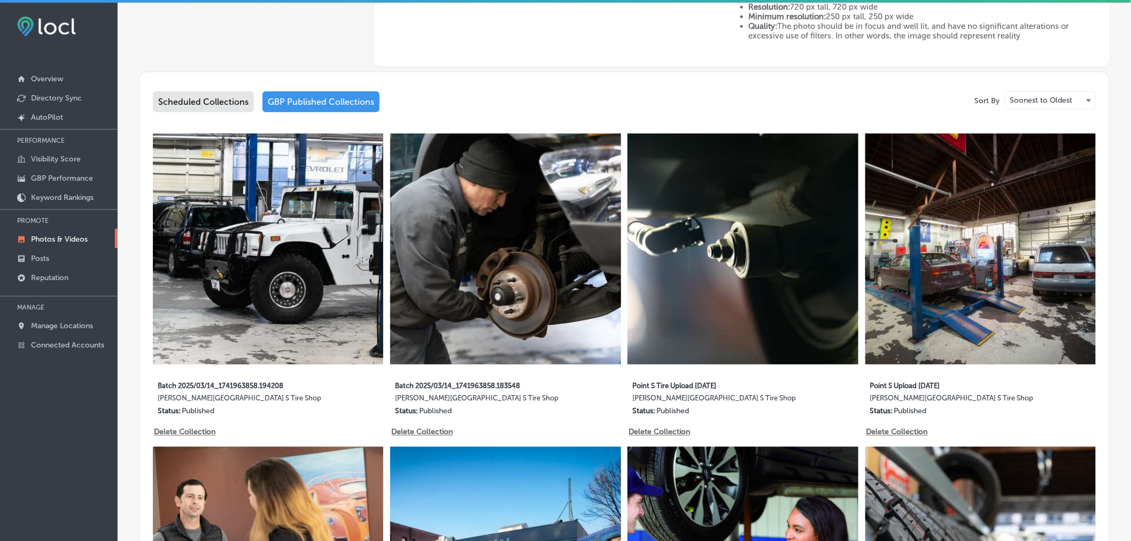
scroll to position [485, 0]
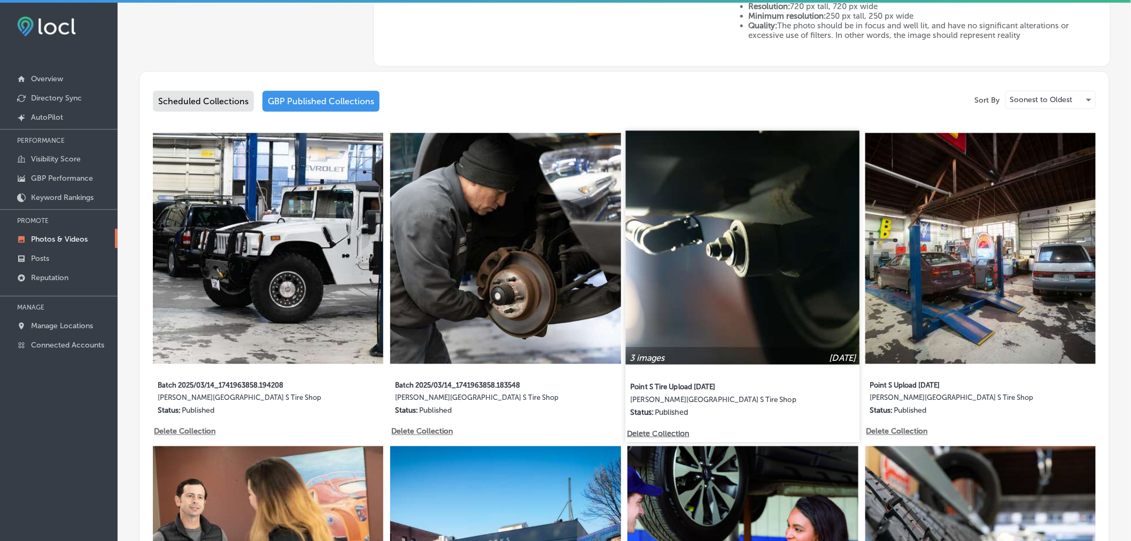
click at [766, 280] on img at bounding box center [743, 248] width 234 height 234
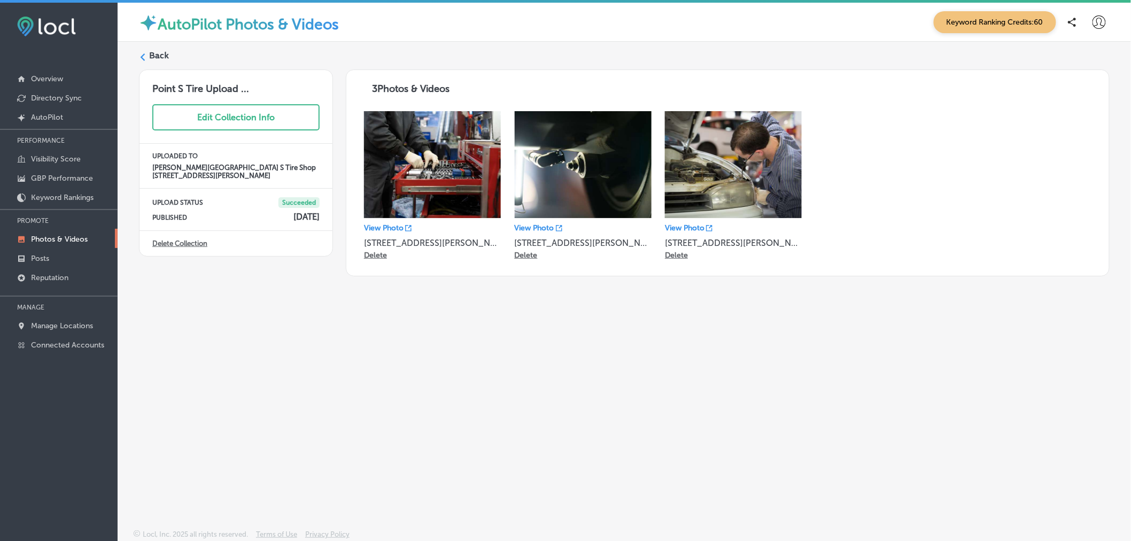
click at [159, 57] on label "Back" at bounding box center [159, 56] width 20 height 12
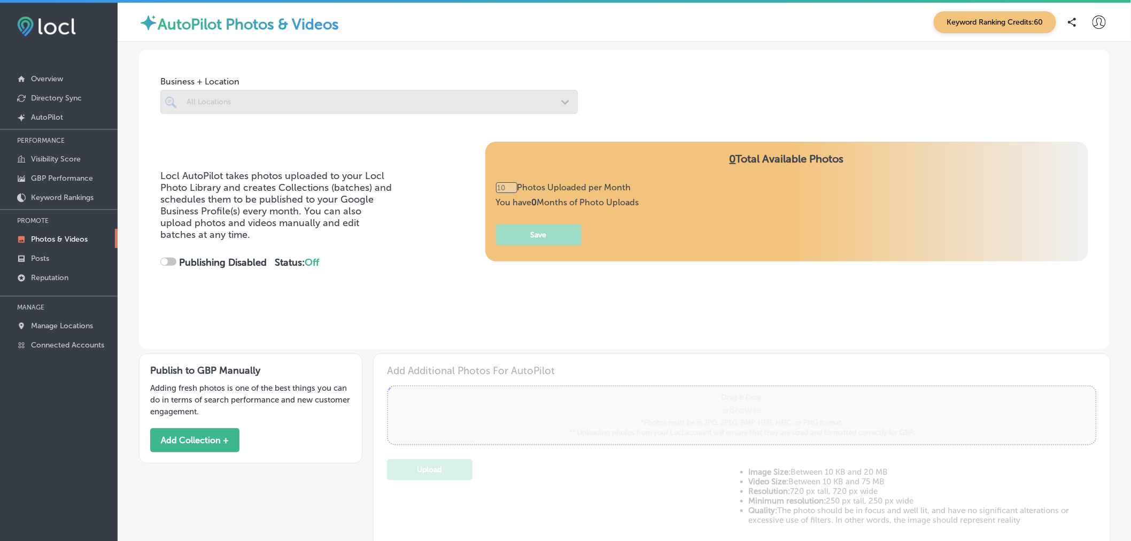
checkbox input "true"
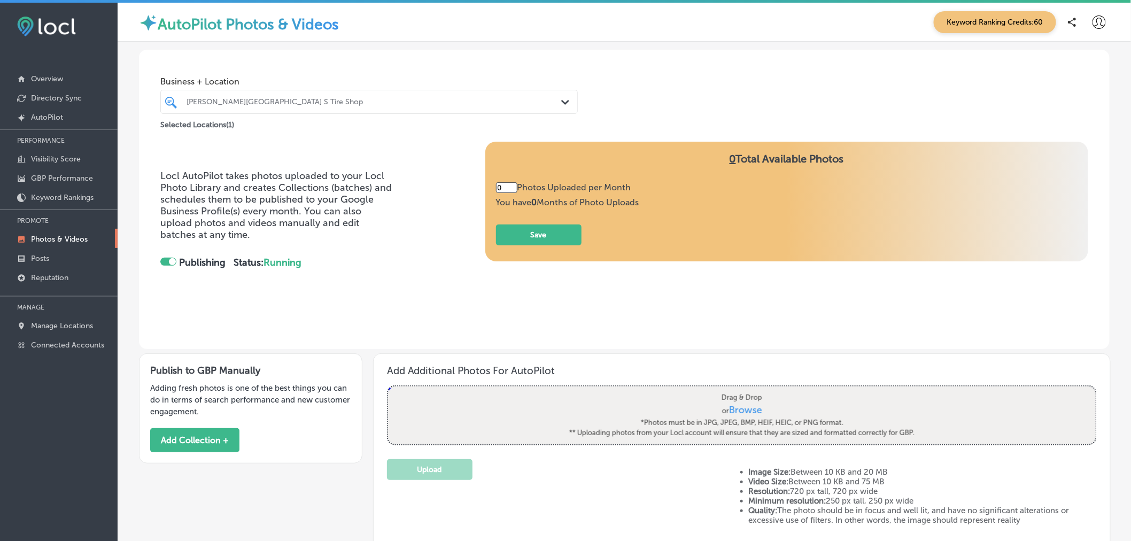
type input "5"
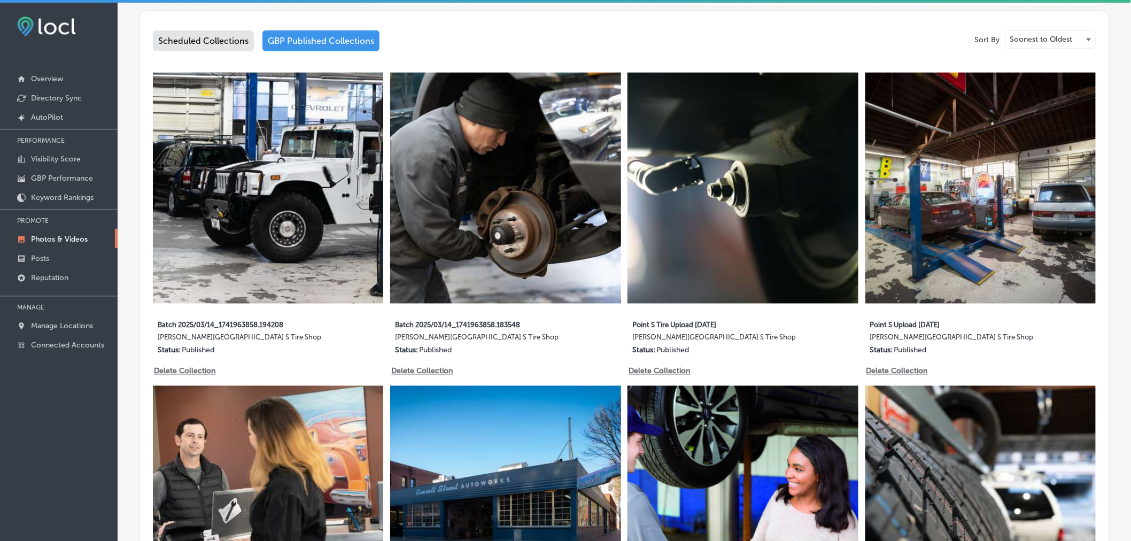
scroll to position [548, 0]
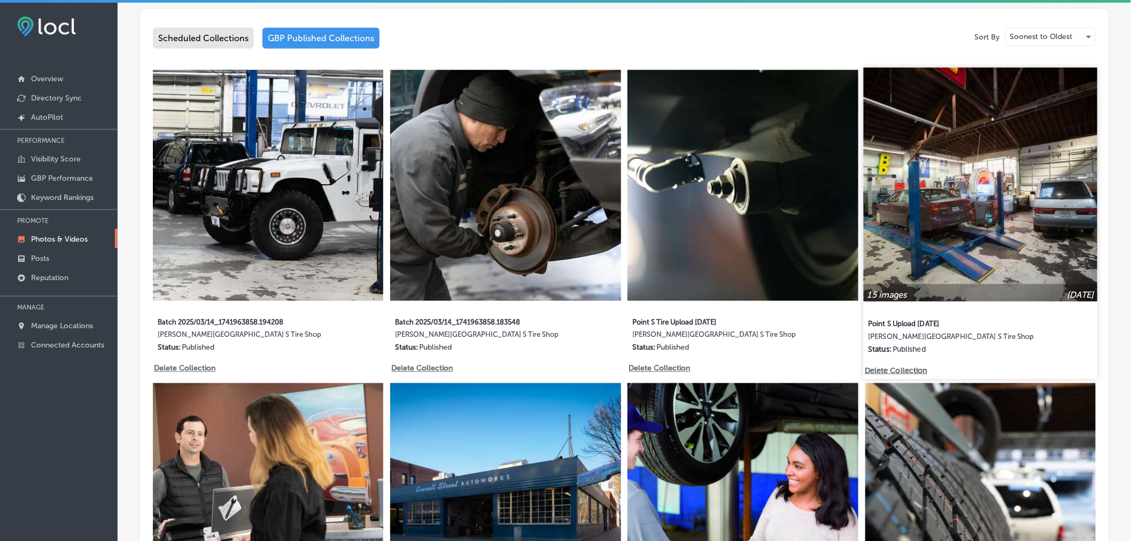
click at [918, 190] on img at bounding box center [981, 185] width 234 height 234
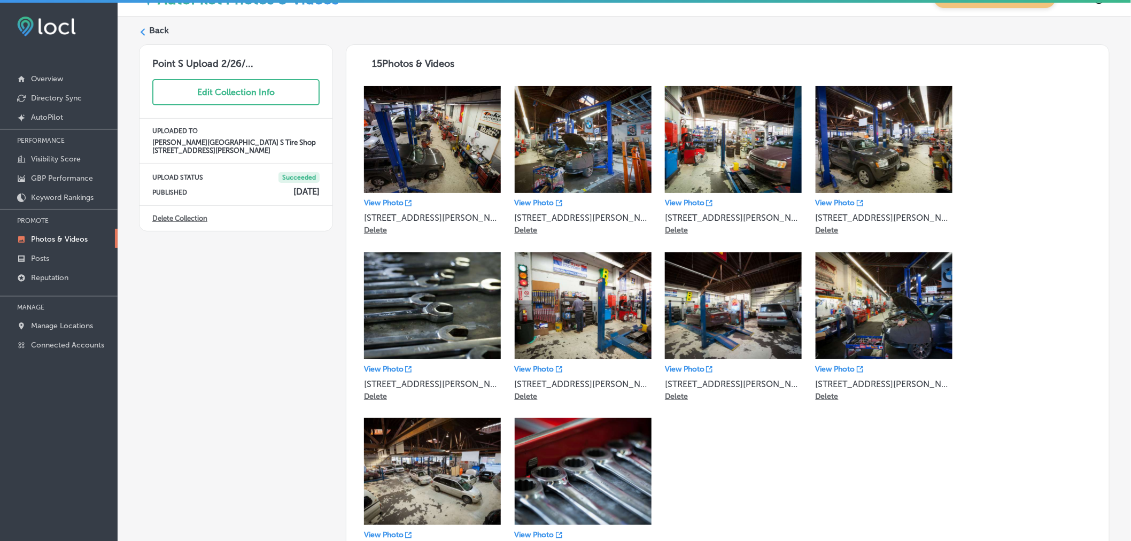
scroll to position [26, 0]
click at [153, 31] on label "Back" at bounding box center [159, 30] width 20 height 12
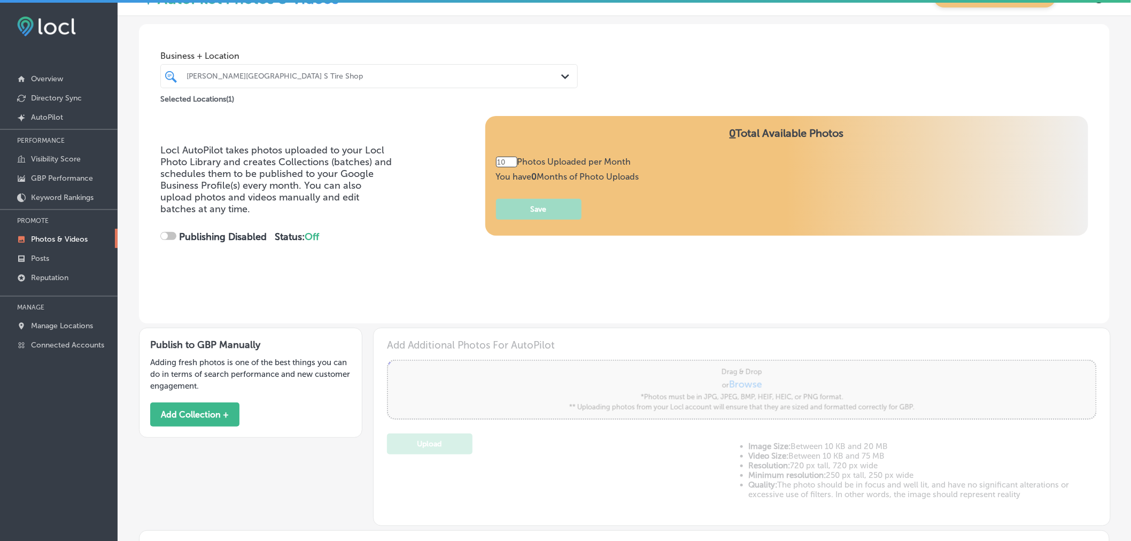
checkbox input "true"
type input "5"
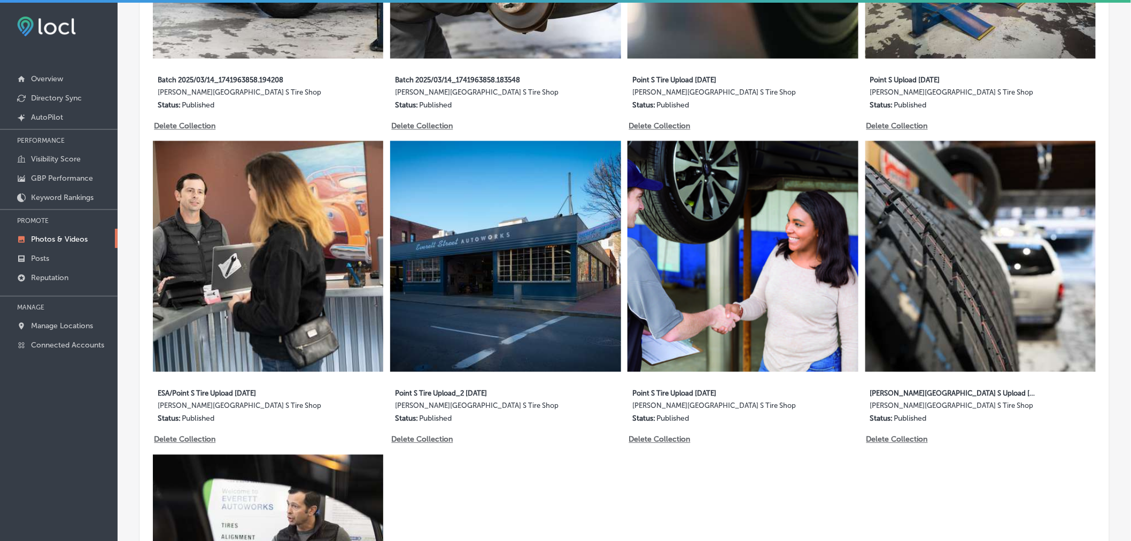
scroll to position [791, 0]
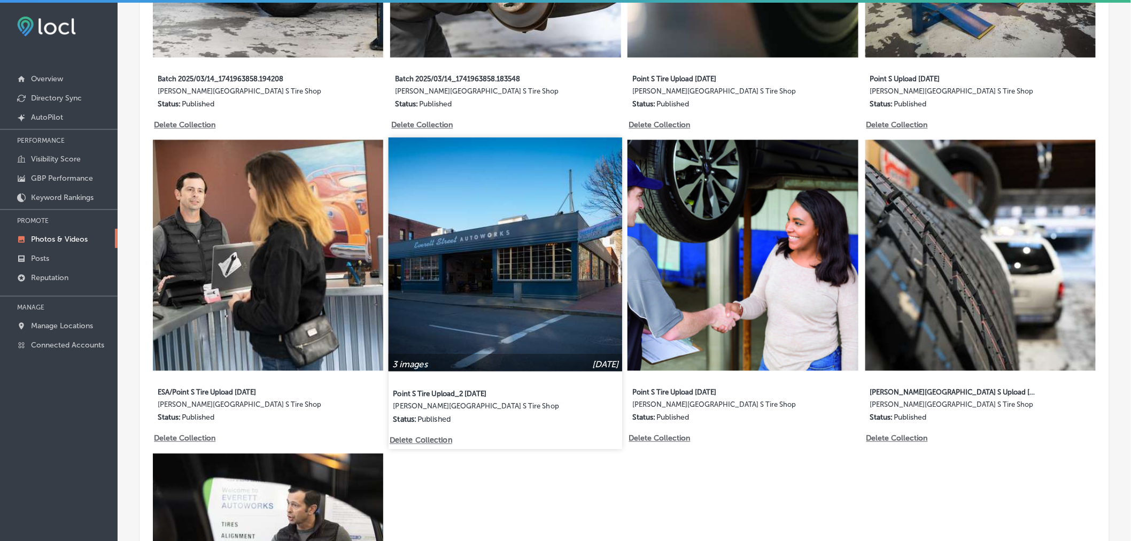
click at [546, 299] on img at bounding box center [506, 255] width 234 height 234
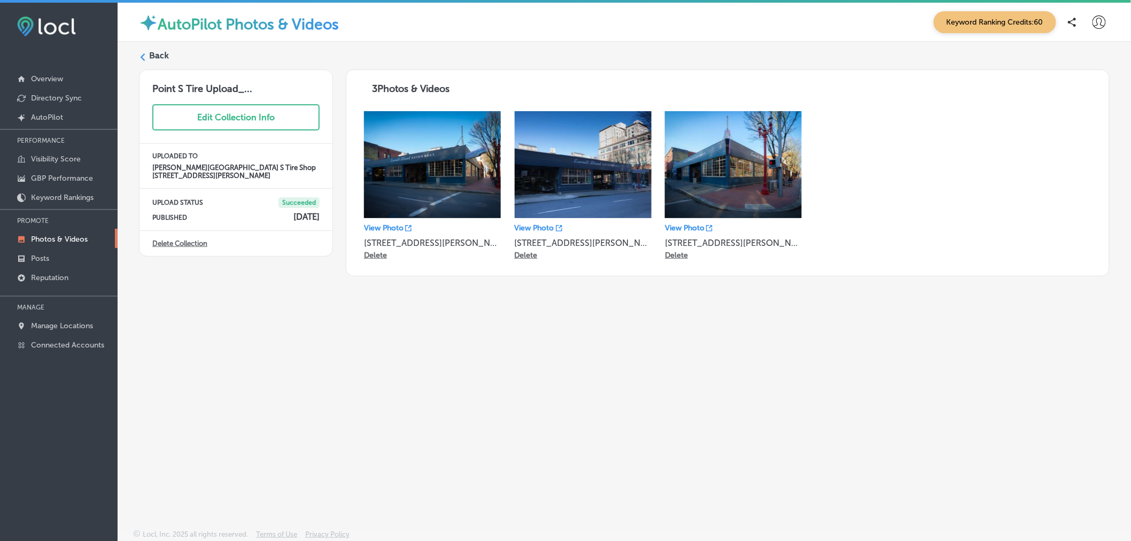
click at [164, 55] on label "Back" at bounding box center [159, 56] width 20 height 12
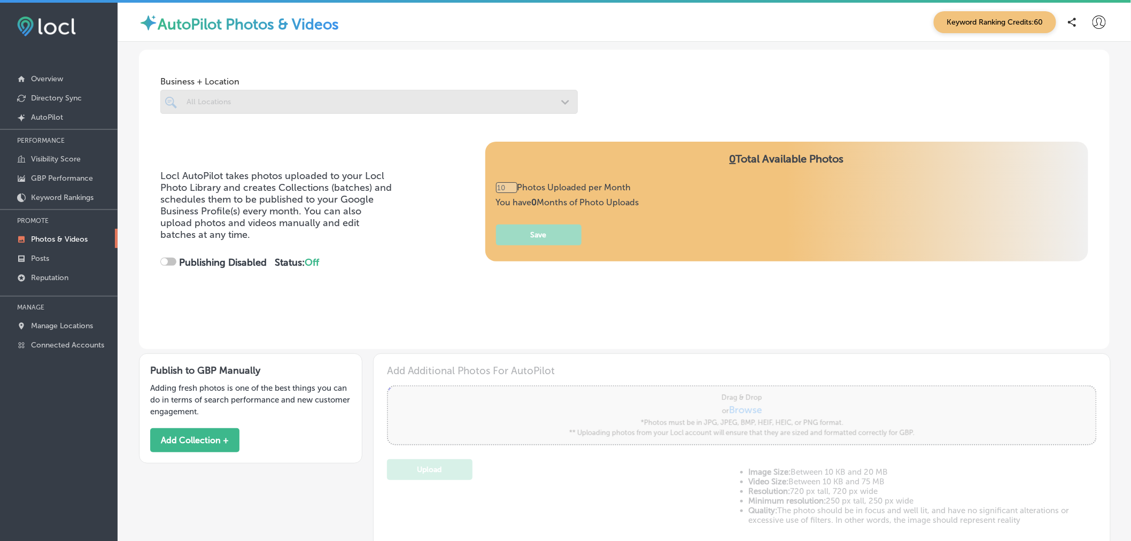
type input "5"
checkbox input "true"
type input "5"
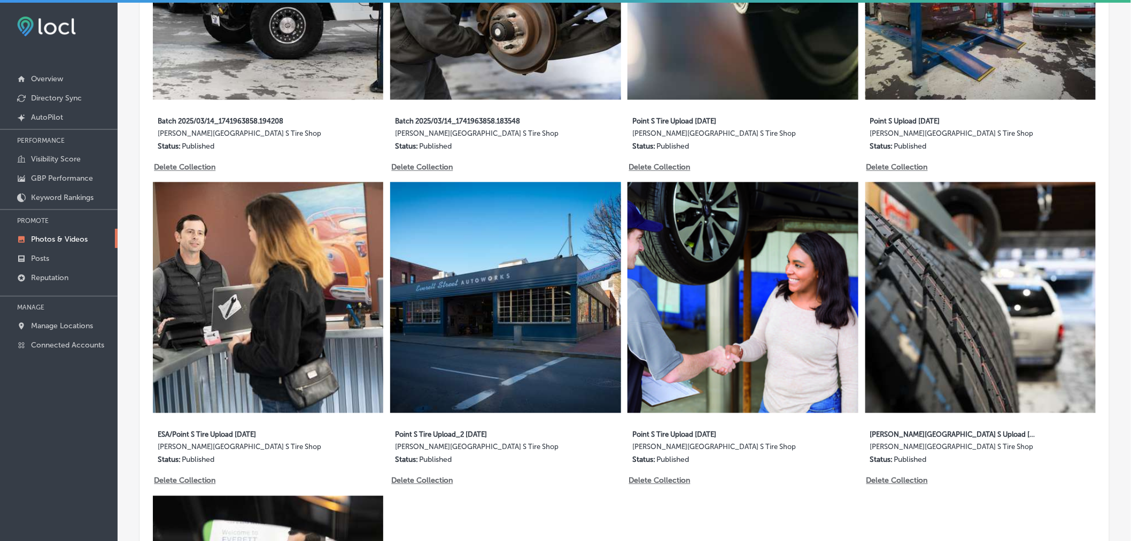
scroll to position [750, 0]
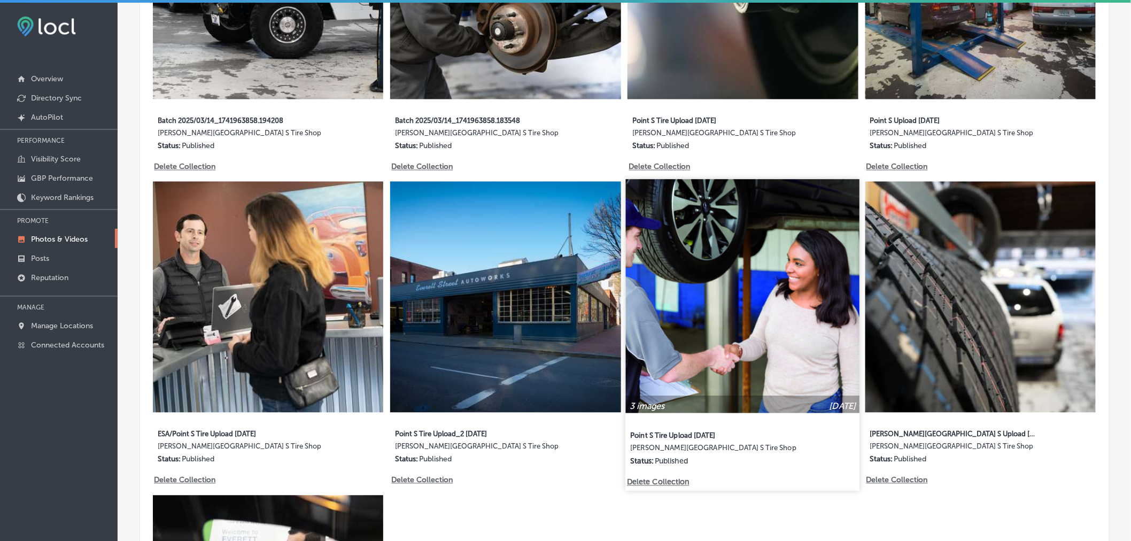
click at [751, 309] on img at bounding box center [743, 297] width 234 height 234
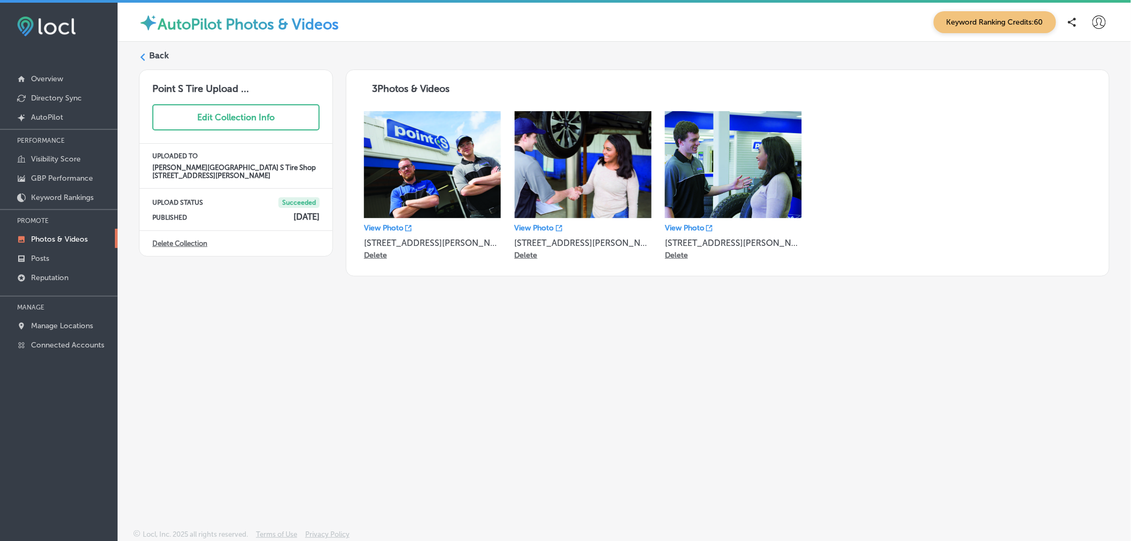
click at [169, 56] on div "Back" at bounding box center [624, 60] width 971 height 20
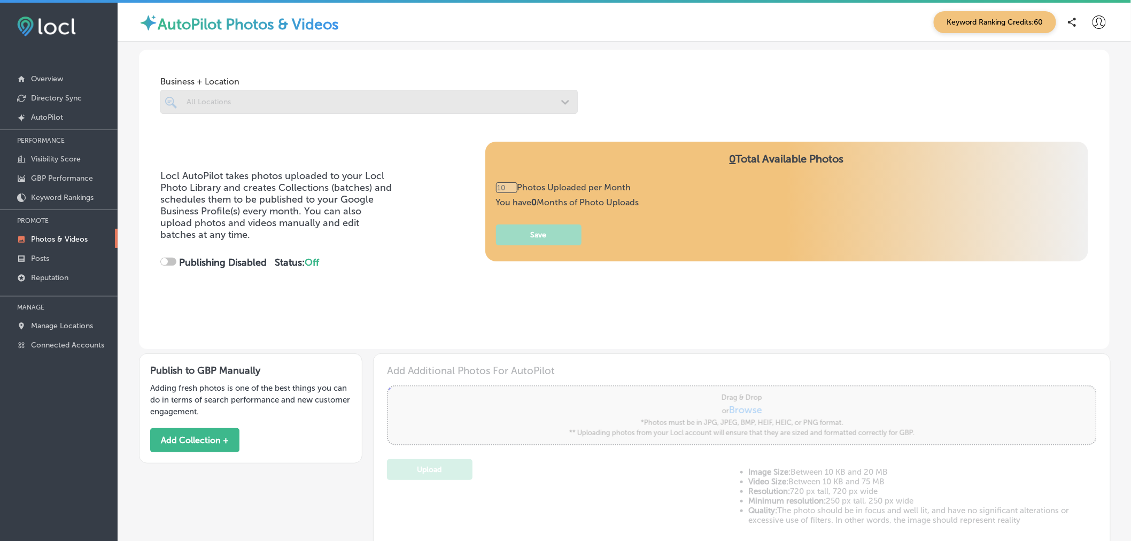
type input "5"
checkbox input "true"
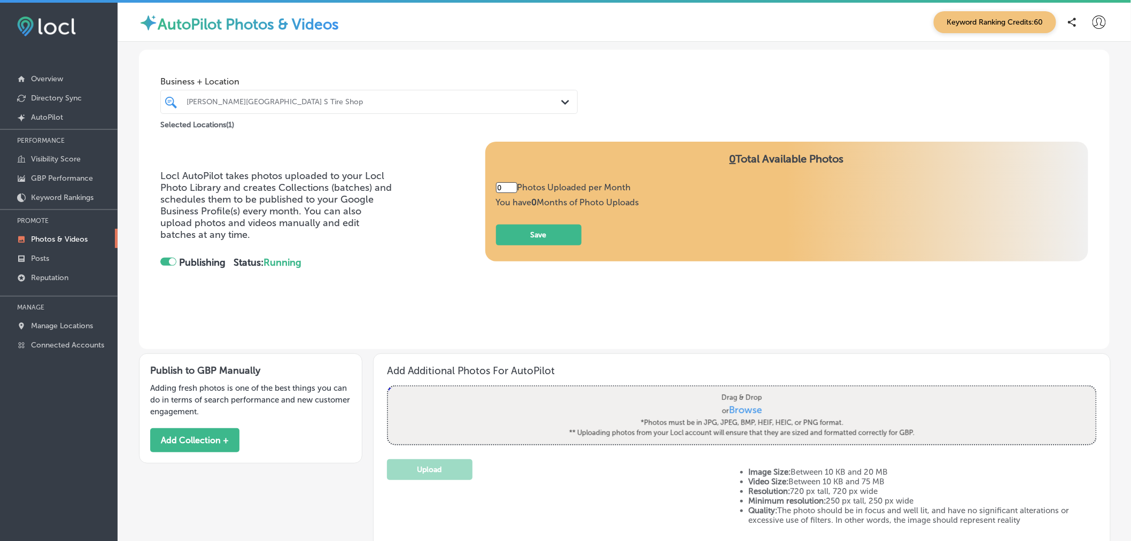
type input "5"
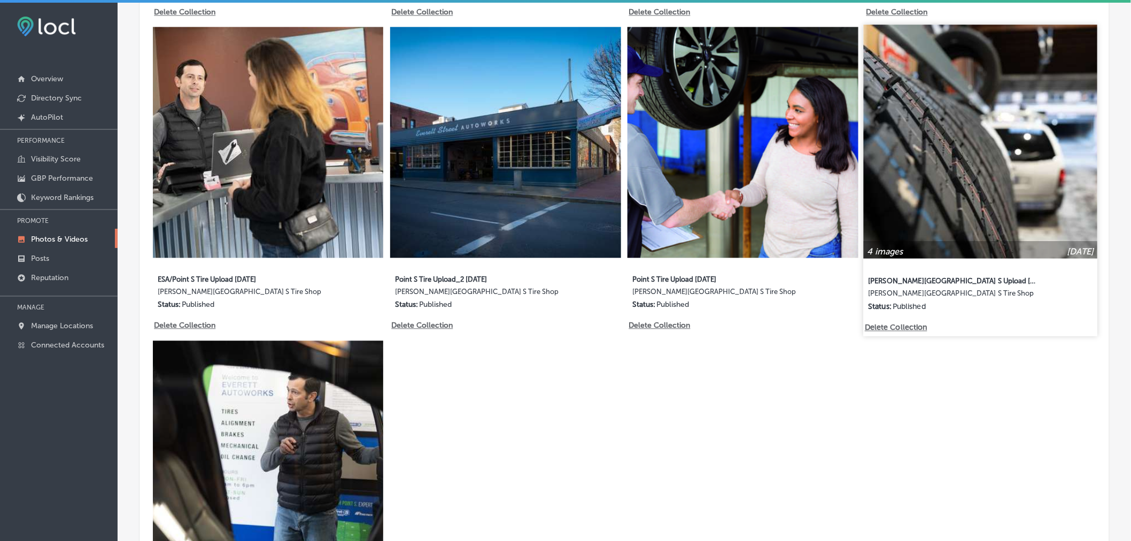
scroll to position [905, 0]
click at [988, 178] on img at bounding box center [981, 141] width 234 height 234
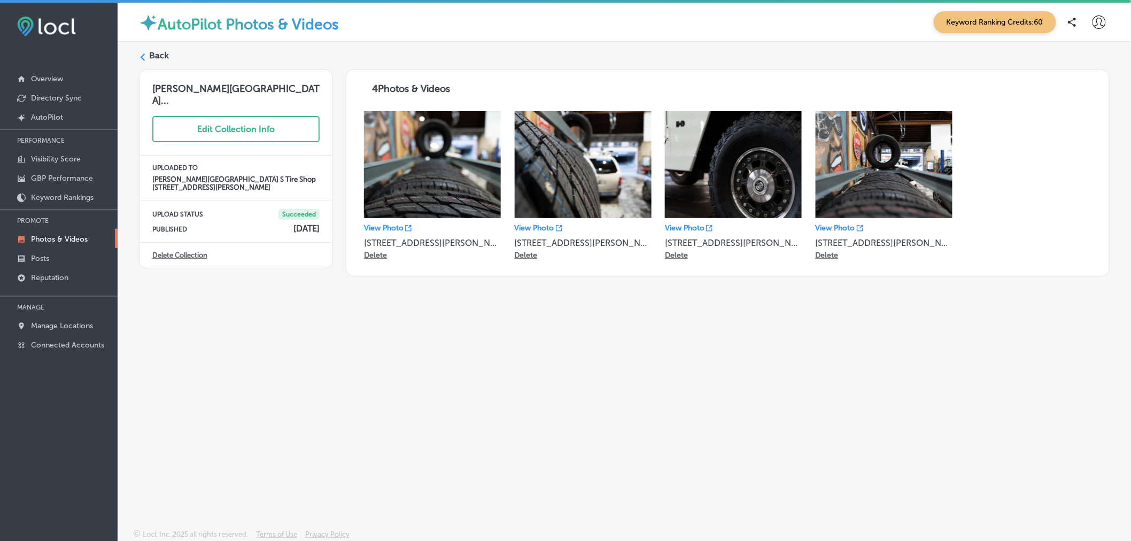
click at [151, 58] on label "Back" at bounding box center [159, 56] width 20 height 12
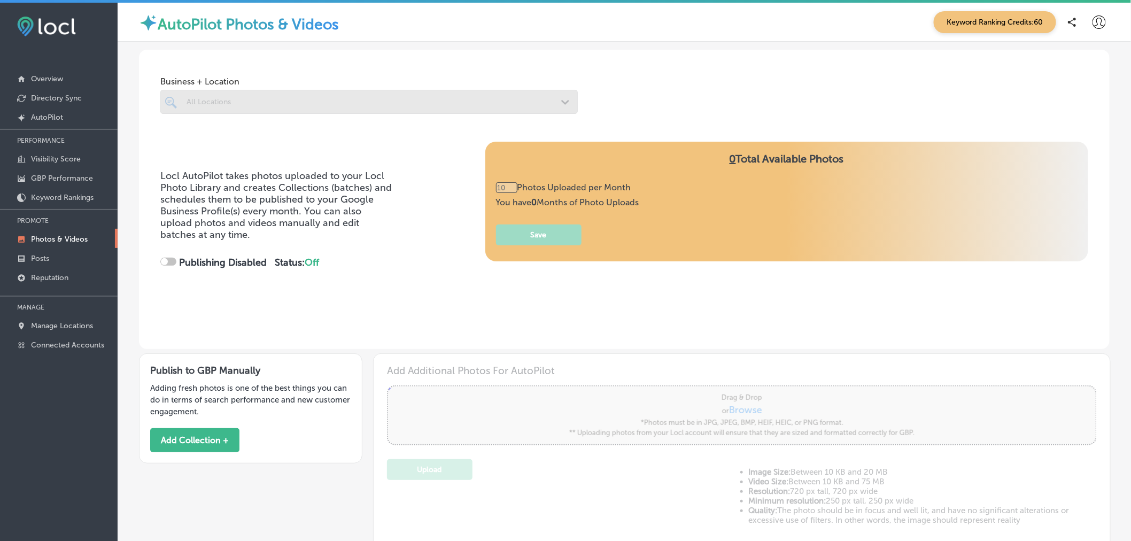
type input "5"
checkbox input "true"
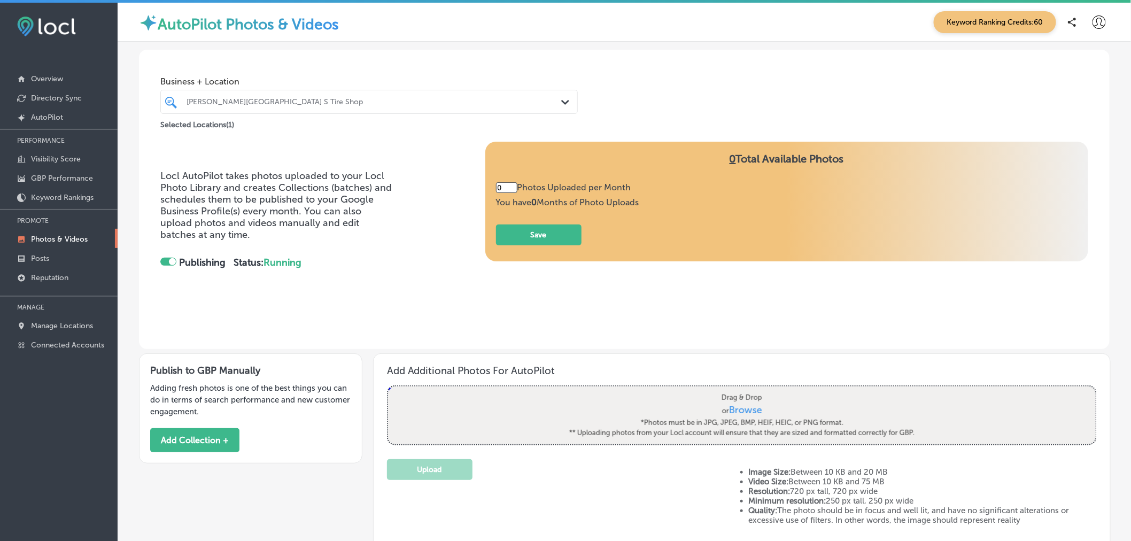
scroll to position [200, 0]
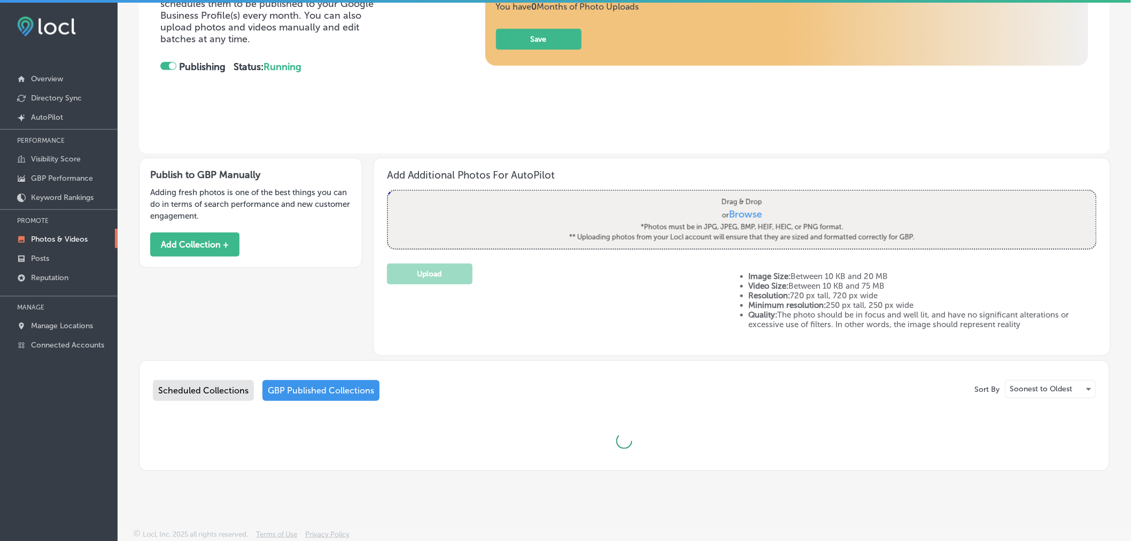
type input "5"
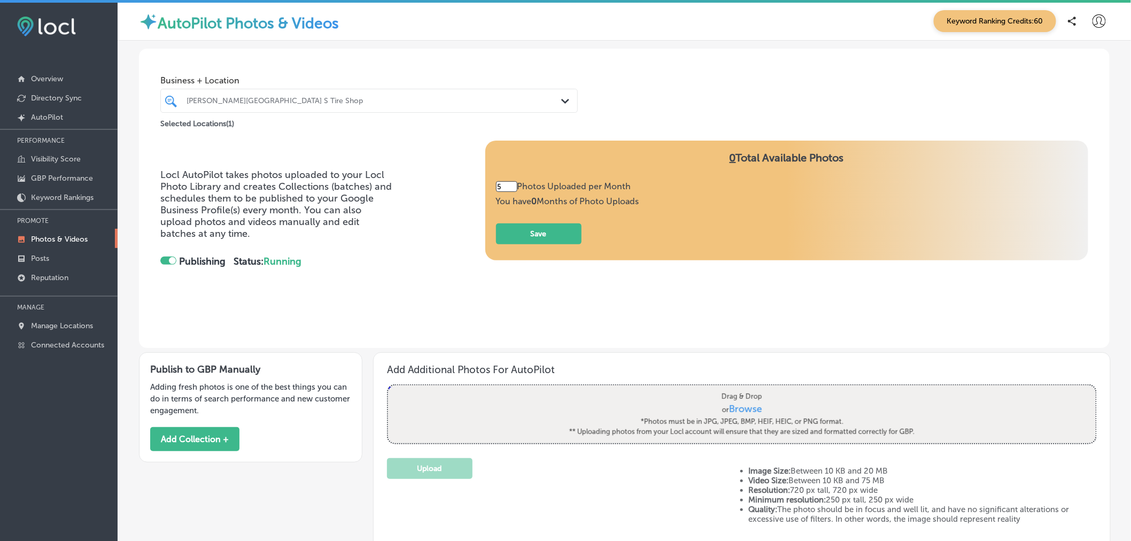
scroll to position [0, 0]
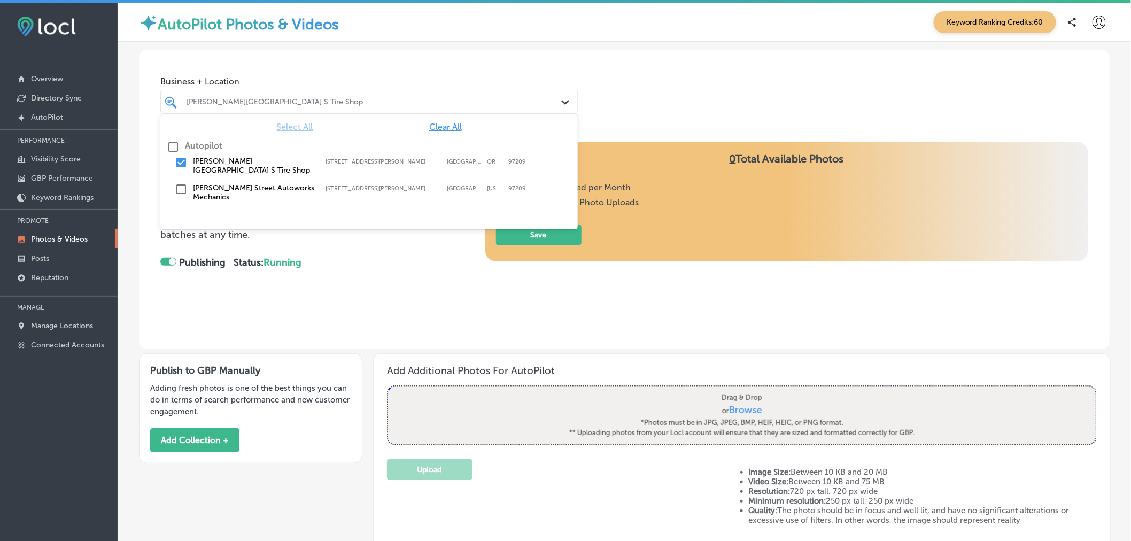
click at [563, 99] on div "Path Created with Sketch." at bounding box center [567, 103] width 12 height 12
click at [181, 166] on input "checkbox" at bounding box center [181, 162] width 13 height 13
click at [183, 184] on input "checkbox" at bounding box center [181, 189] width 13 height 13
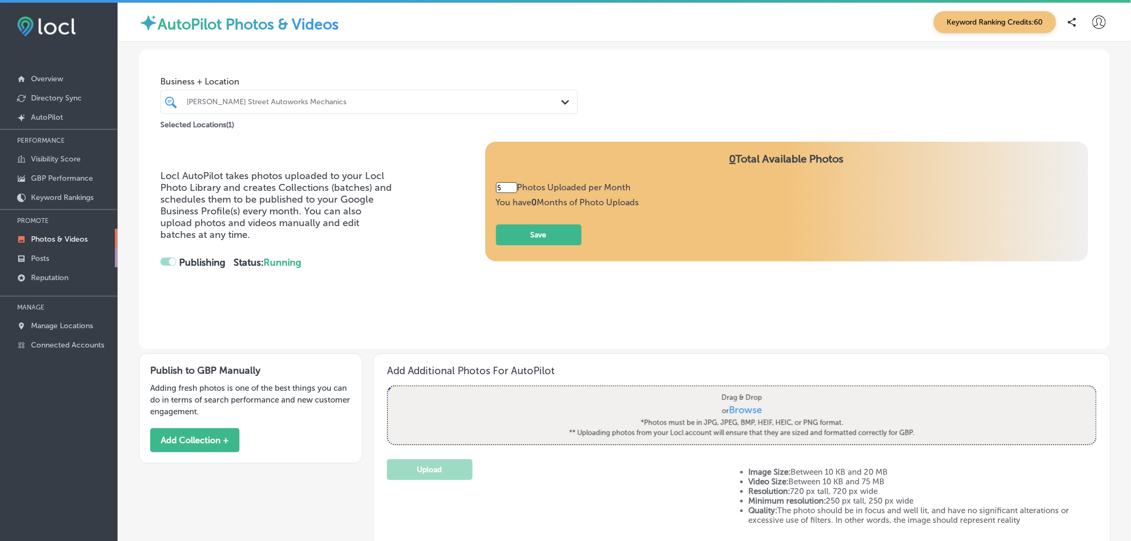
click at [72, 254] on link "Posts" at bounding box center [59, 257] width 118 height 19
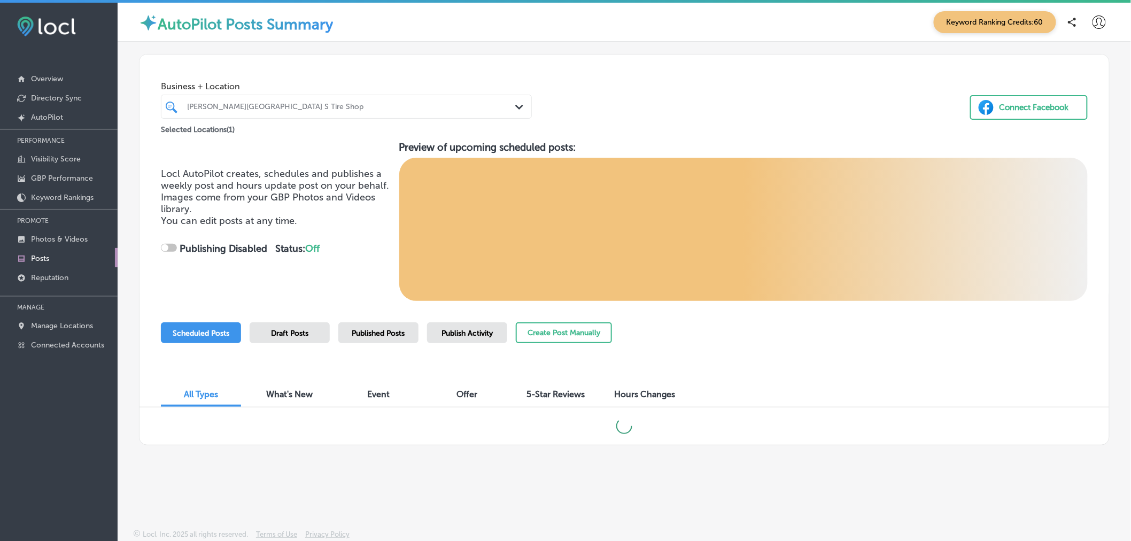
checkbox input "true"
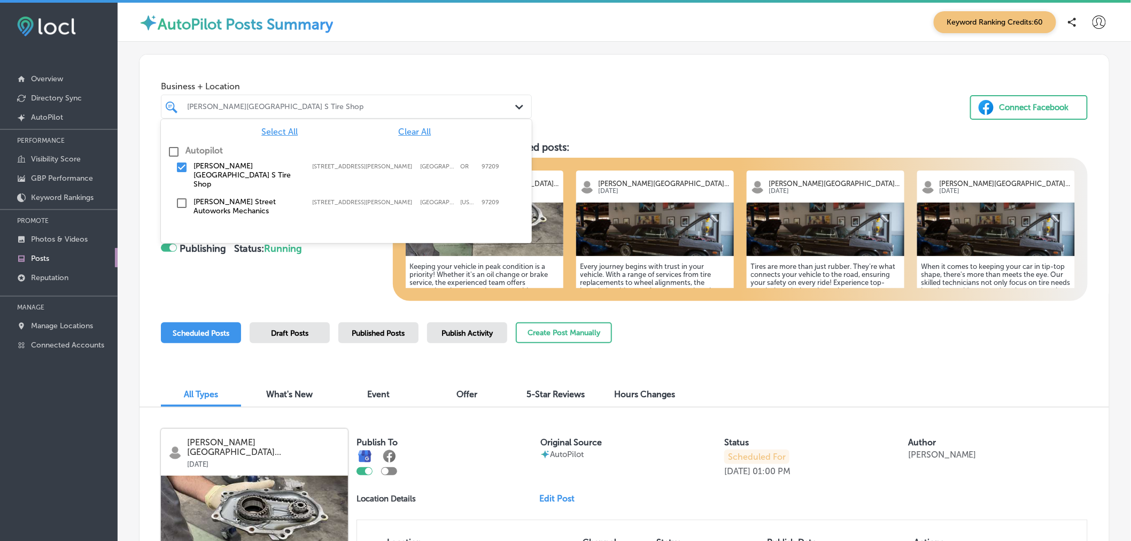
click at [312, 110] on div "Everett Street Point S Tire Shop" at bounding box center [351, 106] width 329 height 9
click at [186, 172] on input "checkbox" at bounding box center [181, 167] width 13 height 13
click at [182, 197] on input "checkbox" at bounding box center [181, 203] width 13 height 13
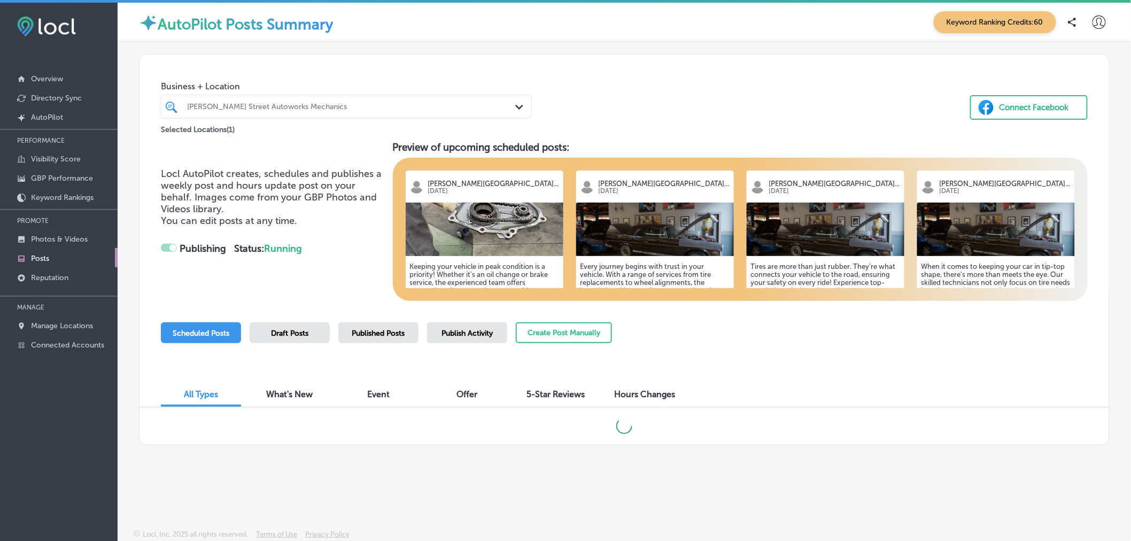
click at [726, 76] on div "Business + Location Everett Street Autoworks Mechanics Path Created with Sketch…" at bounding box center [625, 95] width 970 height 81
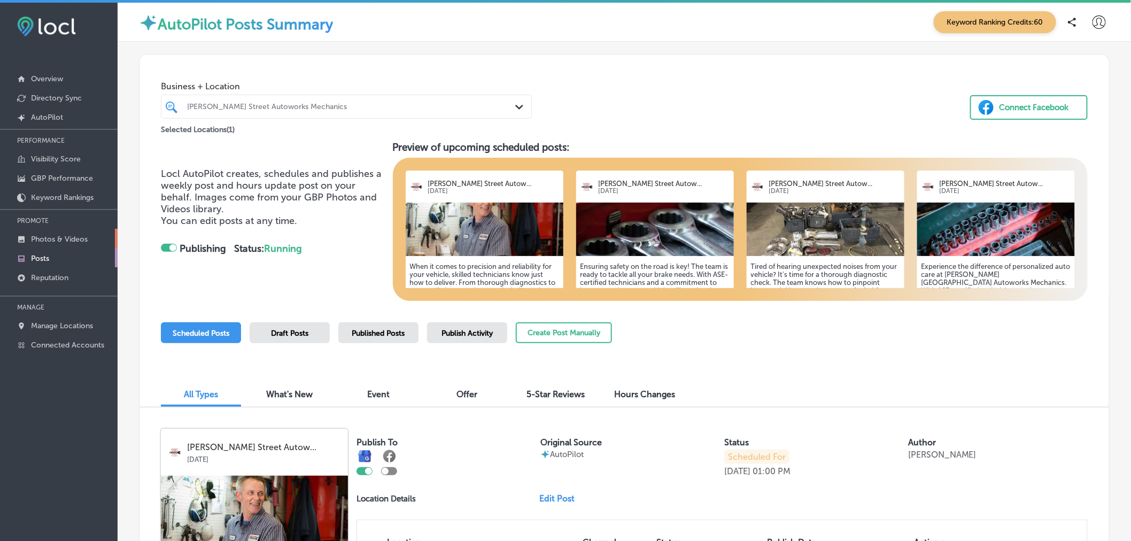
click at [76, 239] on p "Photos & Videos" at bounding box center [59, 239] width 57 height 9
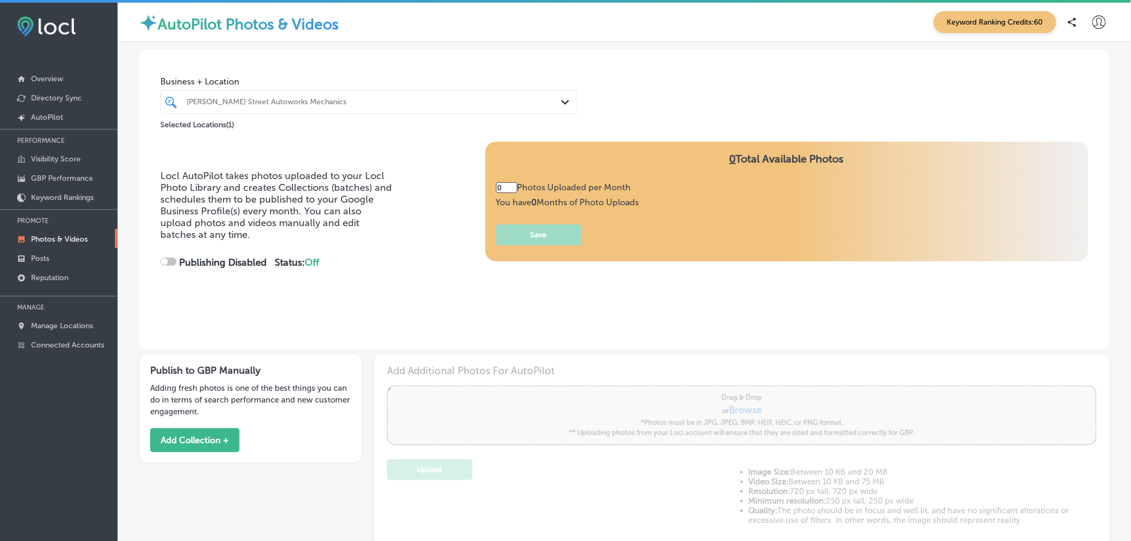
type input "5"
checkbox input "true"
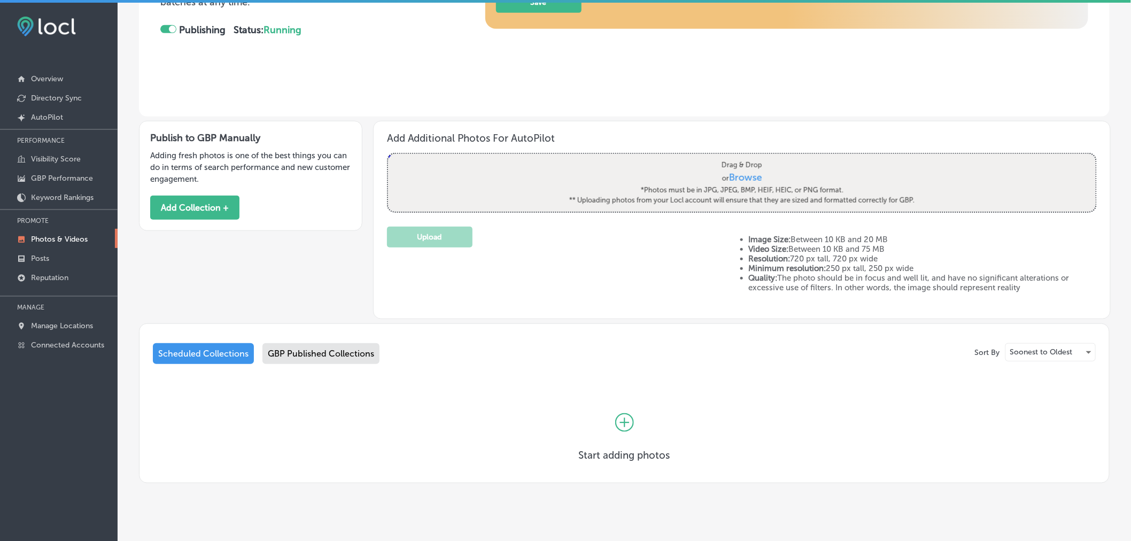
scroll to position [249, 0]
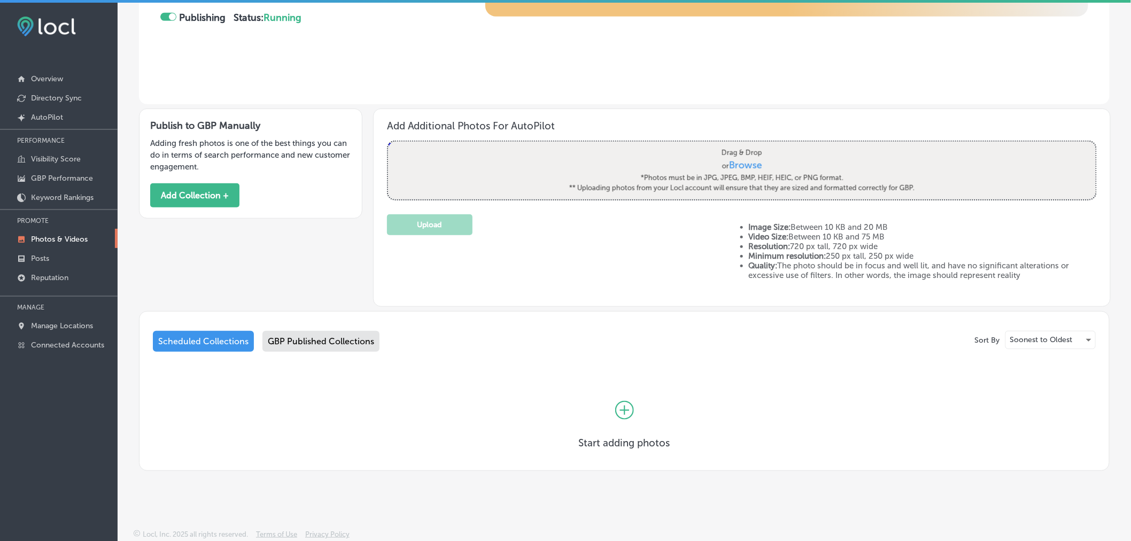
click at [364, 344] on div "GBP Published Collections" at bounding box center [321, 341] width 117 height 21
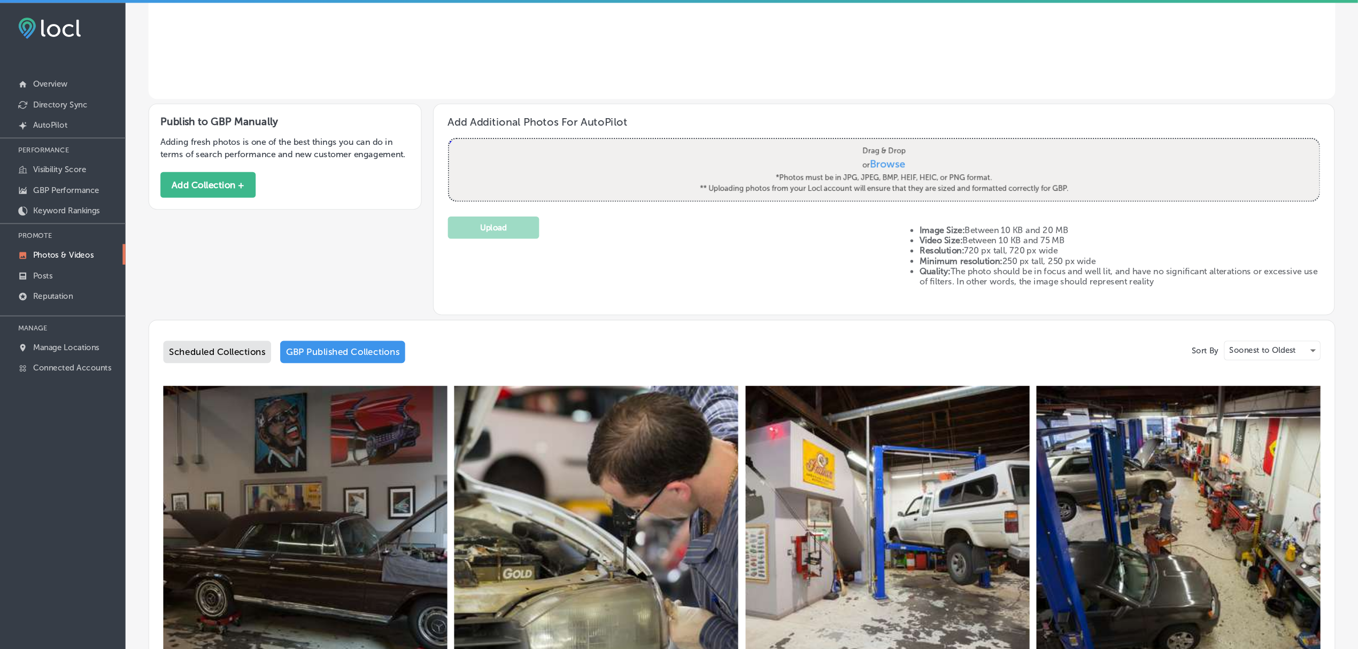
scroll to position [264, 0]
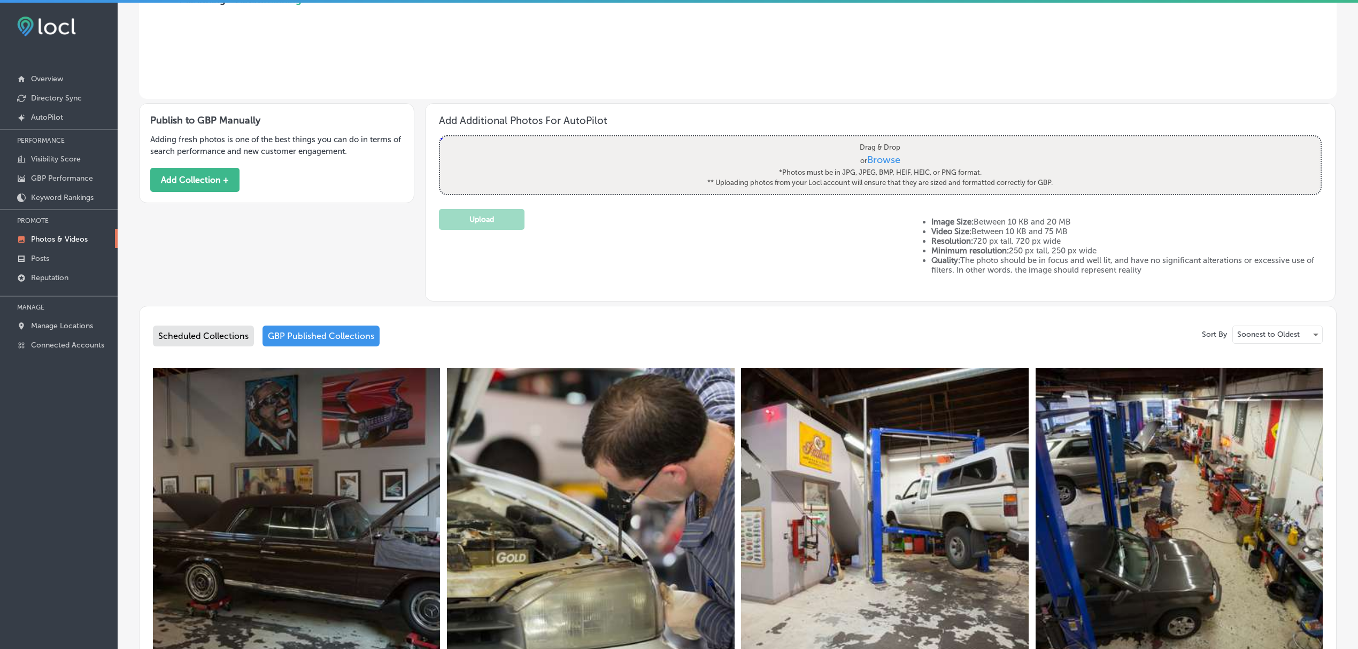
drag, startPoint x: 1131, startPoint y: 4, endPoint x: 737, endPoint y: 337, distance: 516.1
click at [737, 337] on div "Scheduled Collections GBP Published Collections" at bounding box center [738, 338] width 1170 height 25
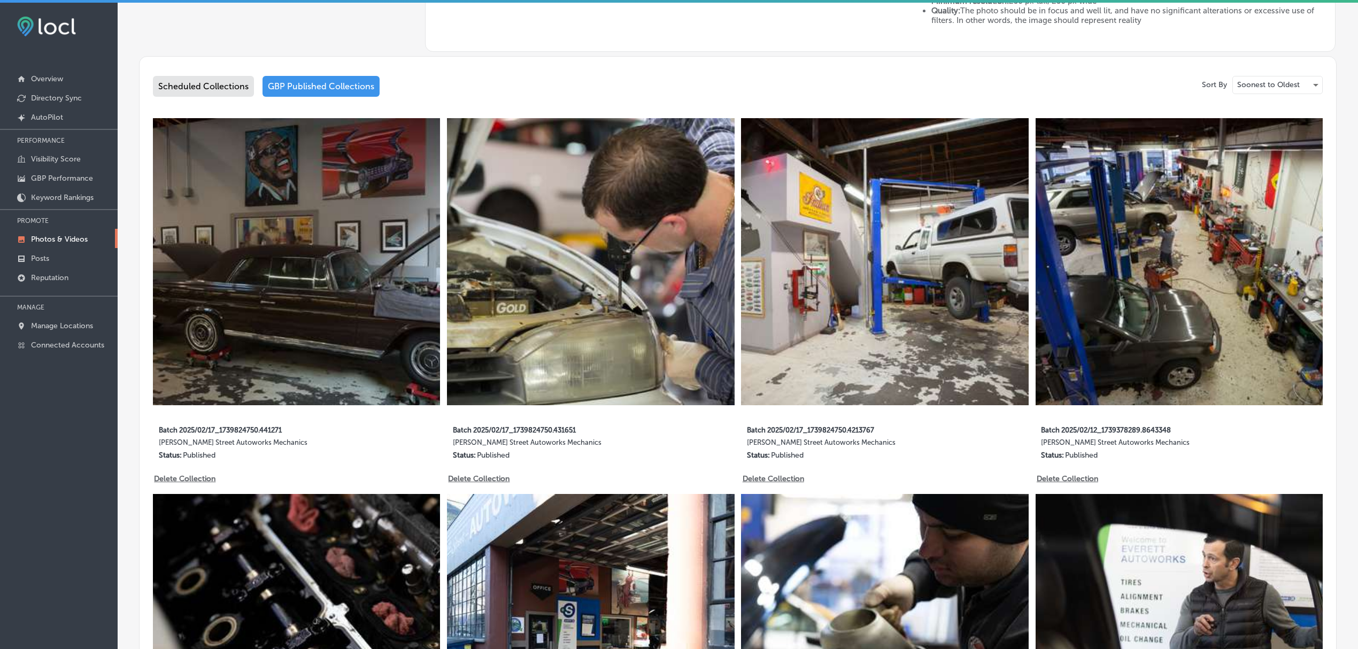
scroll to position [513, 0]
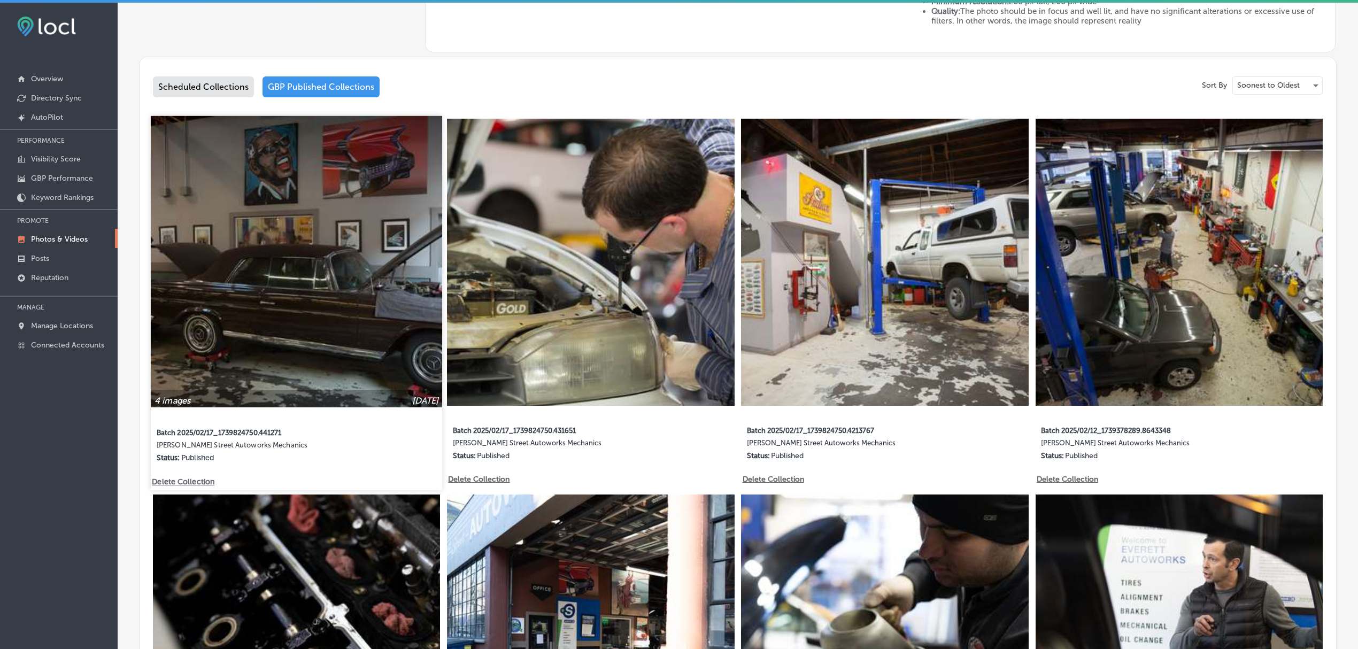
click at [280, 198] on img at bounding box center [296, 260] width 291 height 291
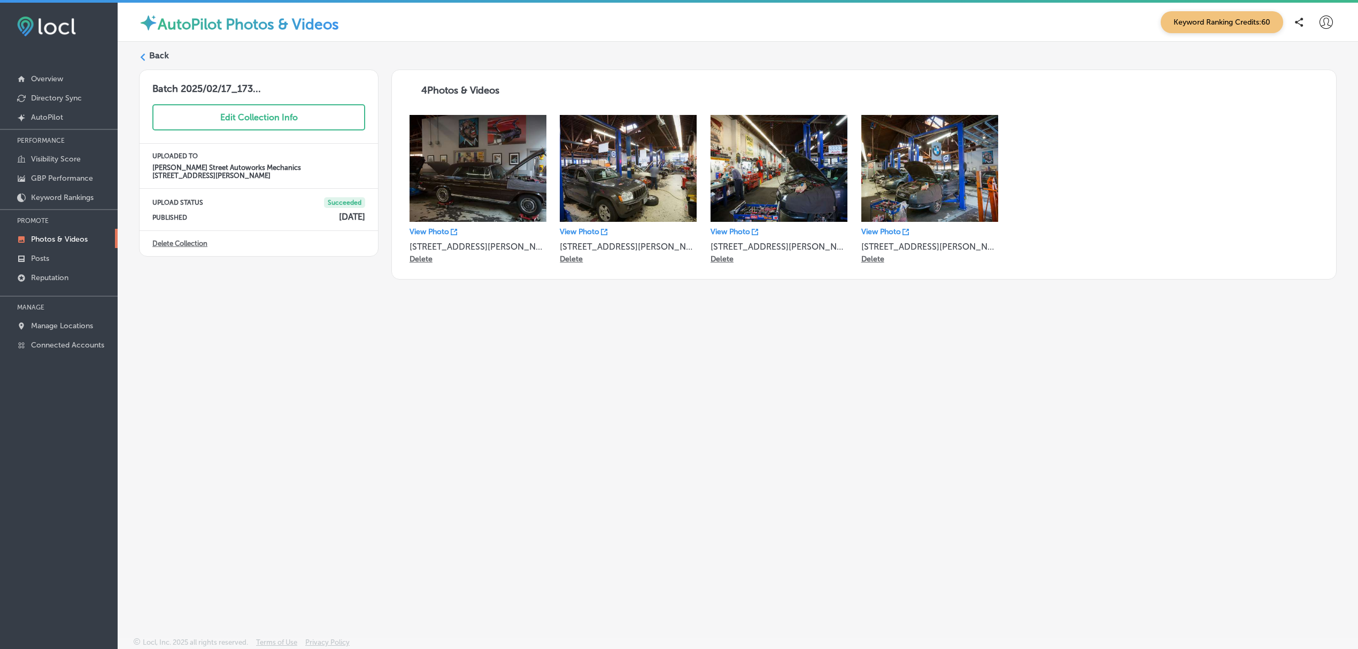
click at [1126, 447] on div "Back Batch 2025/02/17_173... Edit Collection Info UPLOADED TO Everett Street Au…" at bounding box center [738, 314] width 1240 height 545
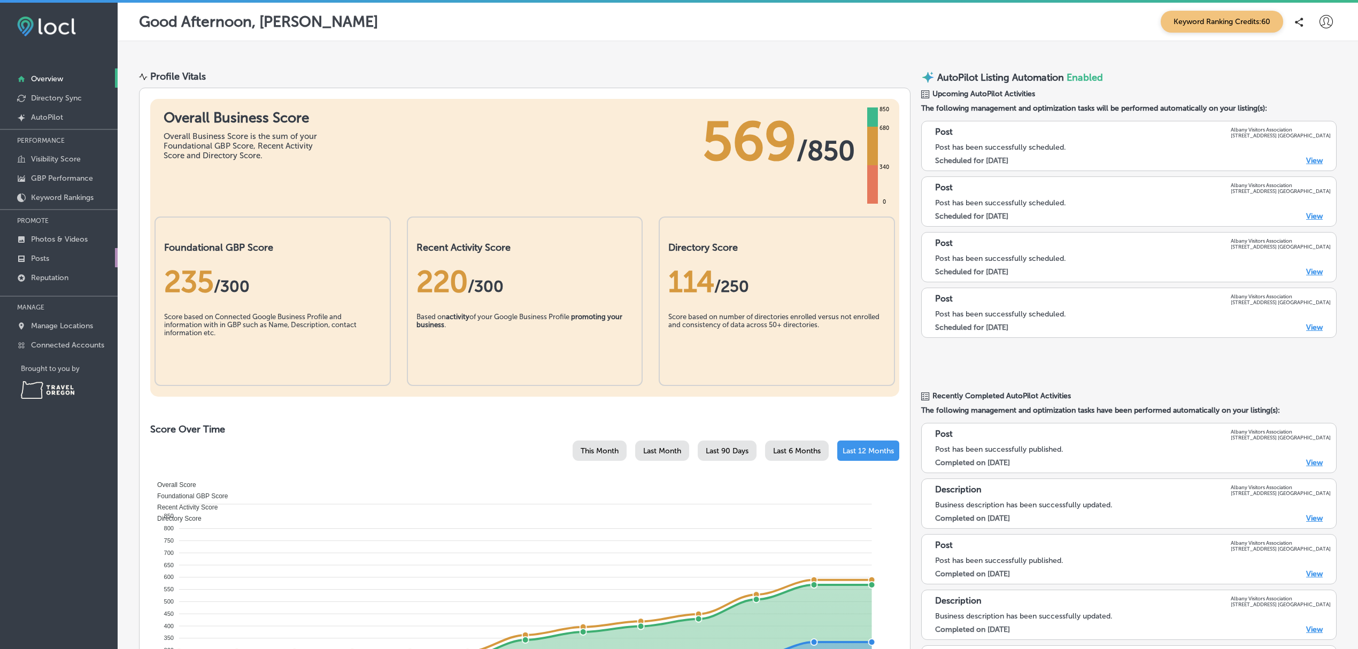
click at [60, 252] on link "Posts" at bounding box center [59, 257] width 118 height 19
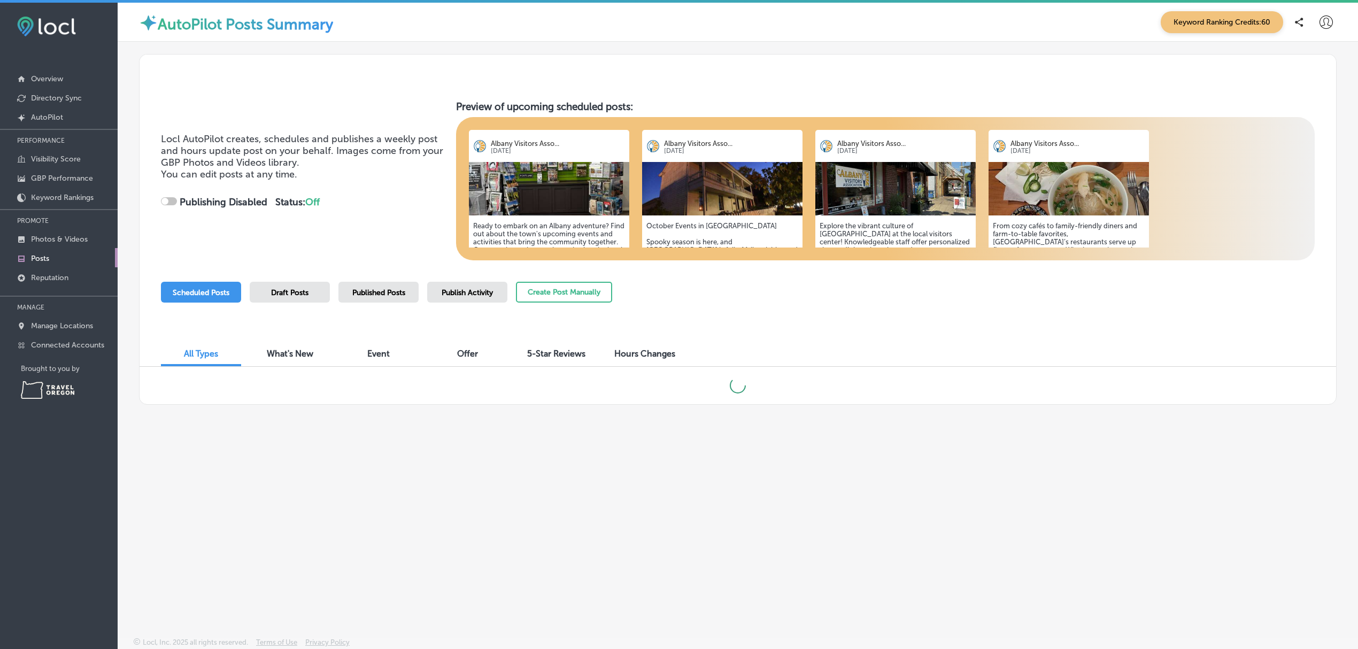
checkbox input "true"
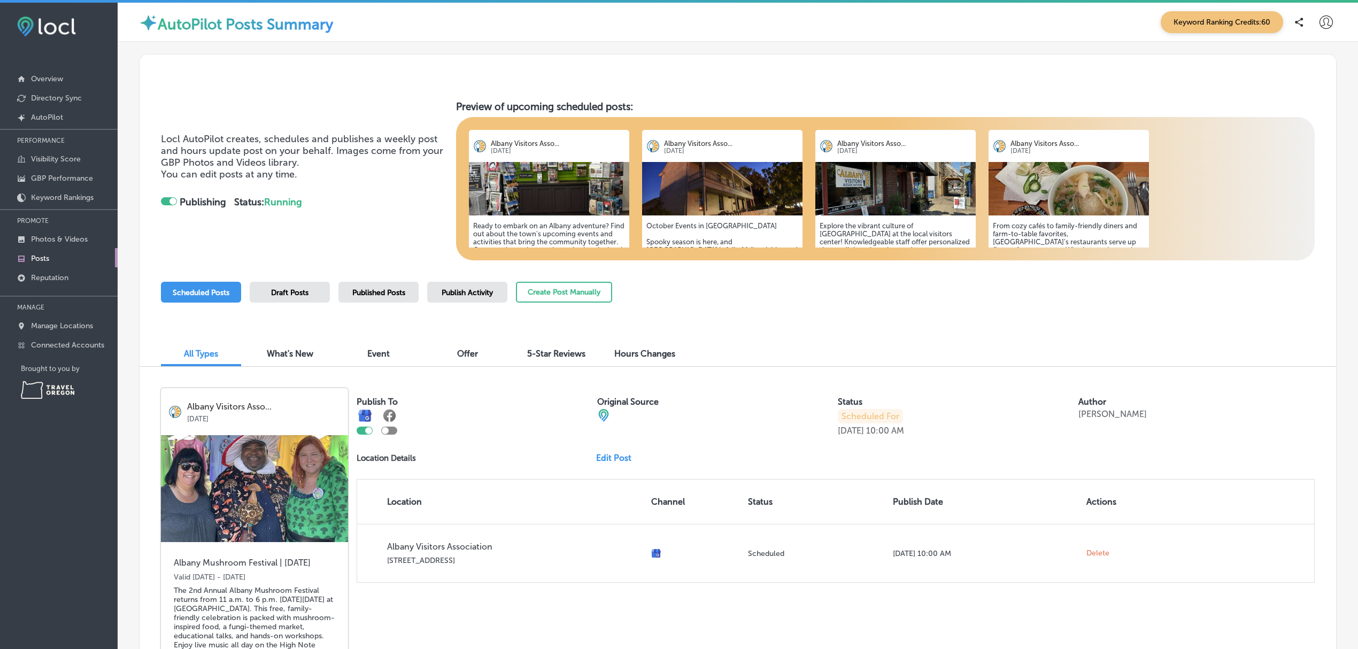
click at [1074, 66] on div at bounding box center [738, 75] width 1197 height 41
click at [599, 293] on button "Create Post Manually" at bounding box center [564, 292] width 96 height 21
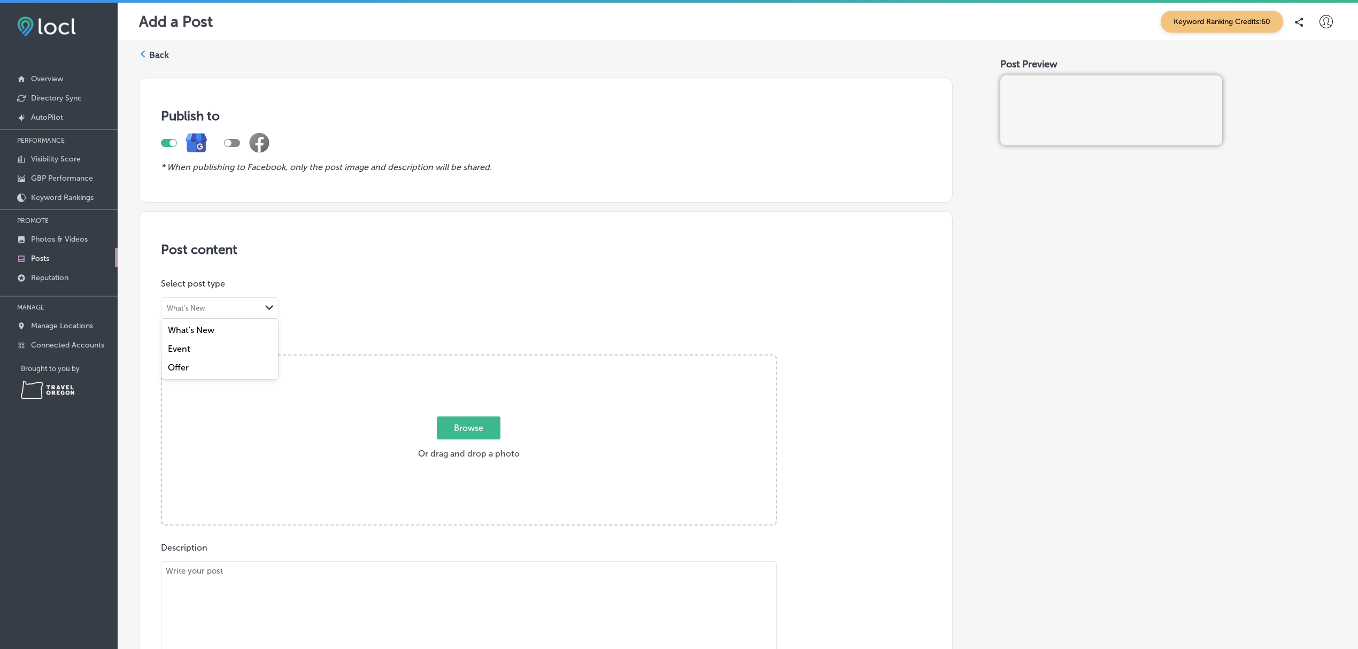
click at [272, 308] on polygon at bounding box center [269, 307] width 8 height 5
click at [257, 349] on div "Event" at bounding box center [219, 349] width 117 height 19
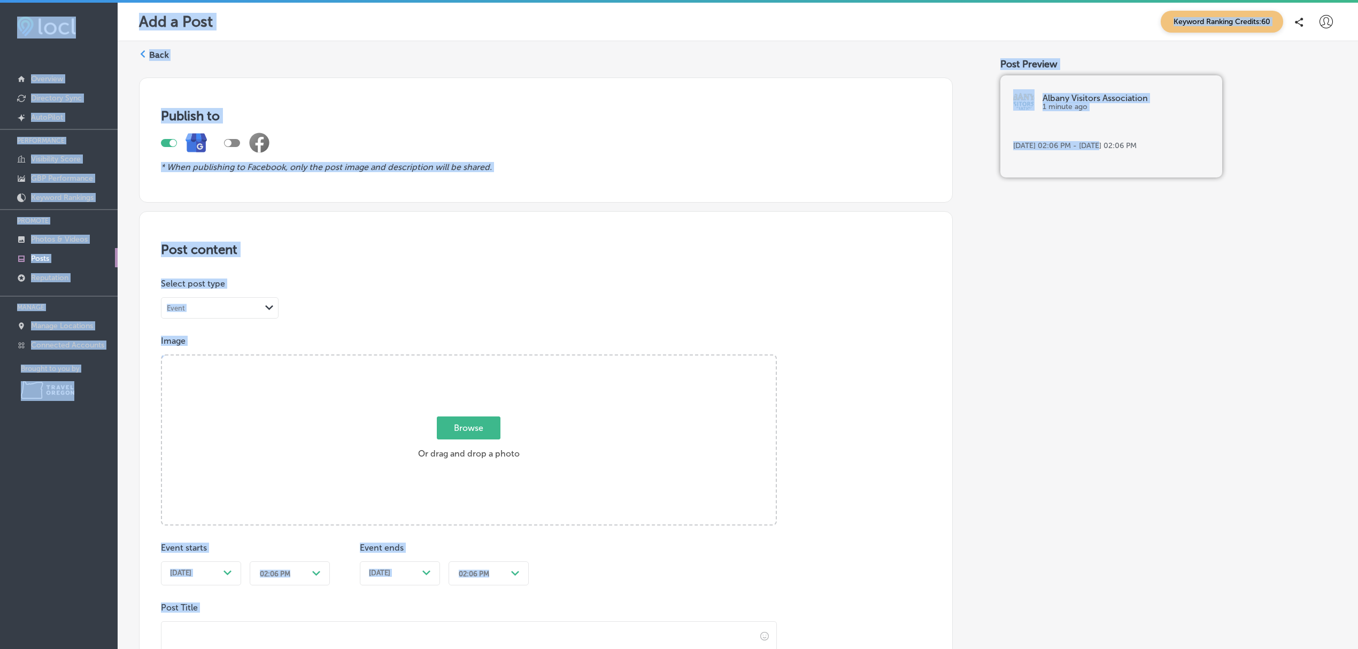
drag, startPoint x: 1085, startPoint y: 247, endPoint x: 244, endPoint y: -78, distance: 901.7
click at [244, 0] on html "iconmonstr-menu-thin copy Created with Sketch. Overview Directory Sync Created …" at bounding box center [679, 326] width 1358 height 652
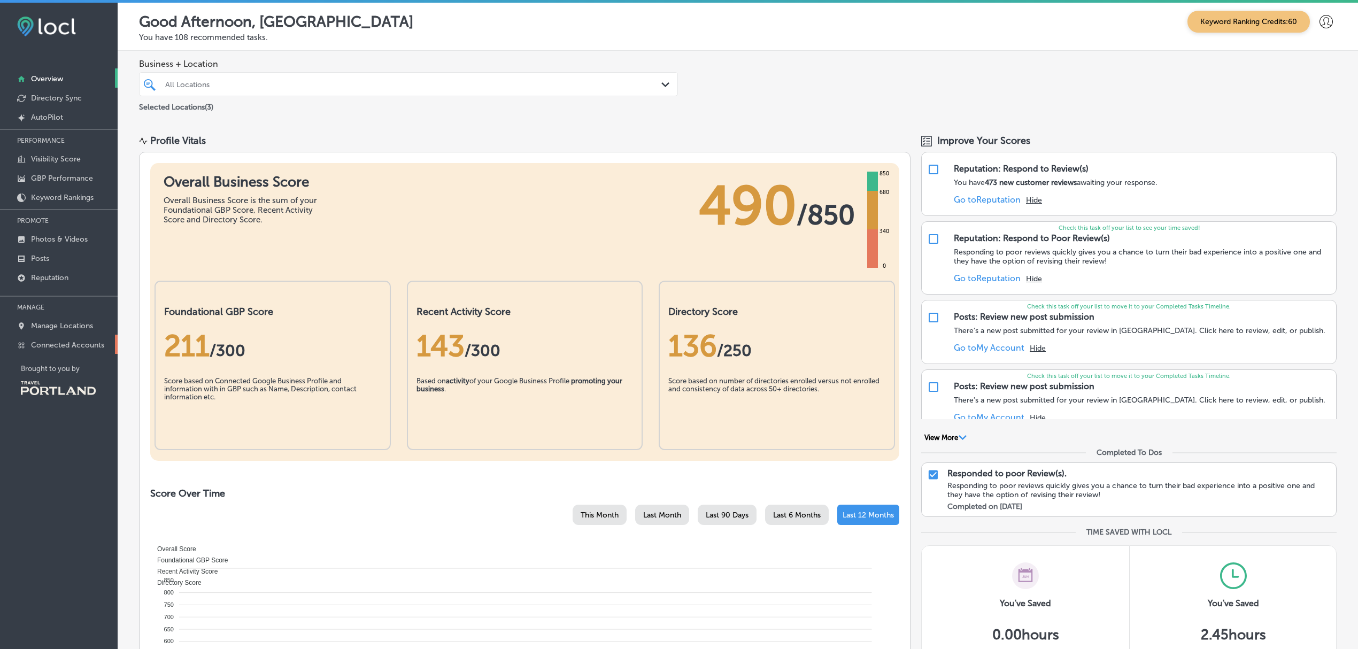
click at [56, 344] on p "Connected Accounts" at bounding box center [67, 345] width 73 height 9
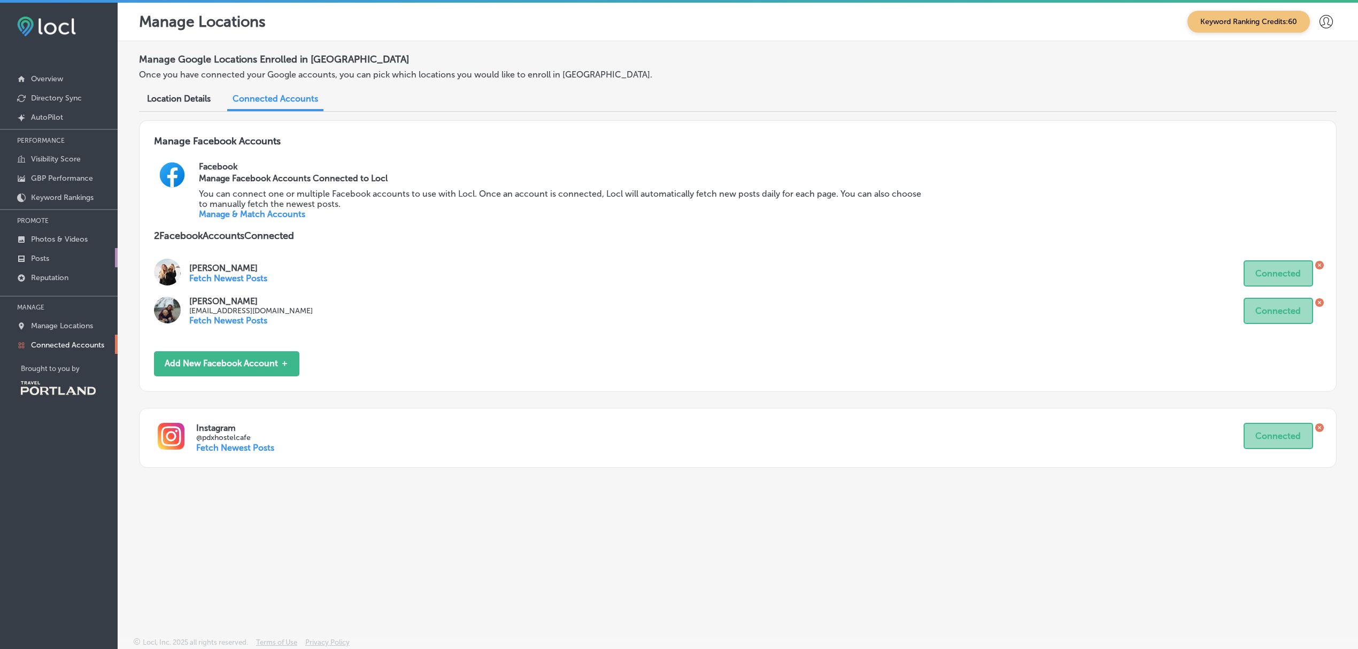
click at [58, 256] on link "Posts" at bounding box center [59, 257] width 118 height 19
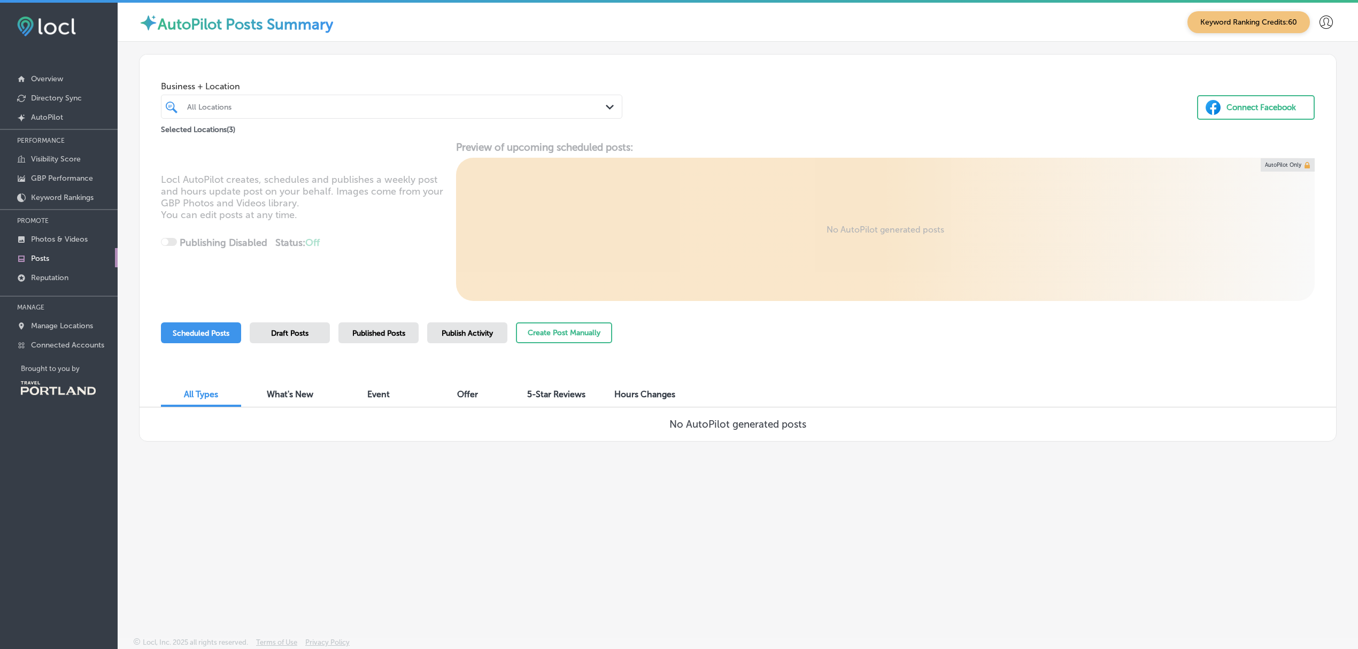
click at [281, 336] on span "Draft Posts" at bounding box center [289, 333] width 37 height 9
